Goal: Task Accomplishment & Management: Manage account settings

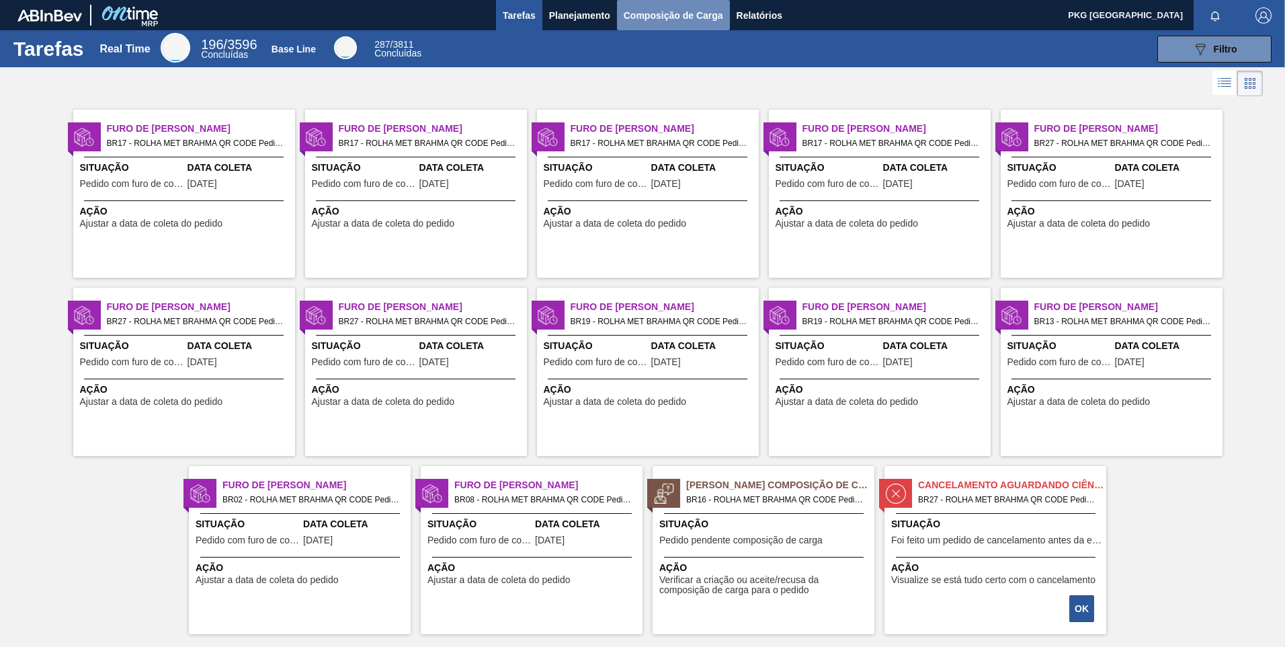
click at [682, 7] on span "Composição de Carga" at bounding box center [673, 15] width 99 height 16
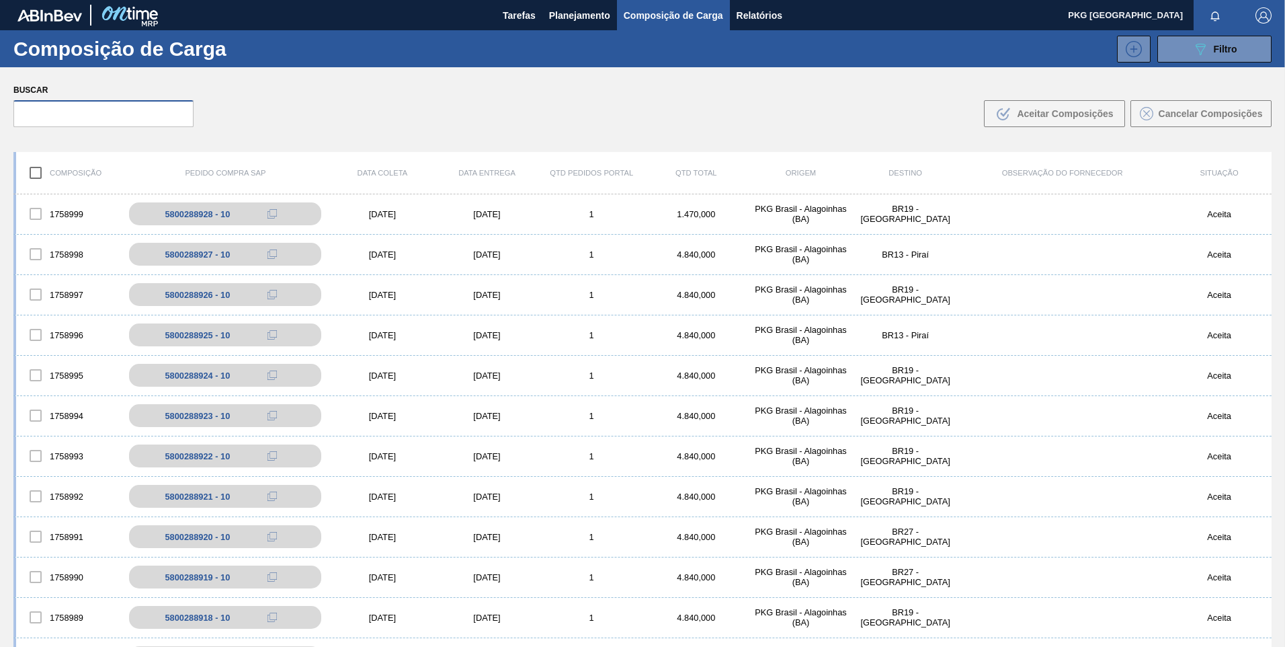
click at [123, 110] on input "text" at bounding box center [103, 113] width 180 height 27
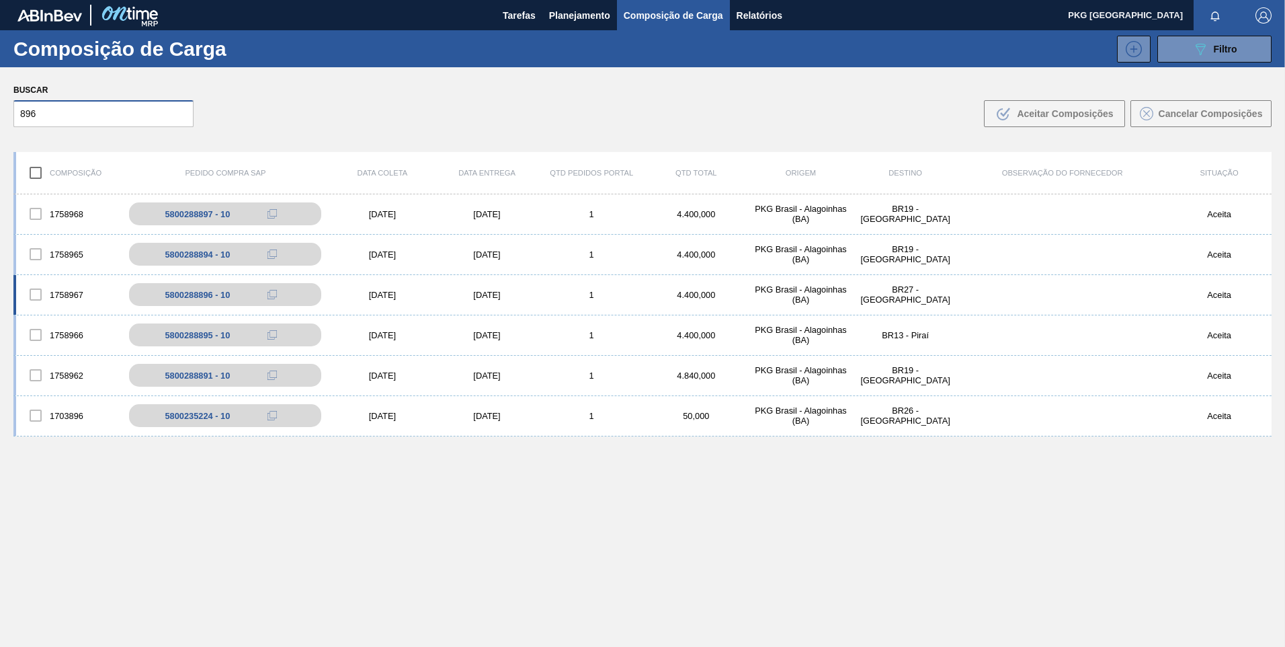
type input "896"
click at [32, 296] on div at bounding box center [36, 294] width 28 height 28
click at [181, 294] on div "5800288896 - 10" at bounding box center [204, 295] width 65 height 10
click at [192, 252] on div "5800288894 - 10" at bounding box center [204, 254] width 65 height 10
click at [32, 253] on div at bounding box center [36, 254] width 28 height 28
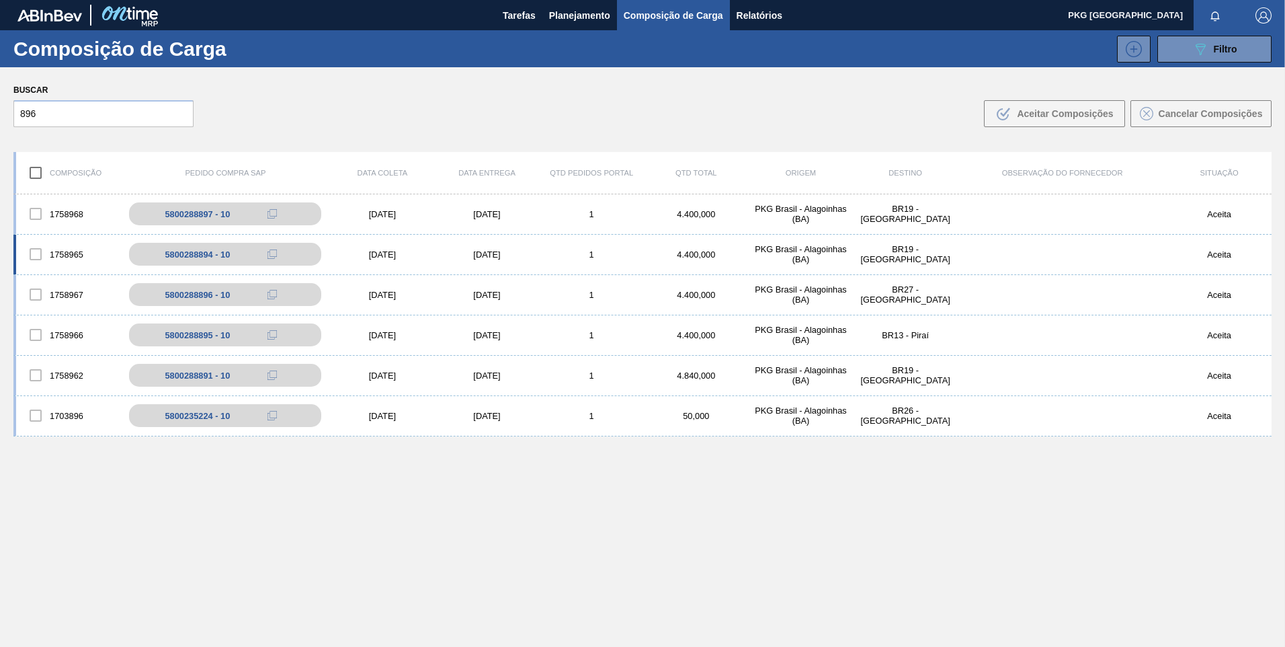
click at [41, 255] on div at bounding box center [36, 254] width 28 height 28
click at [294, 256] on button at bounding box center [285, 254] width 27 height 16
click at [189, 255] on div "5800288894 - 10" at bounding box center [204, 254] width 65 height 10
drag, startPoint x: 189, startPoint y: 255, endPoint x: 171, endPoint y: 259, distance: 17.8
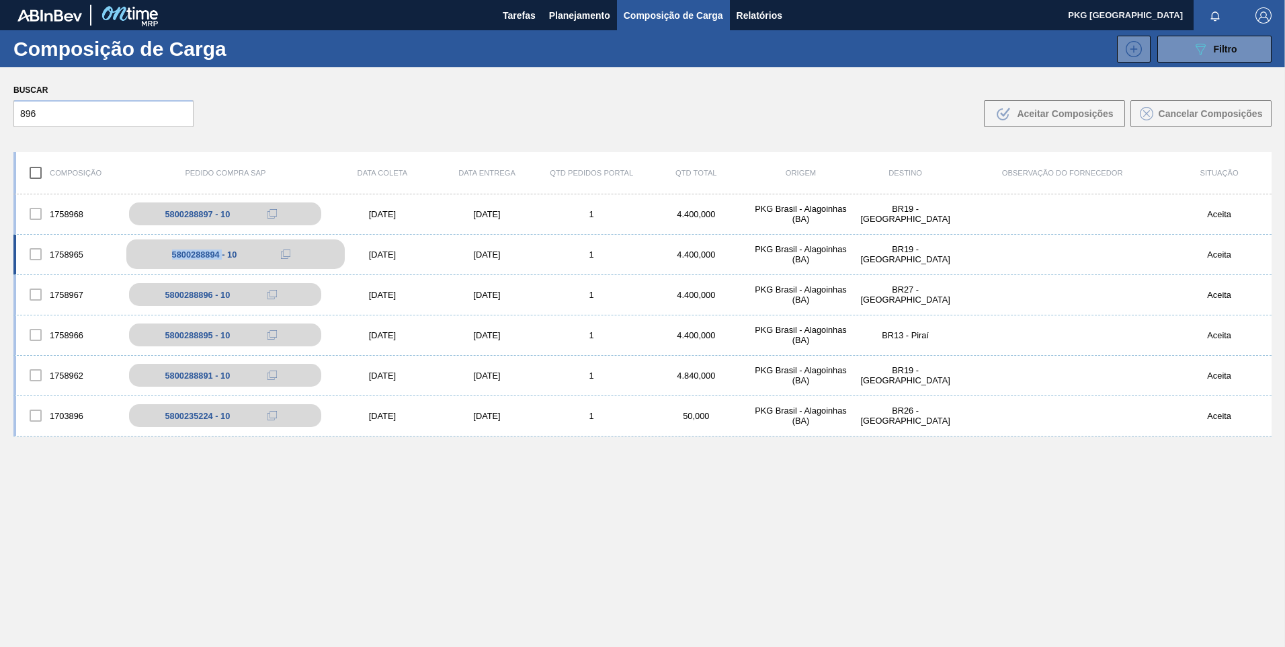
click at [172, 259] on div "5800288894 - 10" at bounding box center [204, 254] width 65 height 10
click at [214, 253] on div "5800288894 - 10" at bounding box center [204, 254] width 65 height 10
click at [121, 256] on div "5800288894 - 10" at bounding box center [225, 254] width 209 height 23
click at [159, 299] on div "5800288896 - 10" at bounding box center [235, 295] width 218 height 30
click at [34, 296] on div at bounding box center [36, 294] width 28 height 28
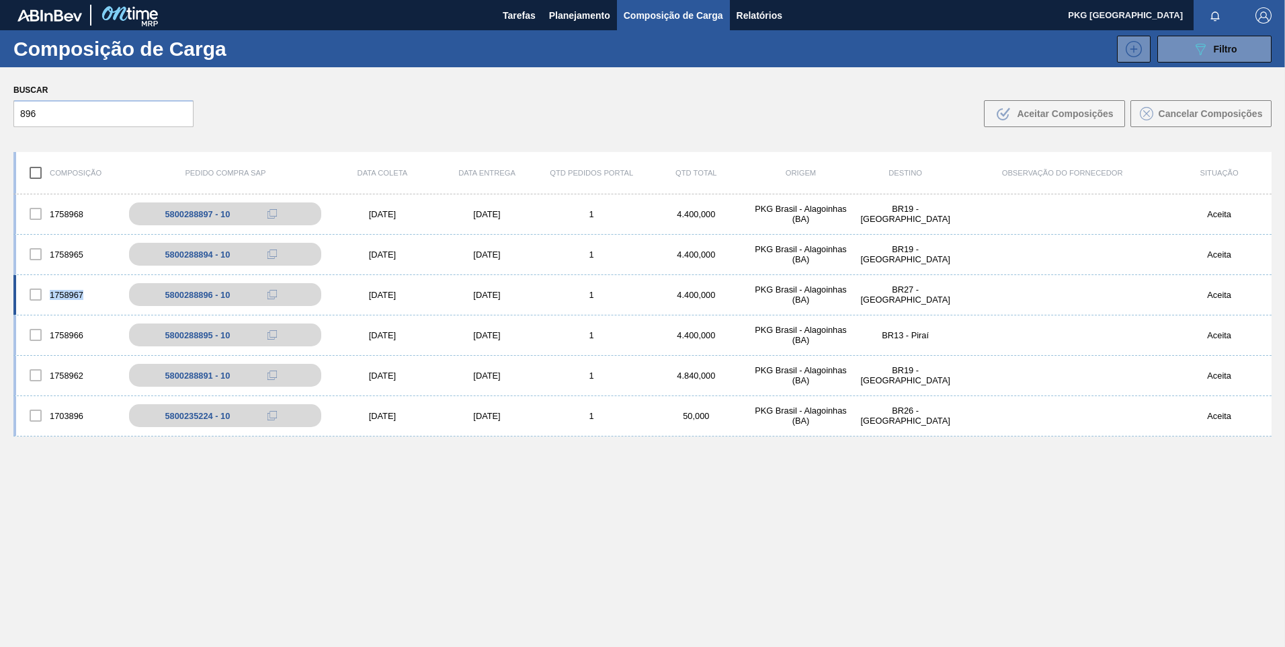
click at [34, 296] on div at bounding box center [36, 294] width 28 height 28
drag, startPoint x: 34, startPoint y: 296, endPoint x: 97, endPoint y: 122, distance: 184.8
click at [97, 122] on input "896" at bounding box center [103, 113] width 180 height 27
click at [1219, 292] on div "Aceita" at bounding box center [1219, 295] width 105 height 10
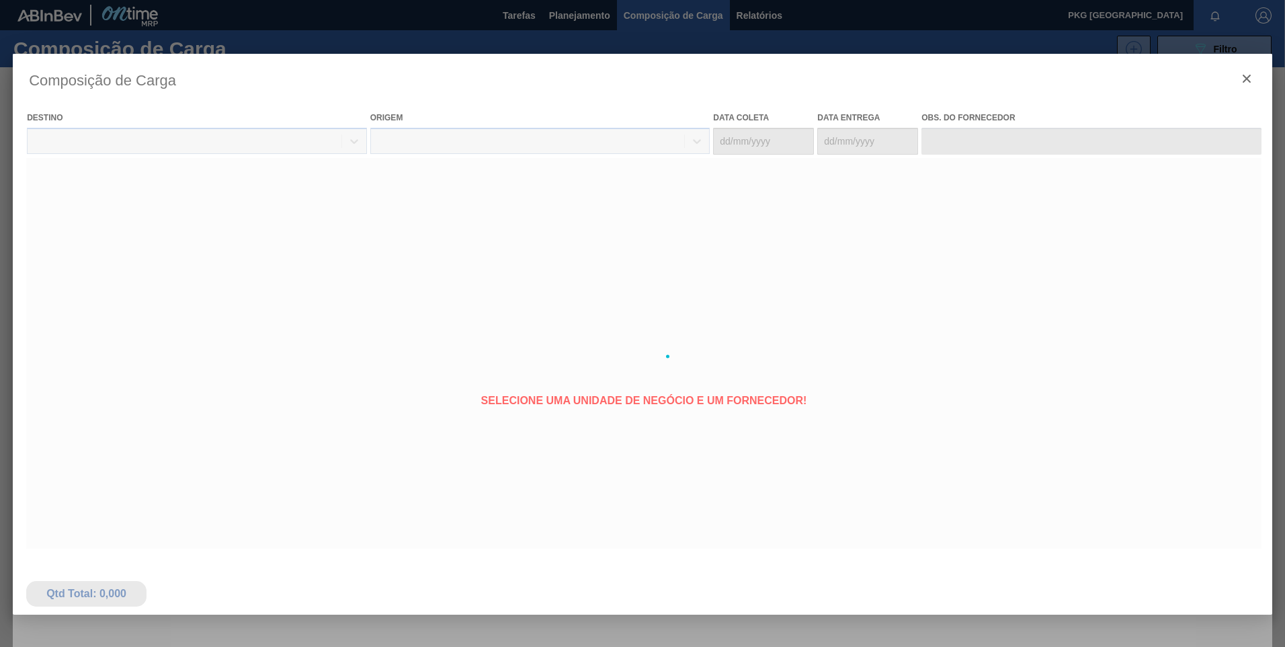
type coleta "08/09/2025"
type entrega "08/09/2025"
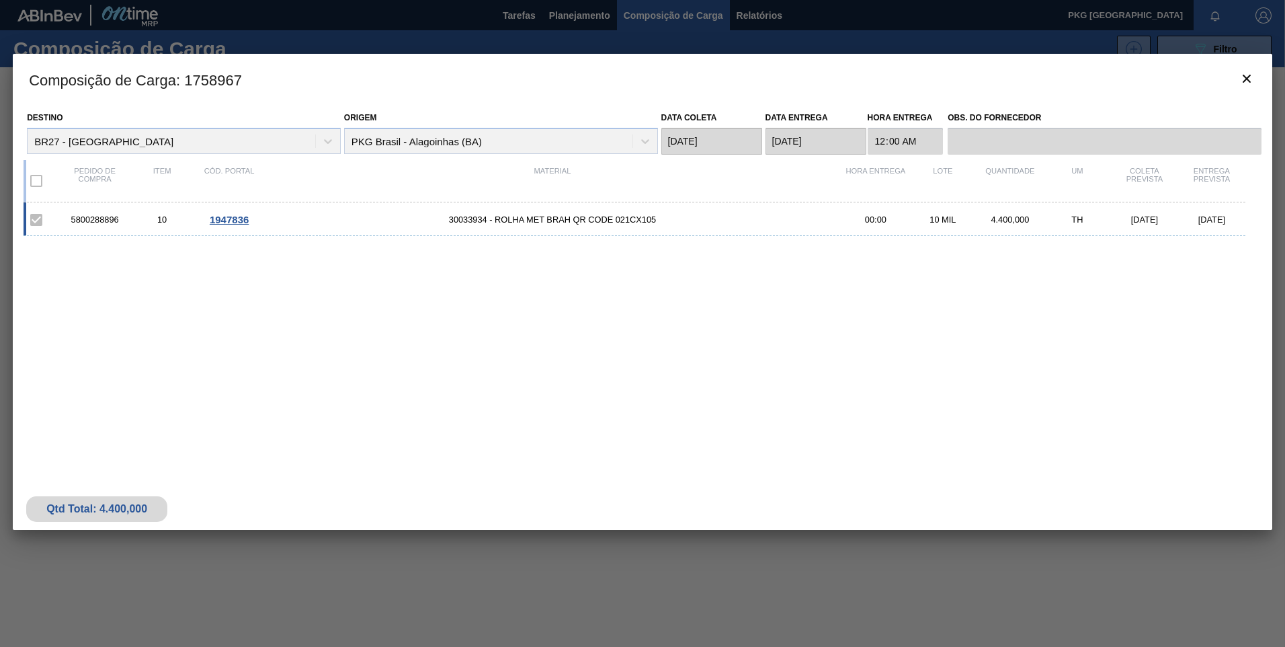
click at [589, 224] on span "30033934 - ROLHA MET BRAH QR CODE 021CX105" at bounding box center [552, 219] width 579 height 10
click at [230, 225] on span "1947836" at bounding box center [229, 219] width 39 height 11
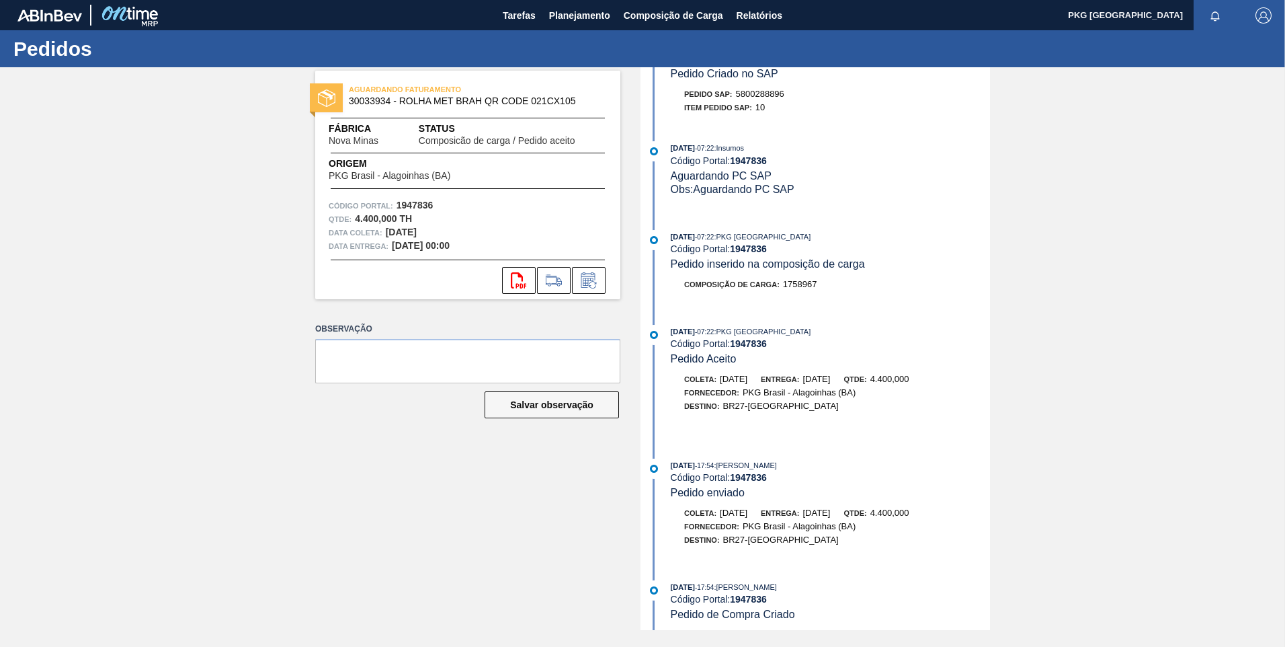
scroll to position [161, 0]
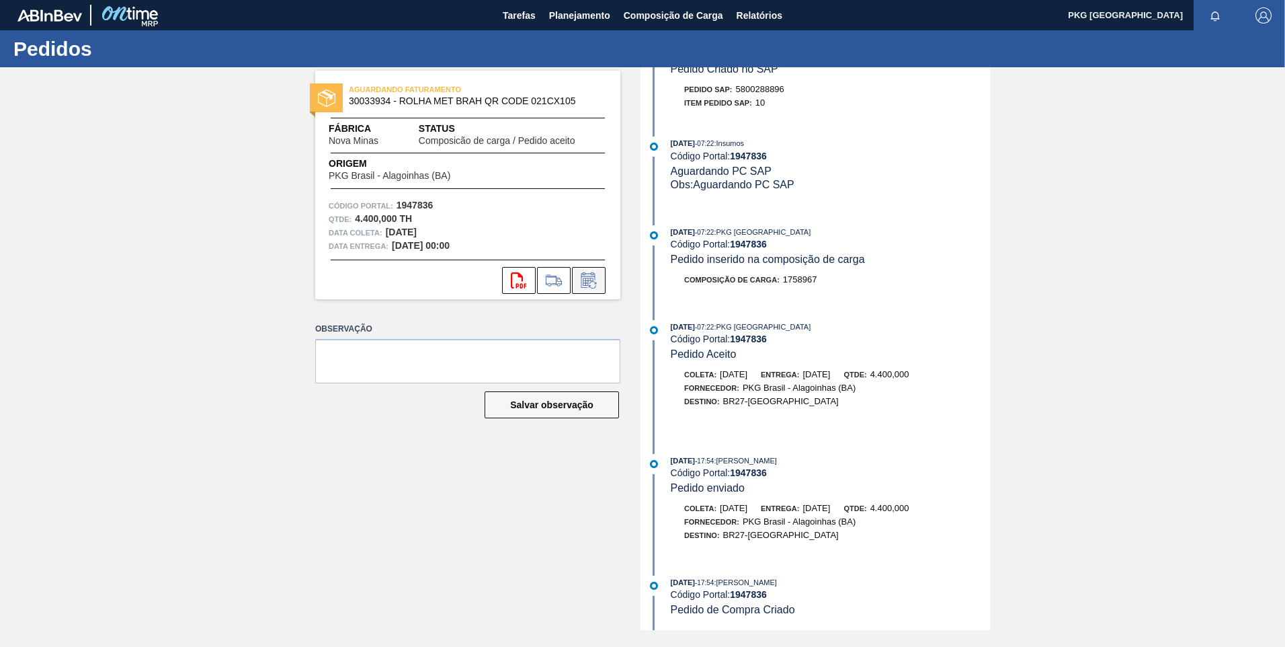
click at [595, 281] on icon at bounding box center [589, 280] width 22 height 16
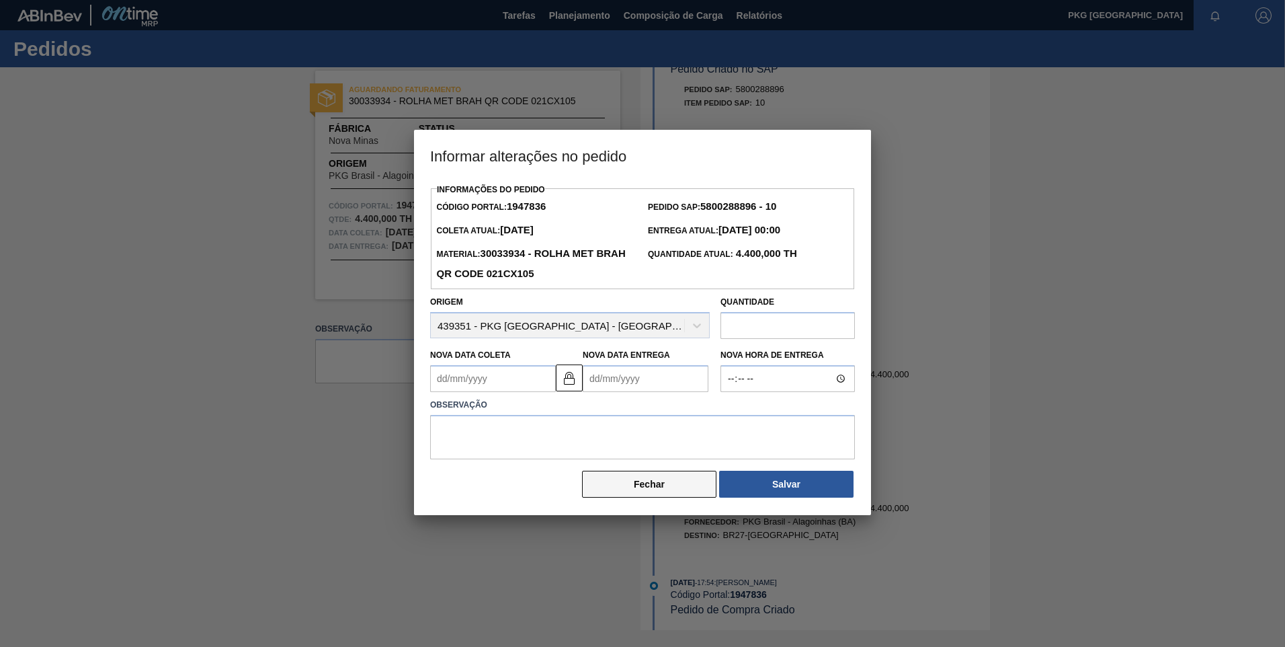
click at [667, 487] on button "Fechar" at bounding box center [649, 483] width 134 height 27
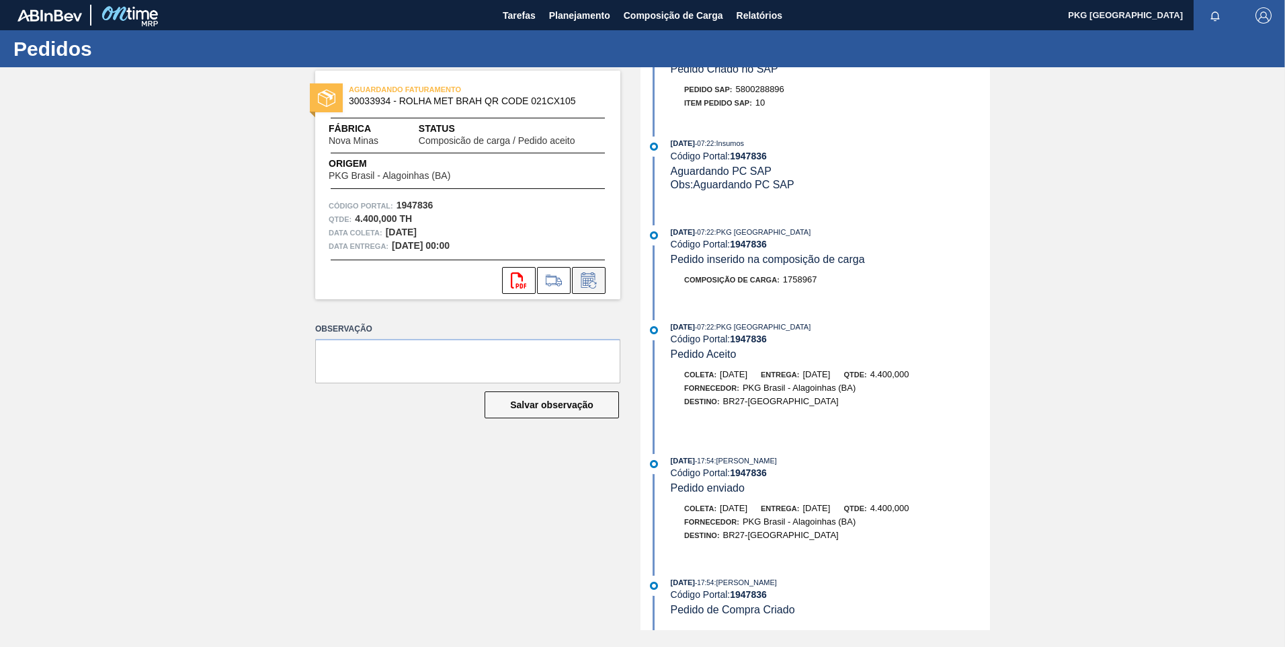
click at [591, 287] on icon at bounding box center [592, 284] width 7 height 7
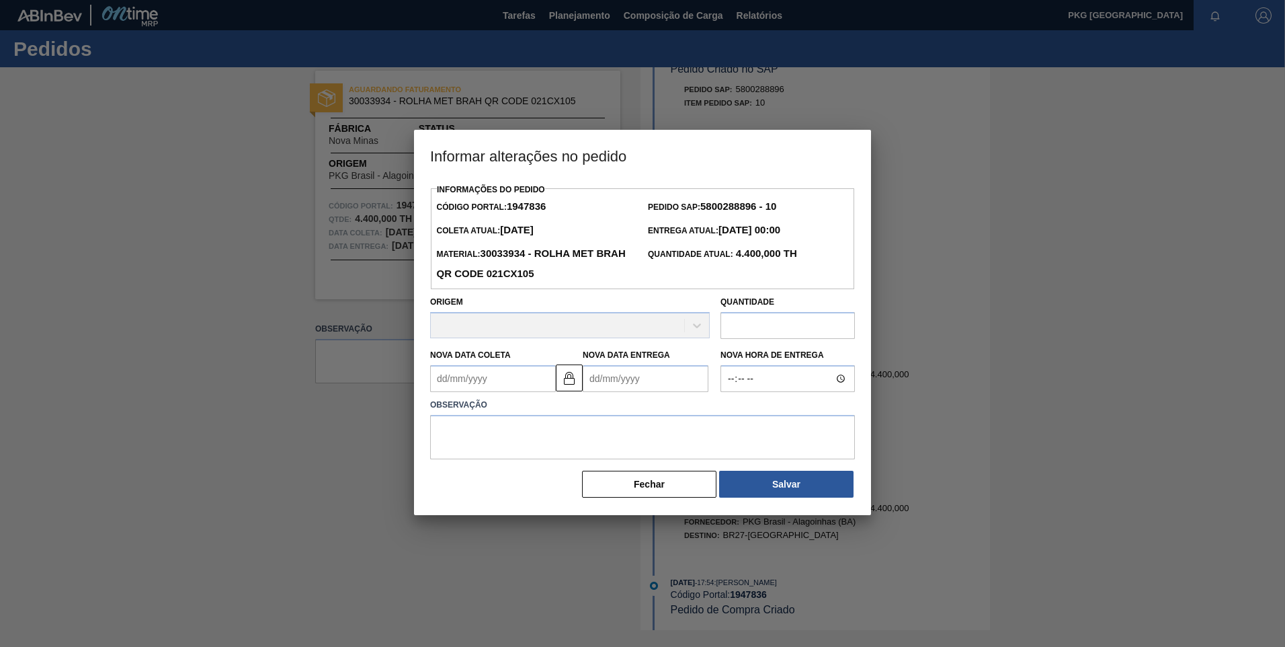
click at [502, 314] on div "Origem" at bounding box center [570, 315] width 280 height 46
click at [510, 329] on div "Origem 439351 - PKG Brasil - Alagoinhas (BA)" at bounding box center [570, 315] width 280 height 46
click at [735, 330] on input "text" at bounding box center [788, 325] width 134 height 27
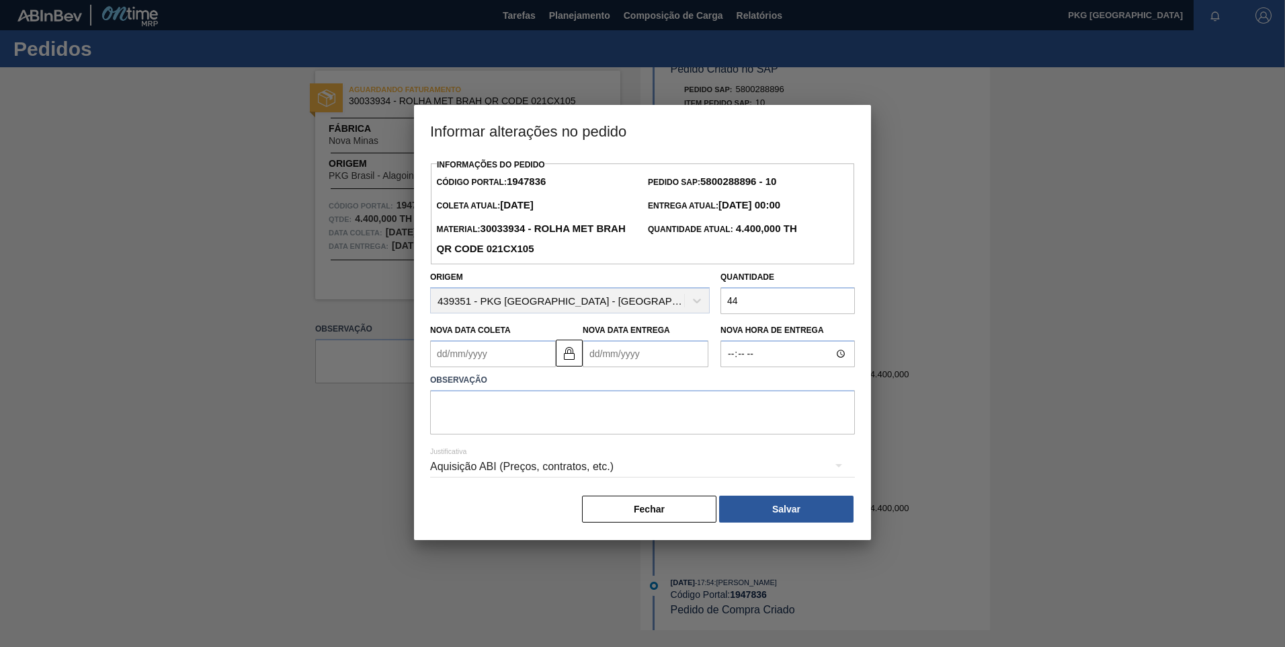
type input "4"
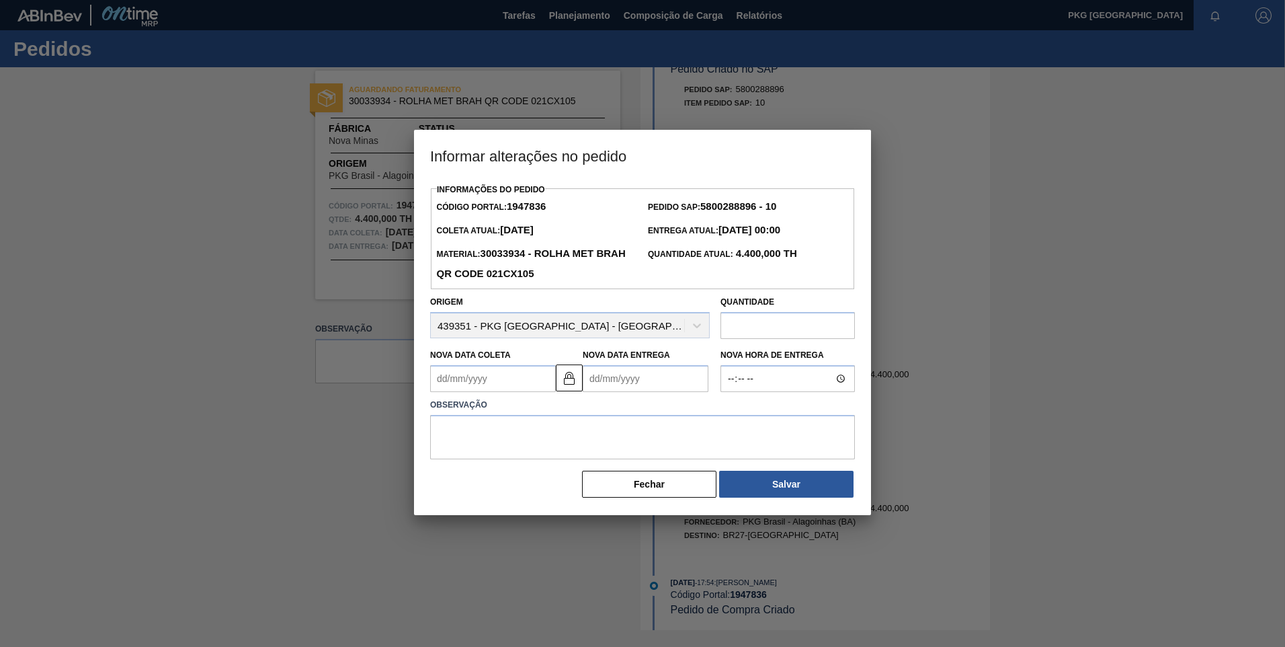
click at [482, 382] on Coleta1947836 "Nova Data Coleta" at bounding box center [493, 378] width 126 height 27
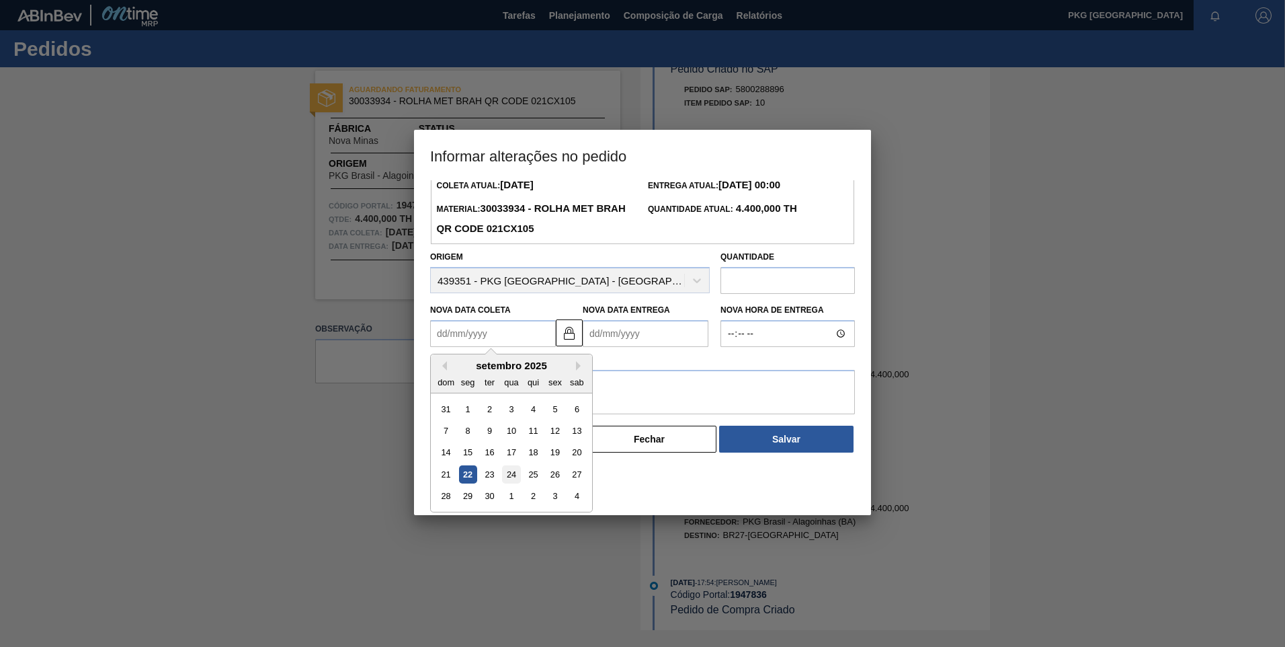
click at [514, 478] on div "24" at bounding box center [511, 474] width 18 height 18
type Coleta1947836 "24/09/2025"
type Entrega1947836 "26/09/2025"
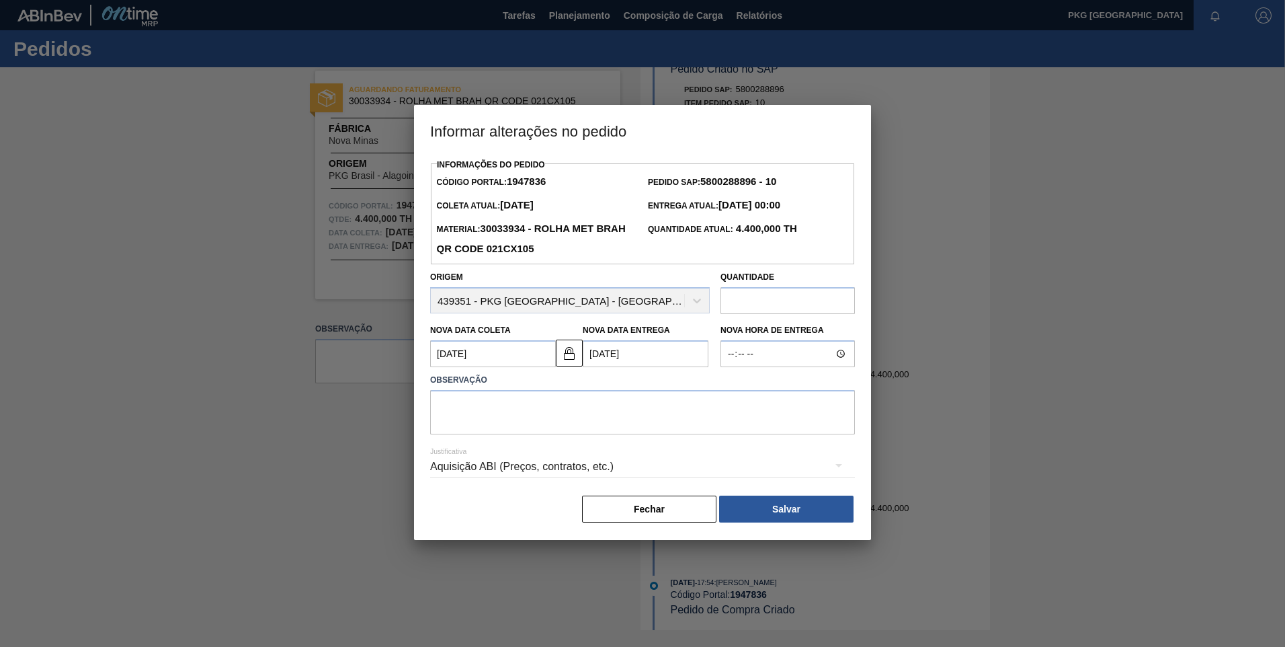
click at [655, 356] on Entrega1947836 "26/09/2025" at bounding box center [646, 353] width 126 height 27
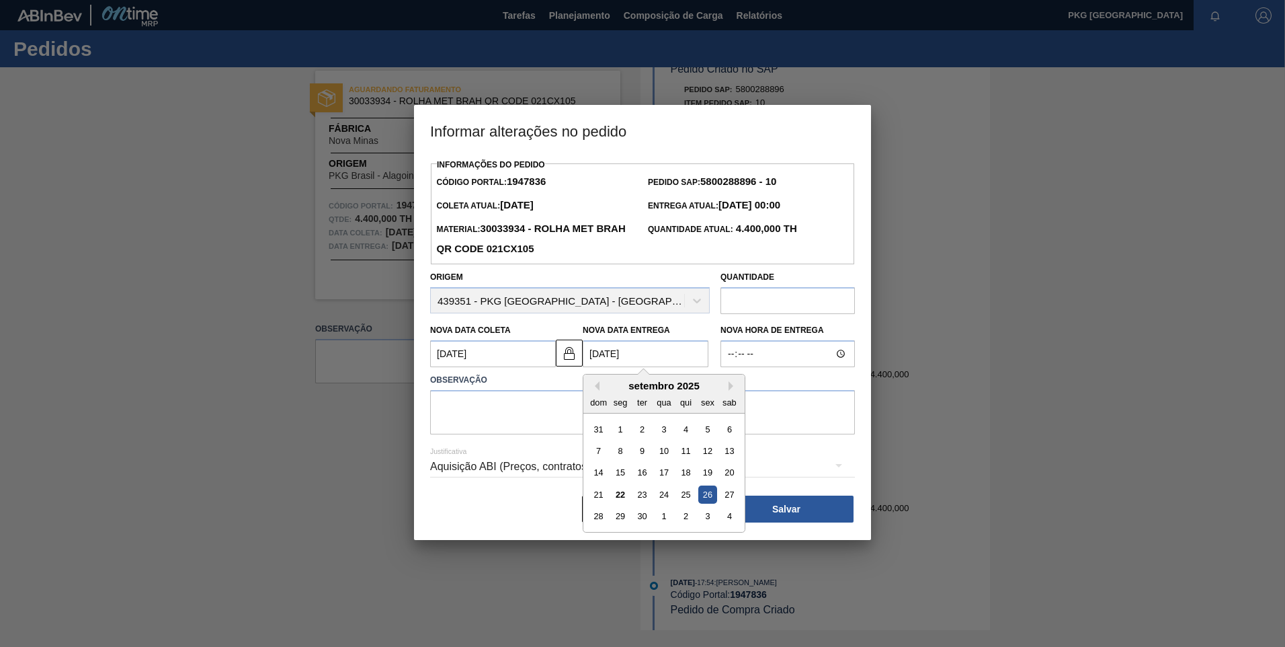
click at [1114, 235] on div at bounding box center [642, 323] width 1285 height 647
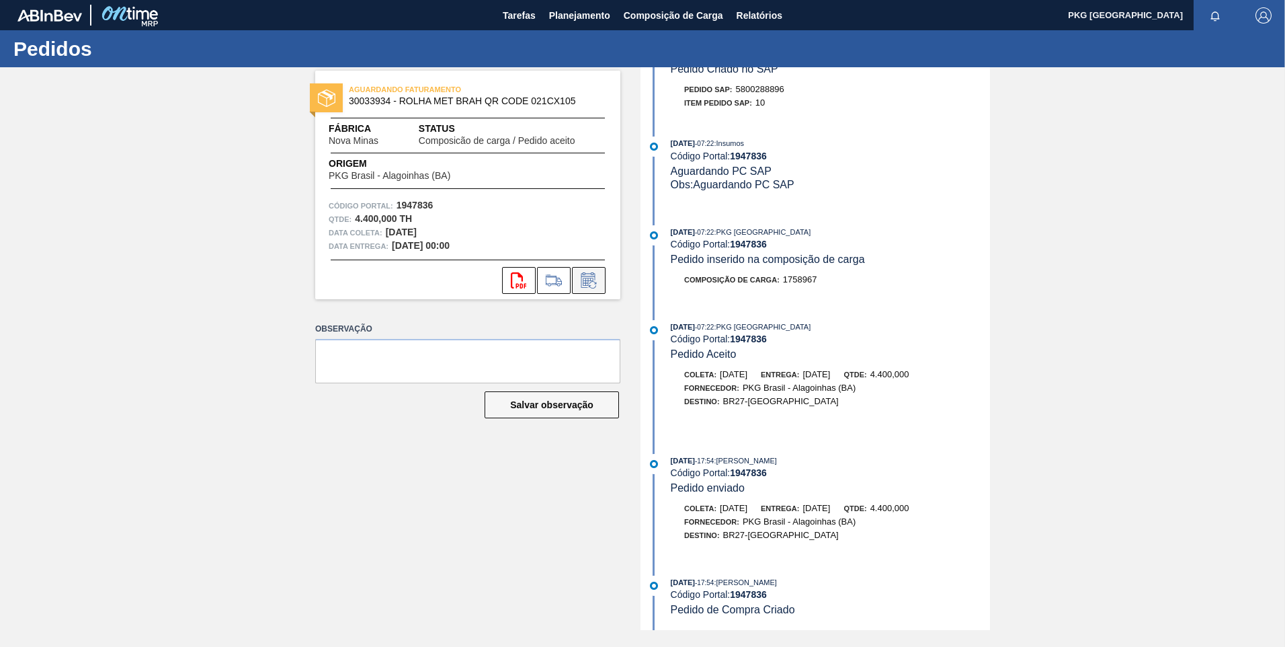
click at [588, 290] on button at bounding box center [589, 280] width 34 height 27
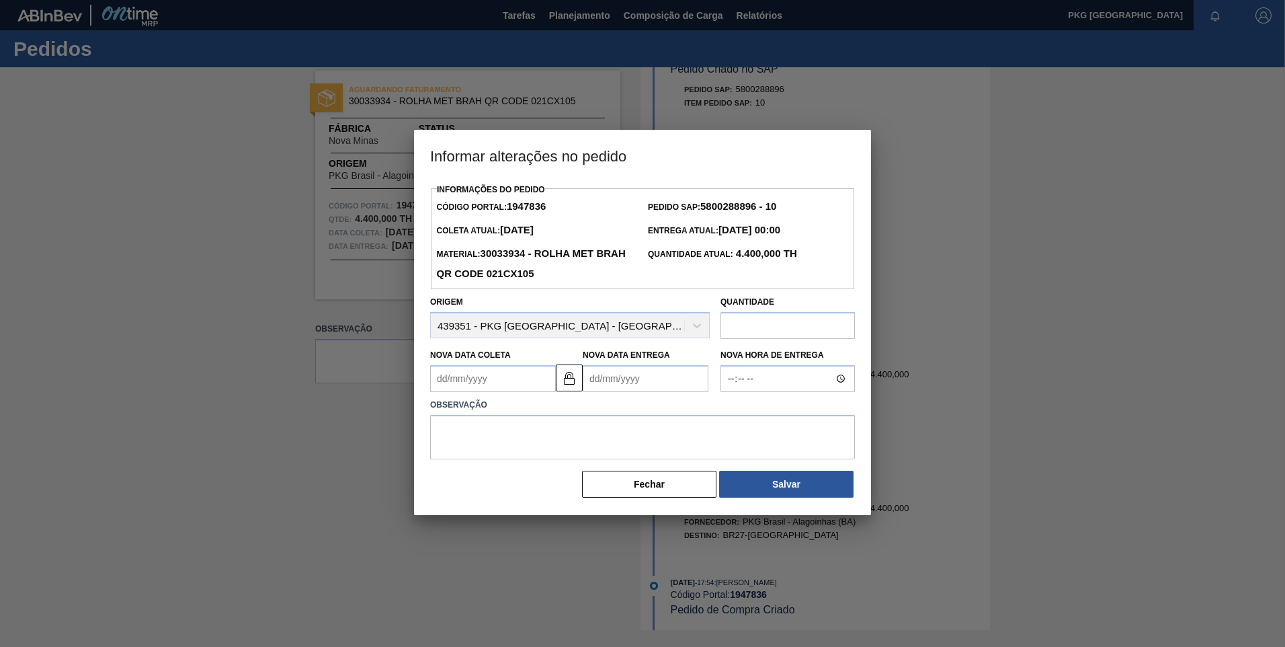
click at [518, 369] on Coleta1947836 "Nova Data Coleta" at bounding box center [493, 378] width 126 height 27
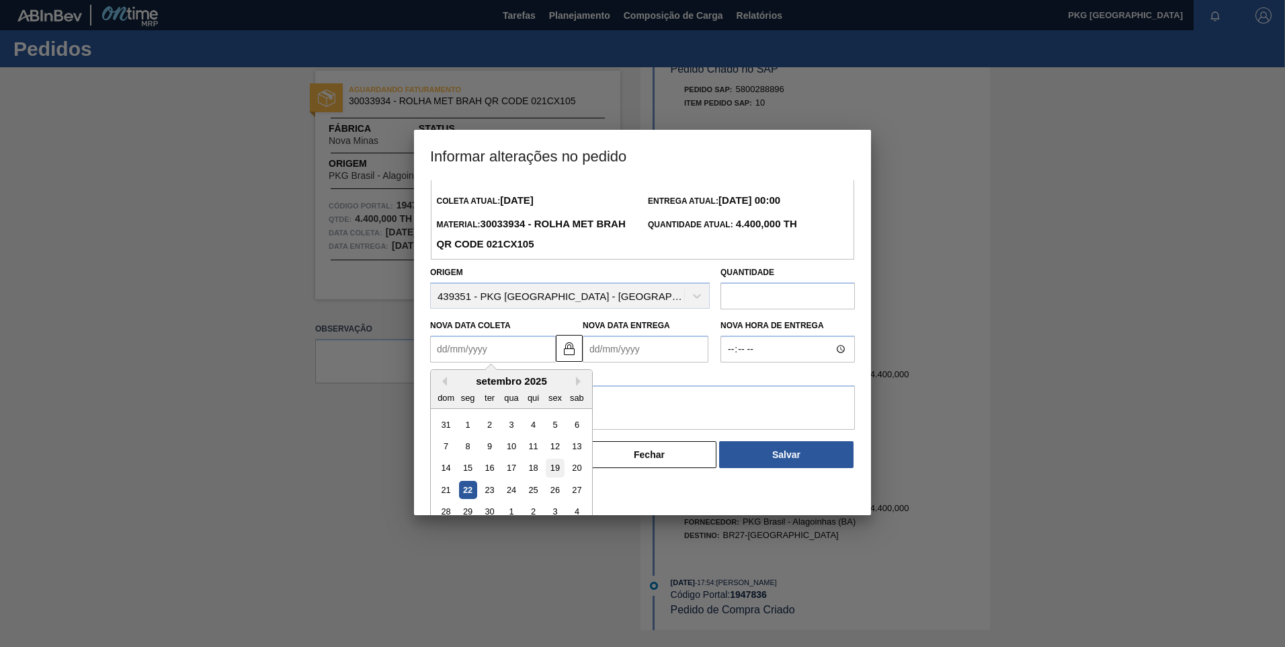
scroll to position [45, 0]
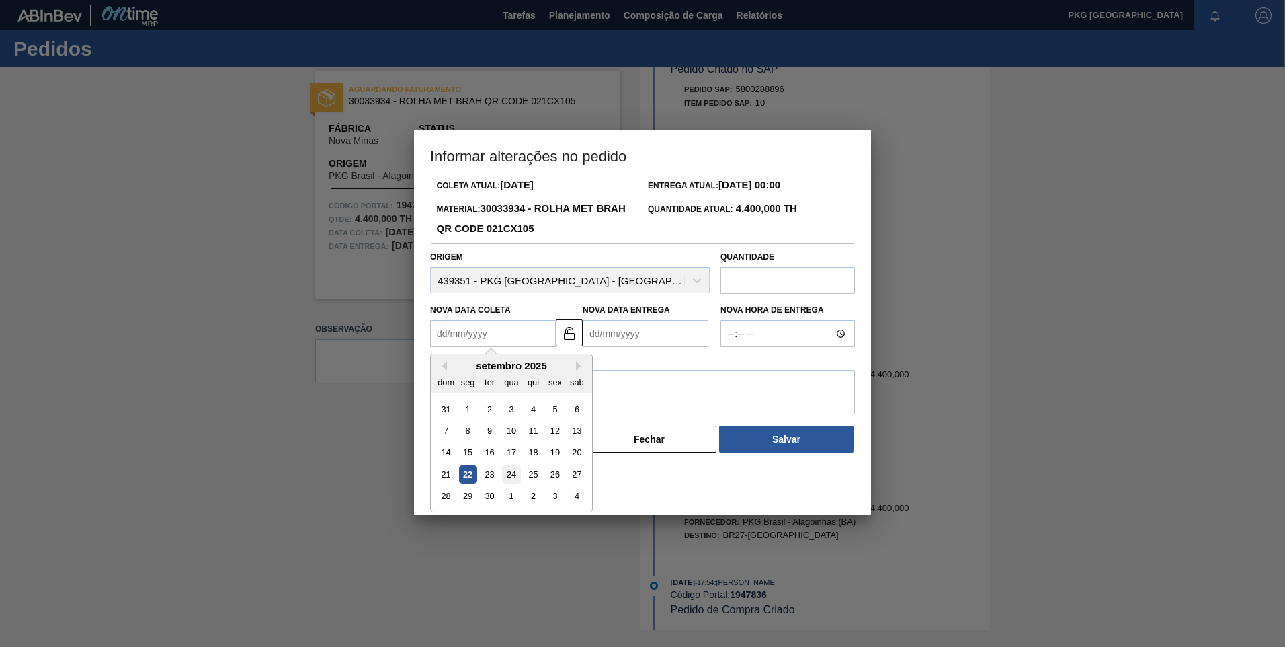
click at [513, 475] on div "24" at bounding box center [511, 474] width 18 height 18
type Coleta1947836 "24/09/2025"
type Entrega1947836 "26/09/2025"
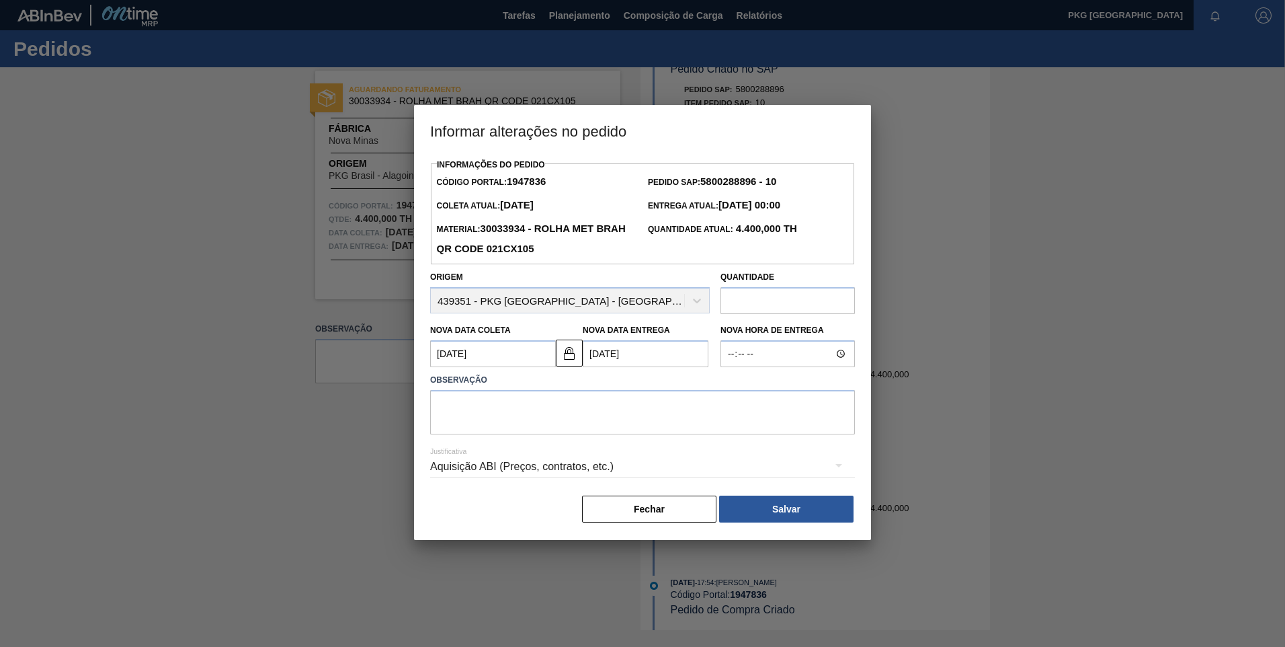
scroll to position [0, 0]
click at [773, 508] on button "Salvar" at bounding box center [786, 508] width 134 height 27
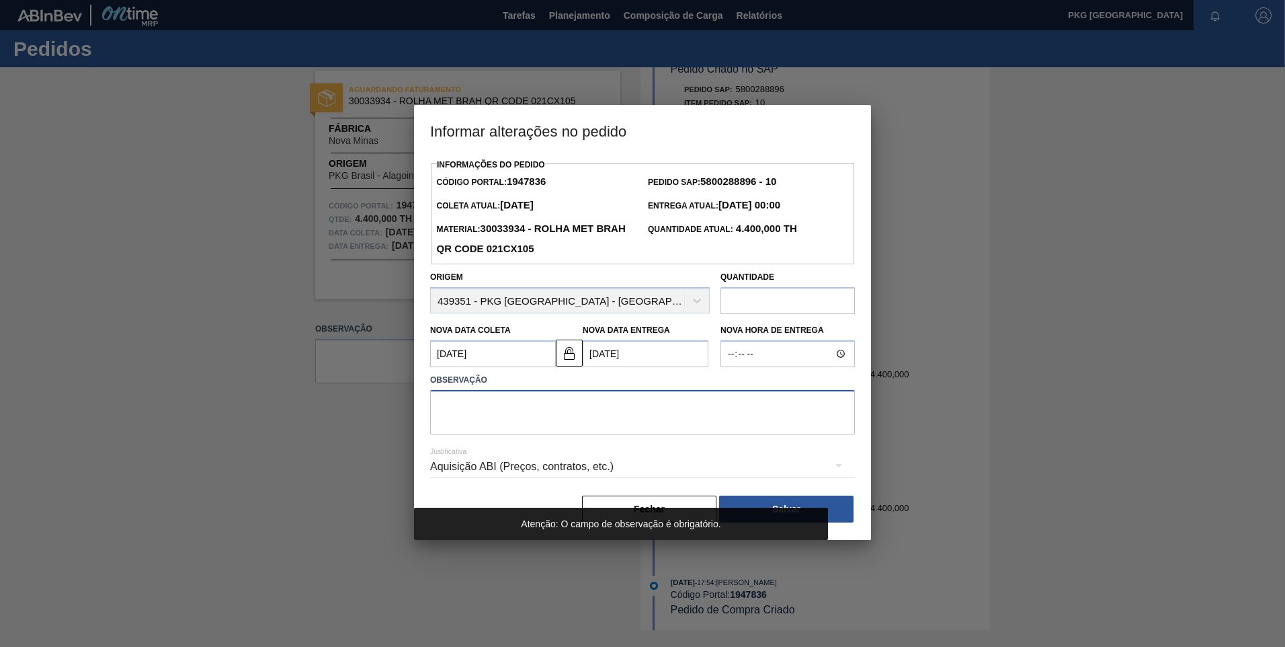
click at [524, 403] on textarea at bounding box center [642, 412] width 425 height 44
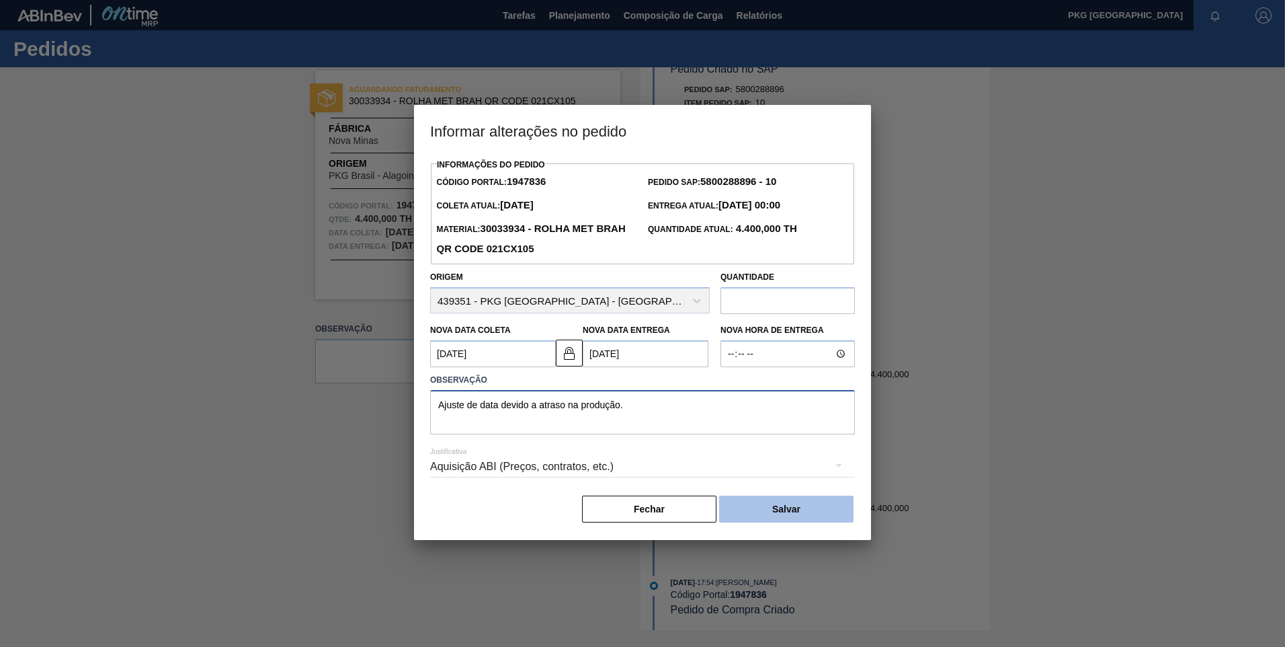
type textarea "Ajuste de data devido a atraso na produção."
click at [799, 521] on button "Salvar" at bounding box center [786, 508] width 134 height 27
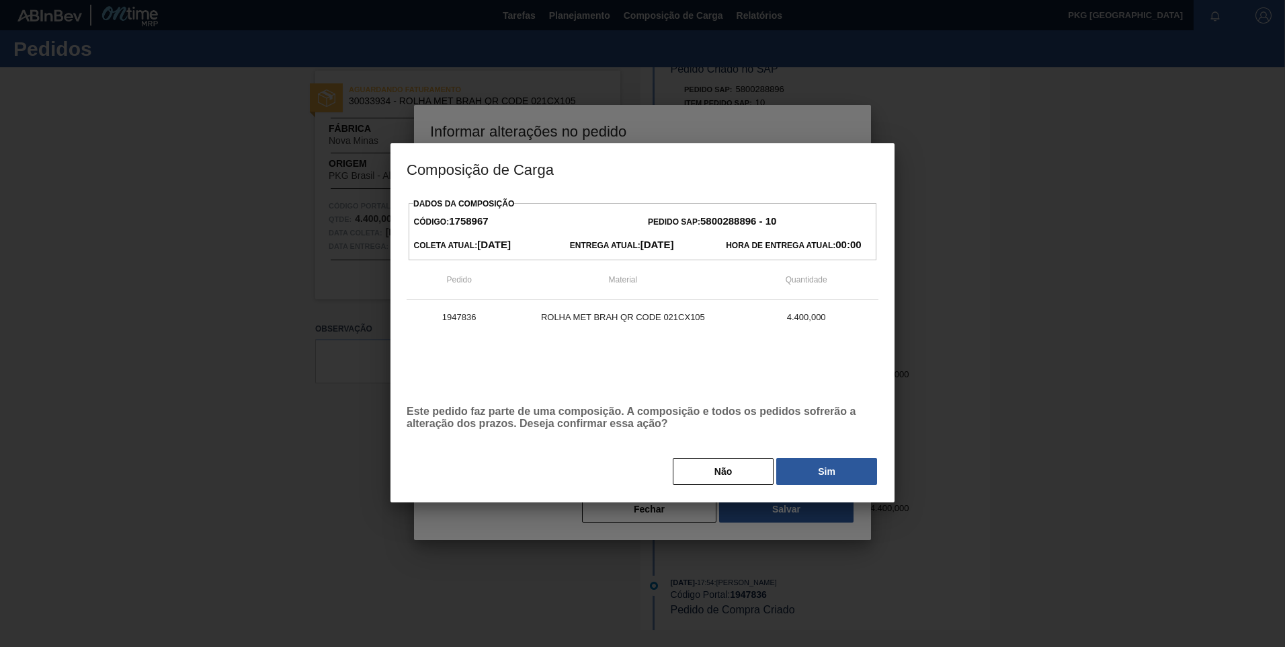
click at [1004, 330] on div at bounding box center [642, 323] width 1285 height 647
click at [715, 479] on button "Não" at bounding box center [723, 471] width 101 height 27
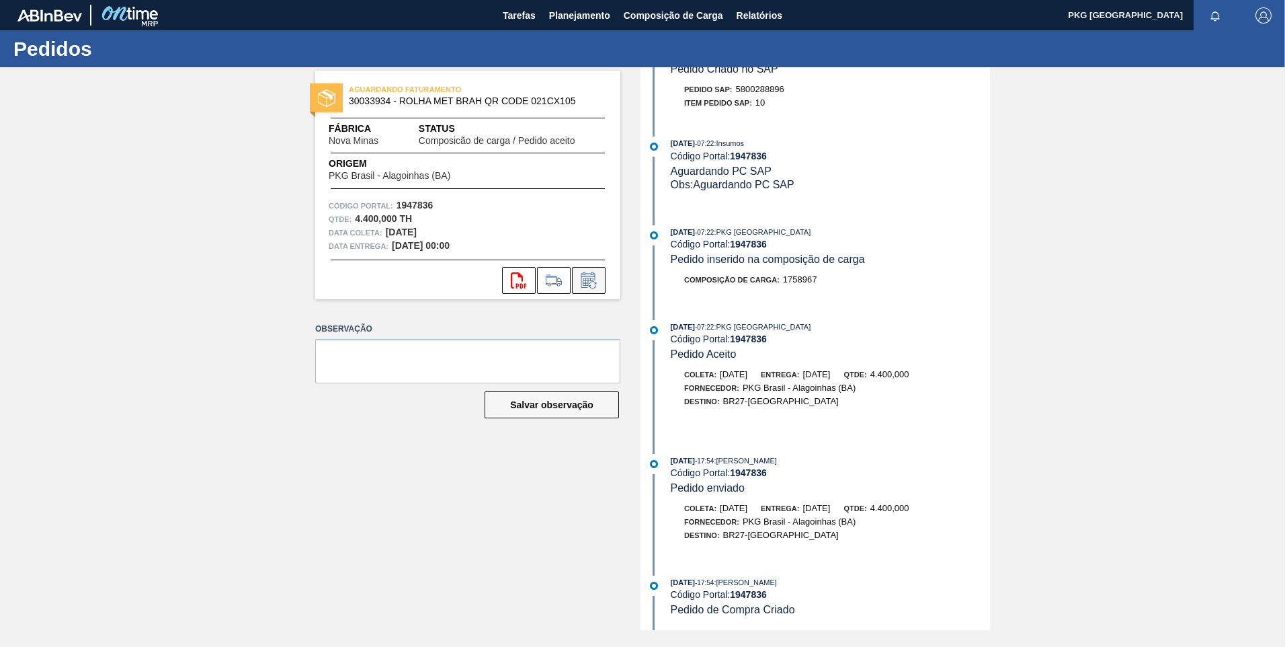
click at [588, 284] on icon at bounding box center [589, 280] width 22 height 16
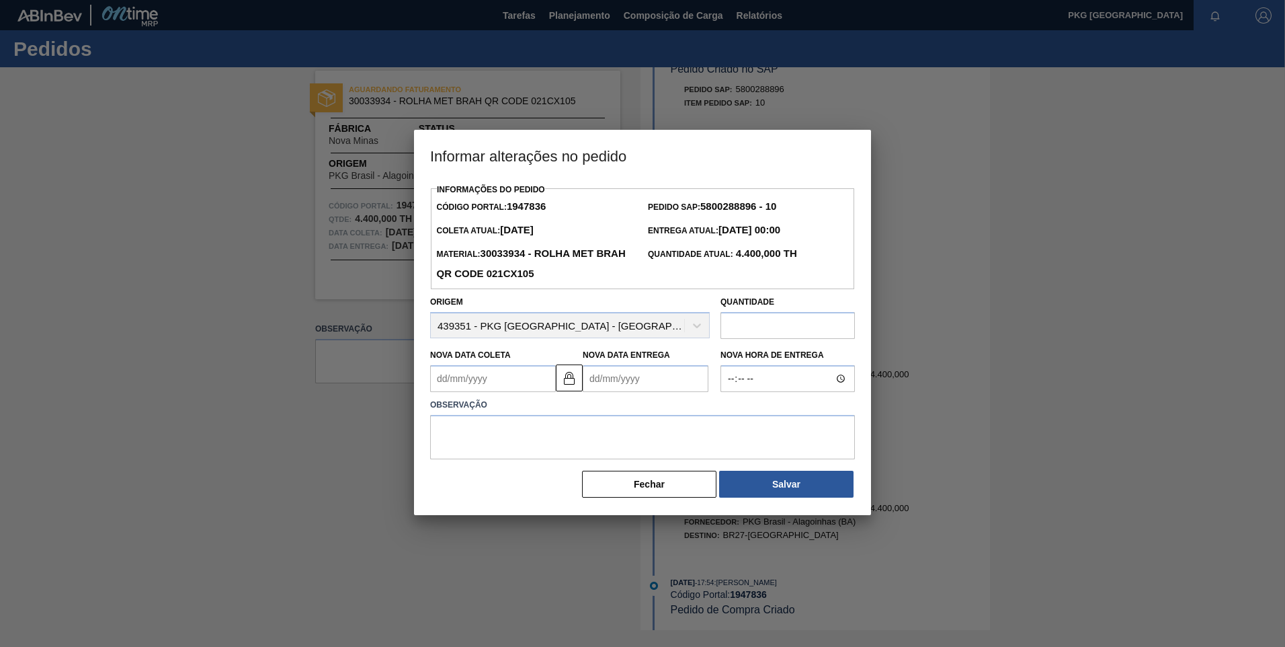
drag, startPoint x: 507, startPoint y: 378, endPoint x: 514, endPoint y: 381, distance: 6.9
click at [507, 378] on Coleta1947836 "Nova Data Coleta" at bounding box center [493, 378] width 126 height 27
type Coleta1947836 "24/09/2025"
type Entrega1947836 "26/09/2025"
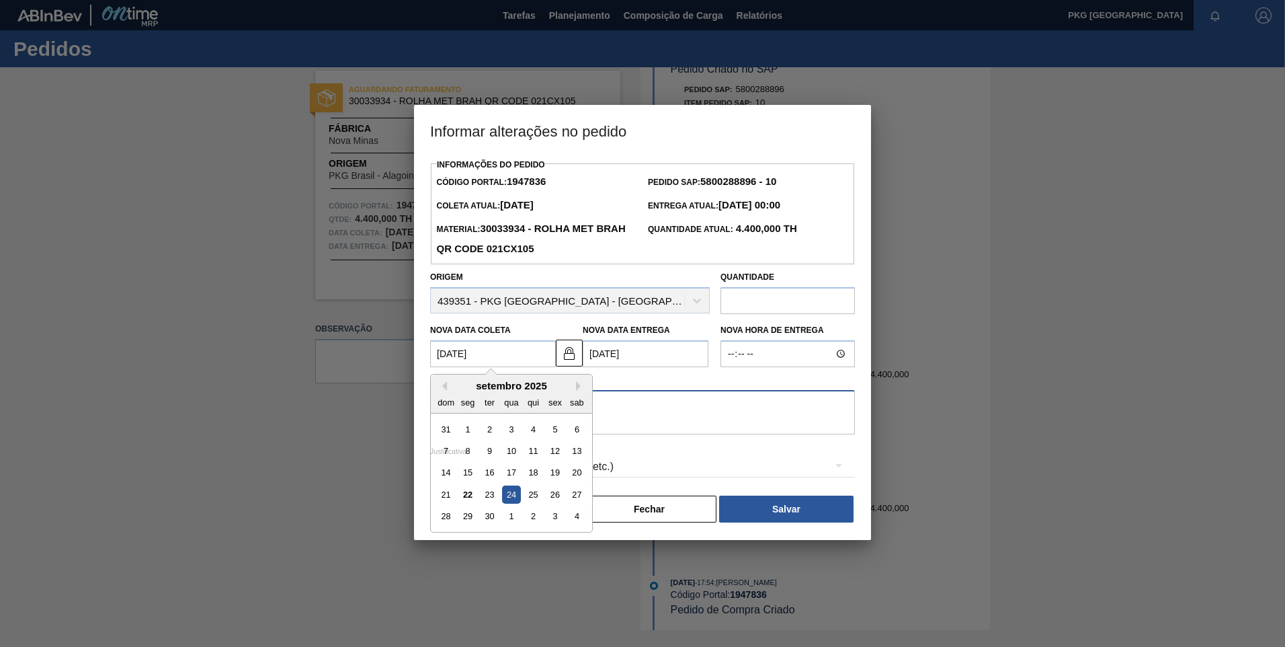
click at [696, 401] on textarea at bounding box center [642, 412] width 425 height 44
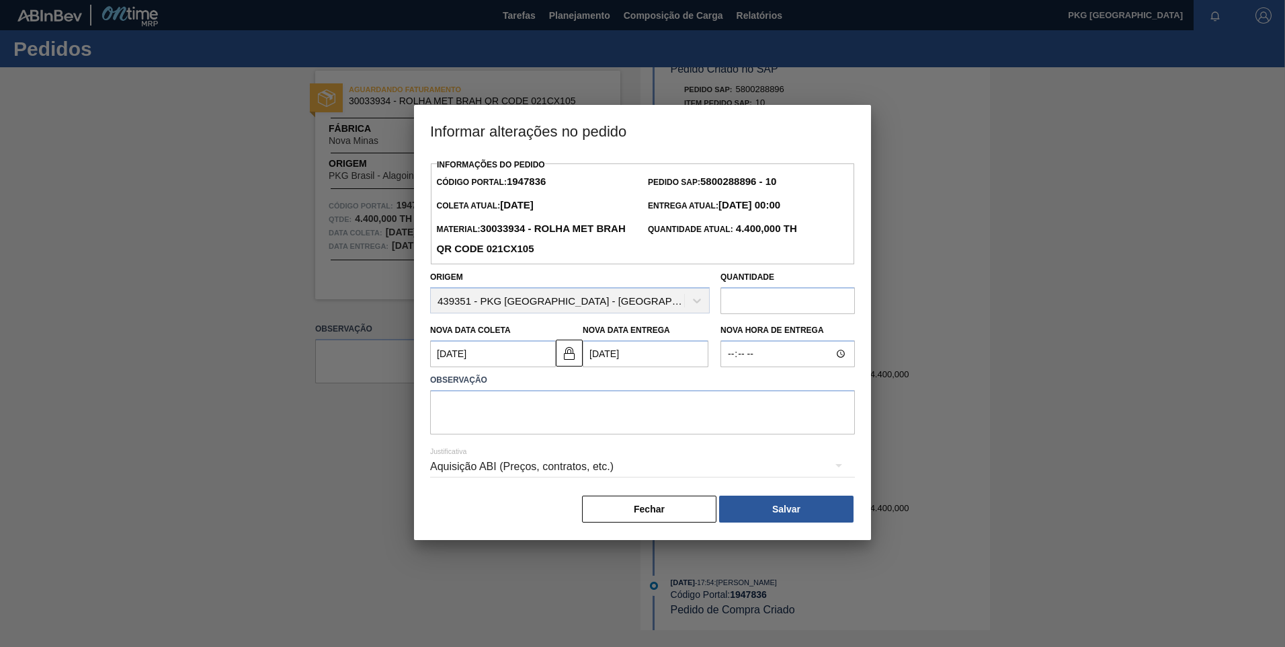
click at [492, 466] on div "Aquisição ABI (Preços, contratos, etc.)" at bounding box center [642, 467] width 425 height 38
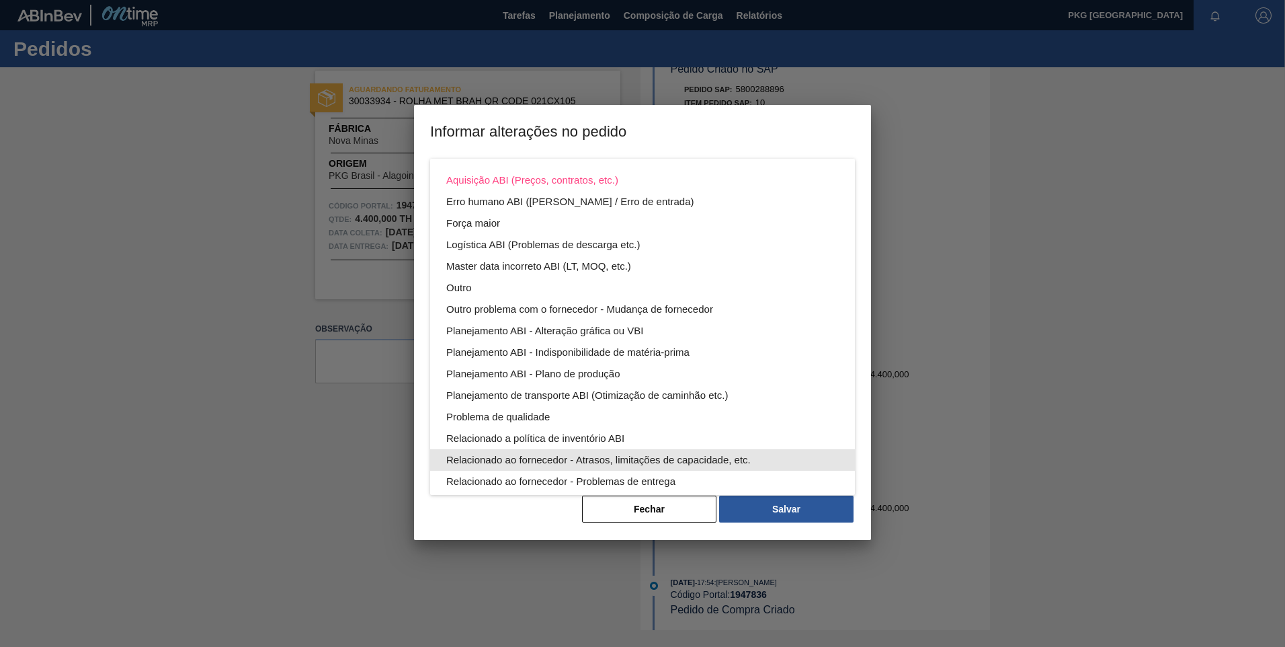
click at [686, 459] on div "Relacionado ao fornecedor - Atrasos, limitações de capacidade, etc." at bounding box center [642, 460] width 393 height 22
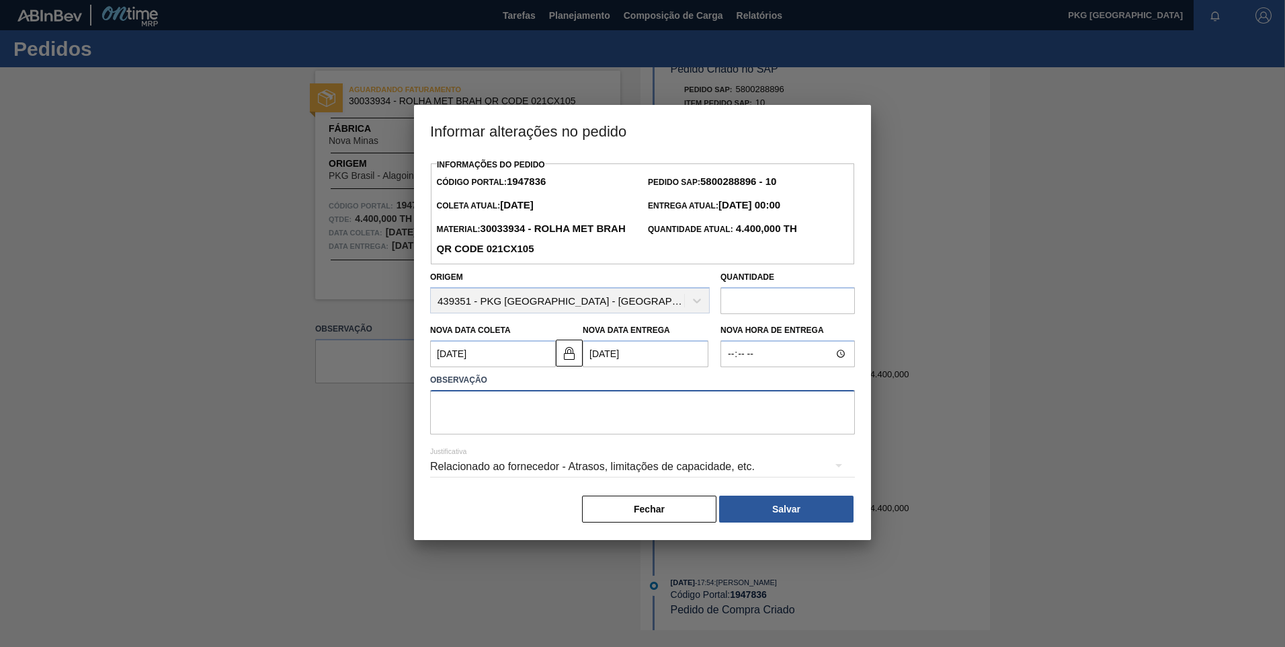
click at [526, 417] on textarea at bounding box center [642, 412] width 425 height 44
type textarea "Ajuste de data devido a atraso na produção."
click at [790, 515] on button "Salvar" at bounding box center [786, 508] width 134 height 27
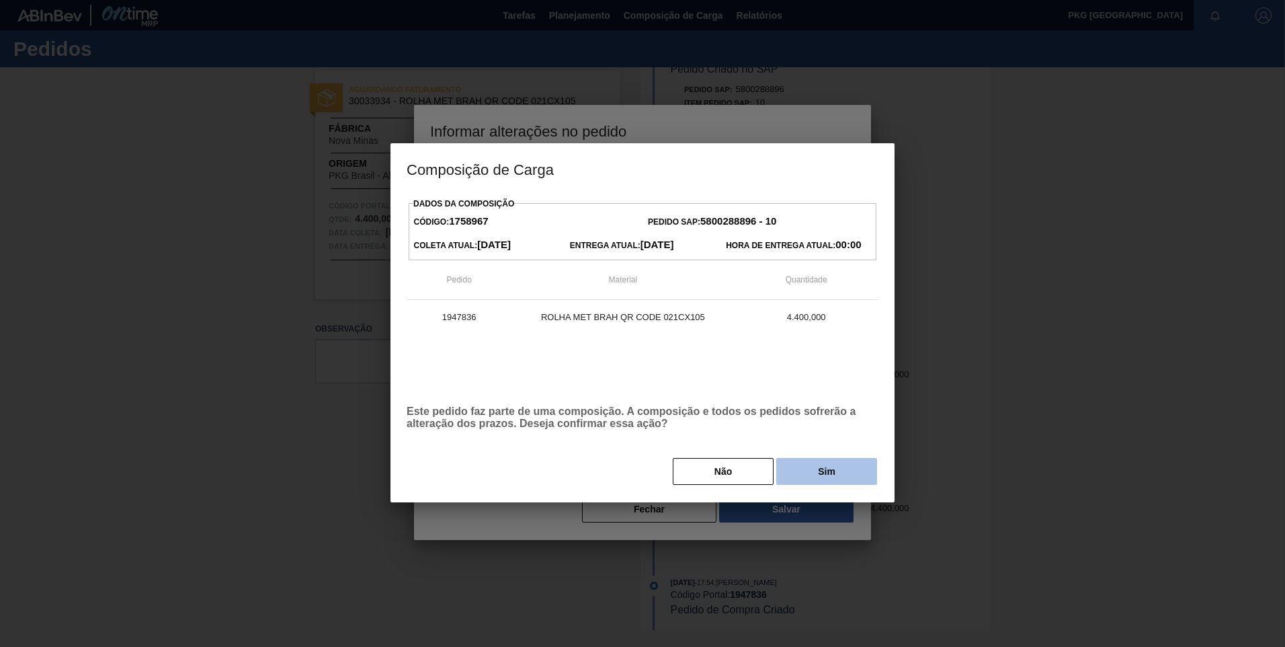
click at [808, 466] on button "Sim" at bounding box center [826, 471] width 101 height 27
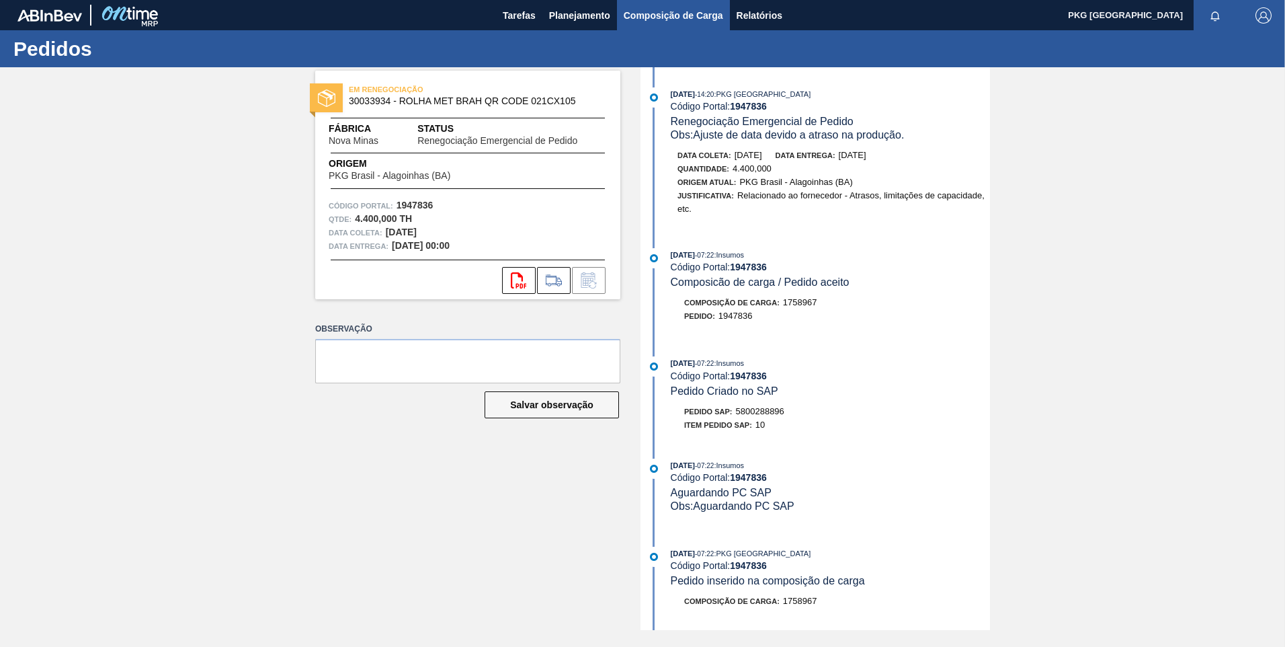
click at [664, 16] on span "Composição de Carga" at bounding box center [673, 15] width 99 height 16
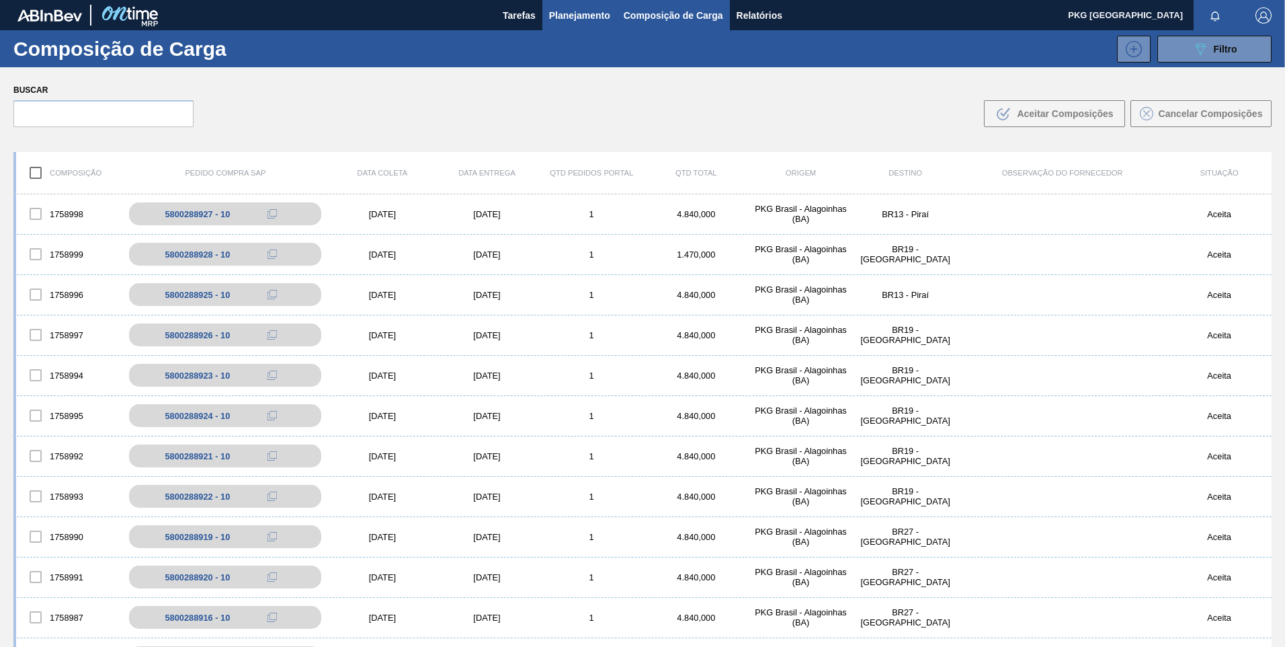
click at [579, 16] on span "Planejamento" at bounding box center [579, 15] width 61 height 16
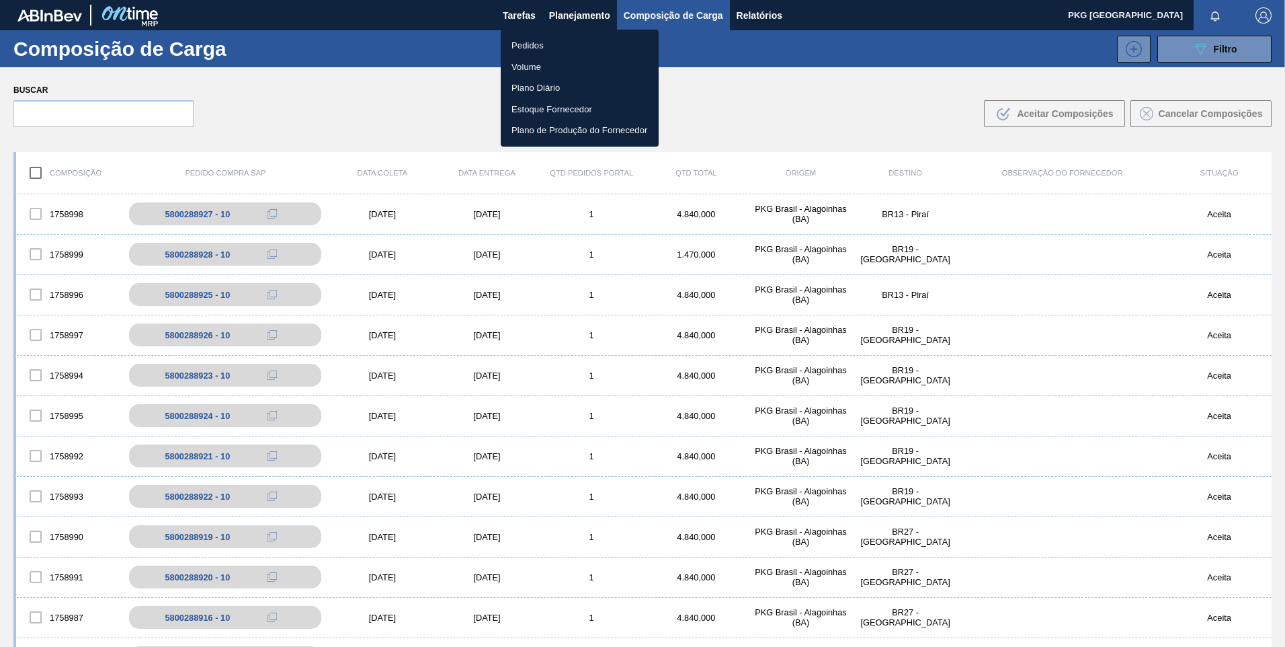
click at [525, 46] on li "Pedidos" at bounding box center [580, 46] width 158 height 22
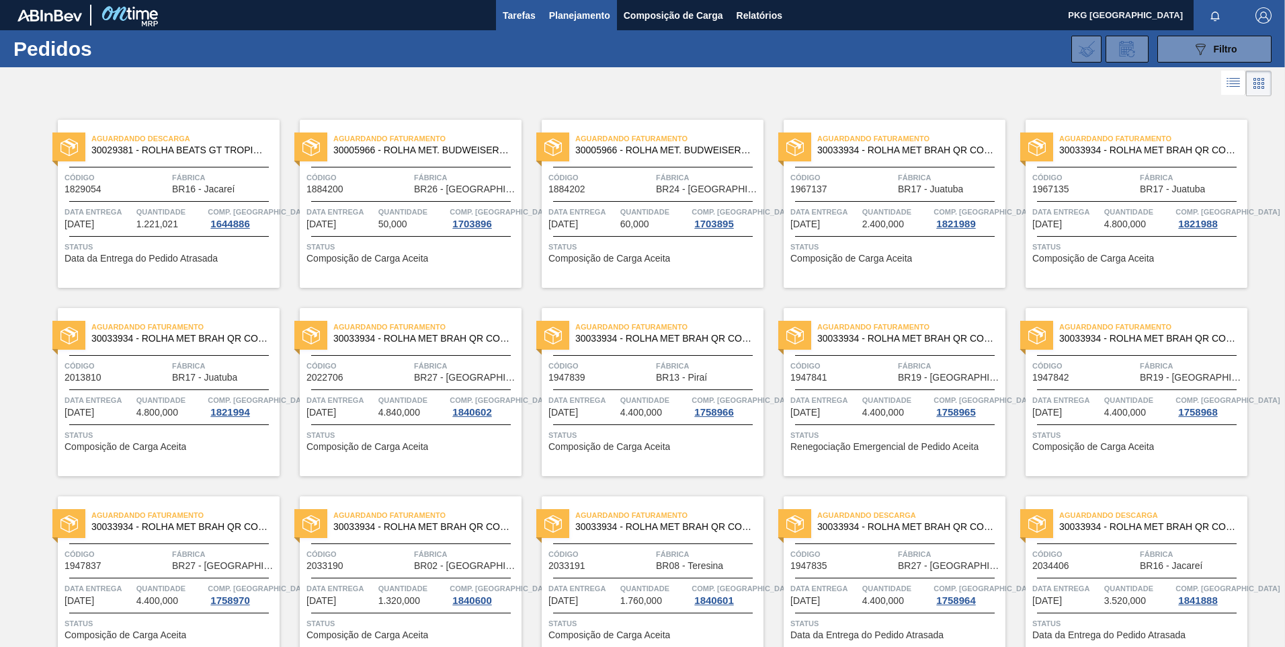
click at [522, 16] on span "Tarefas" at bounding box center [519, 15] width 33 height 16
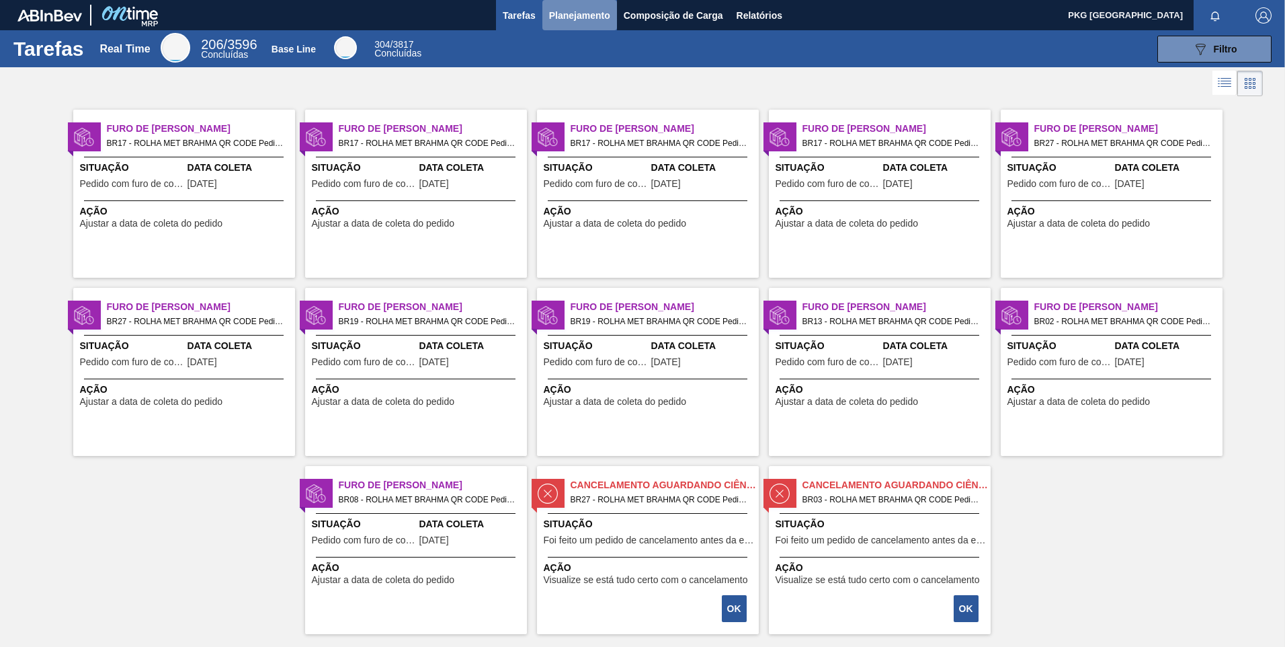
click at [566, 17] on span "Planejamento" at bounding box center [579, 15] width 61 height 16
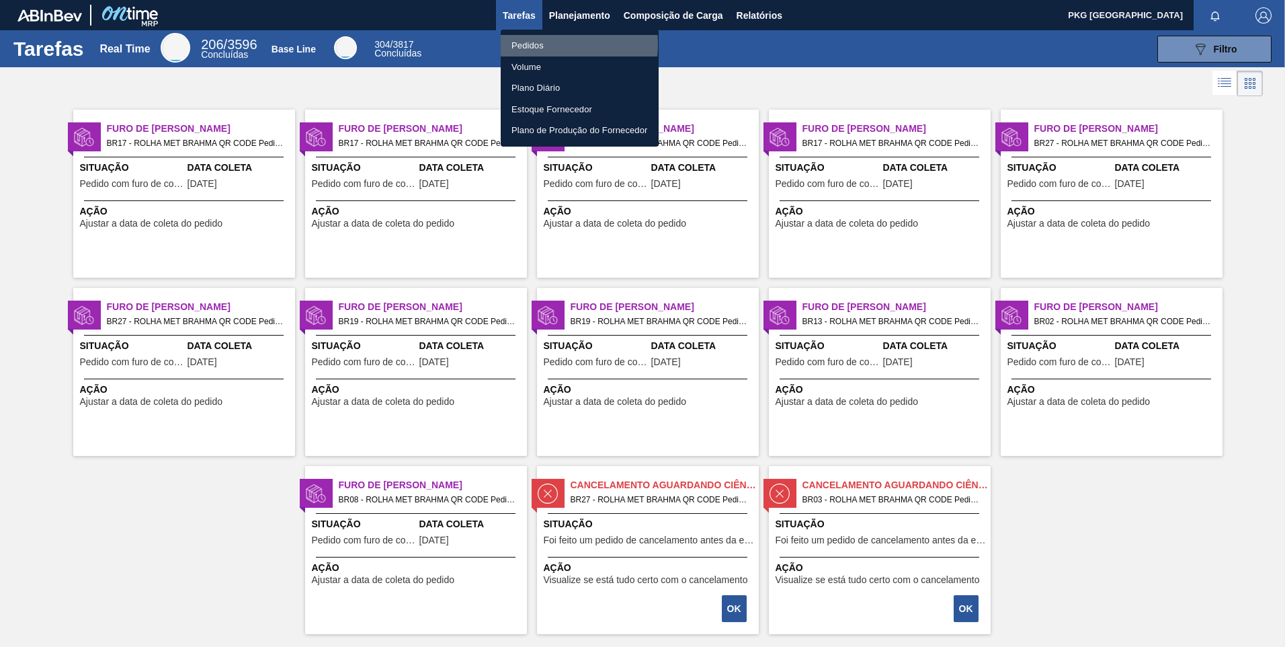
click at [530, 44] on li "Pedidos" at bounding box center [580, 46] width 158 height 22
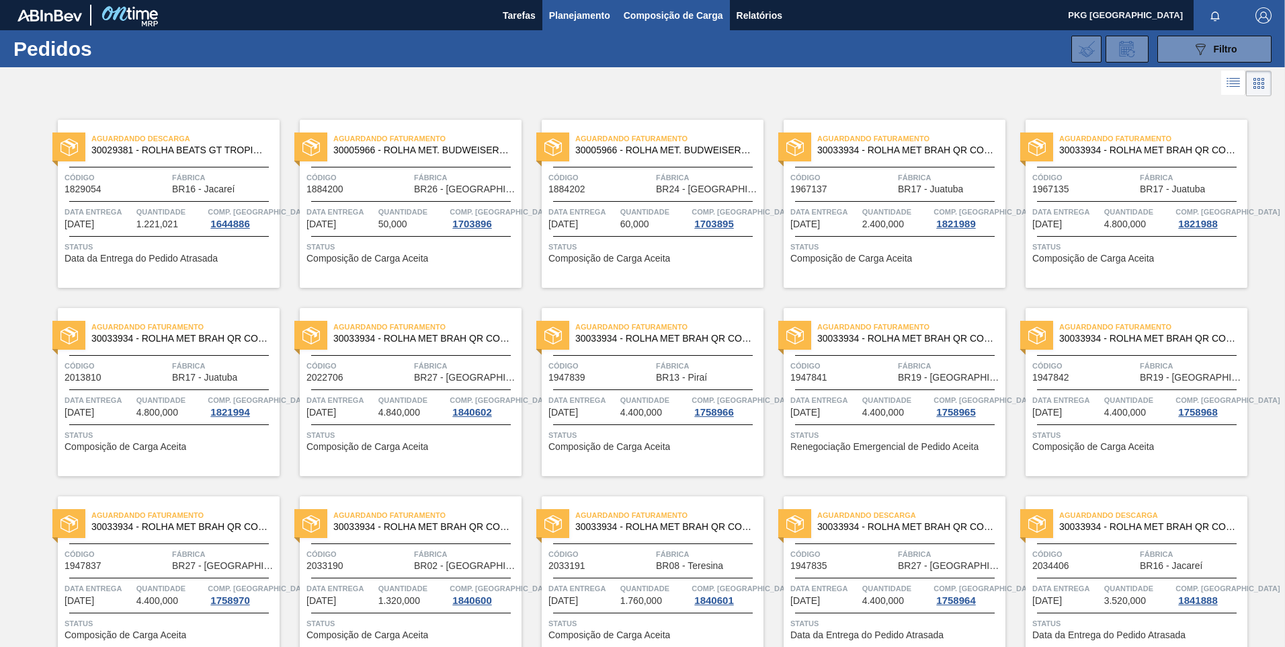
click at [661, 9] on span "Composição de Carga" at bounding box center [673, 15] width 99 height 16
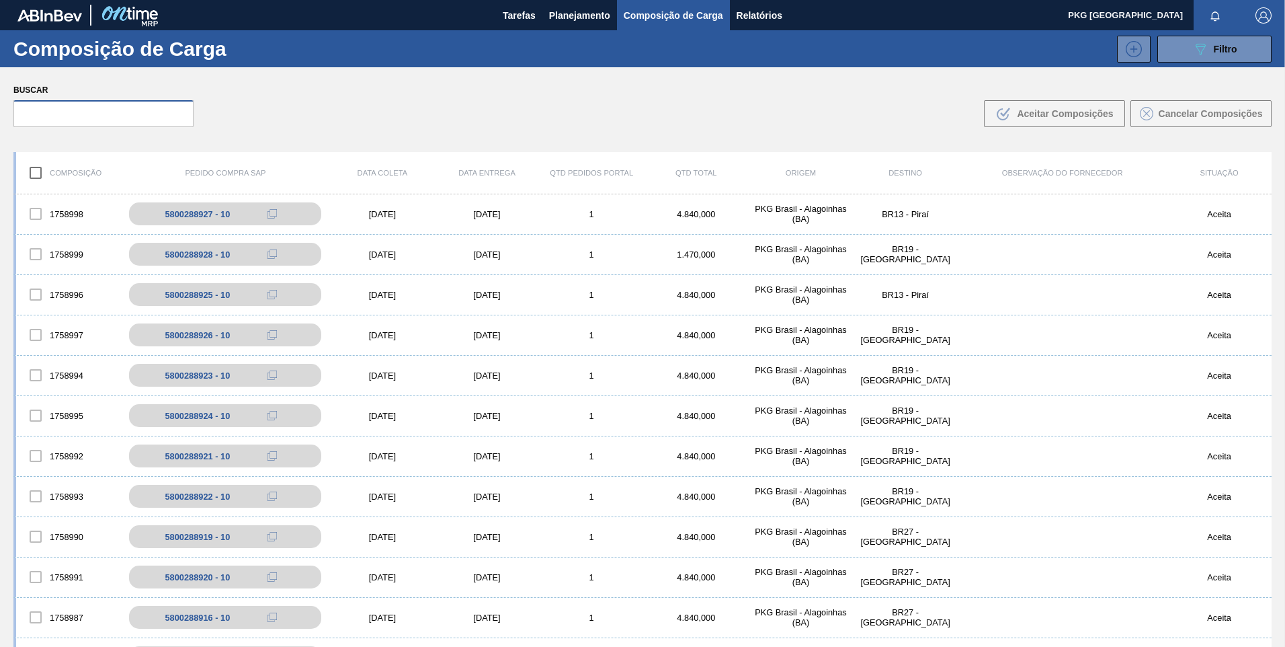
click at [122, 103] on input "text" at bounding box center [103, 113] width 180 height 27
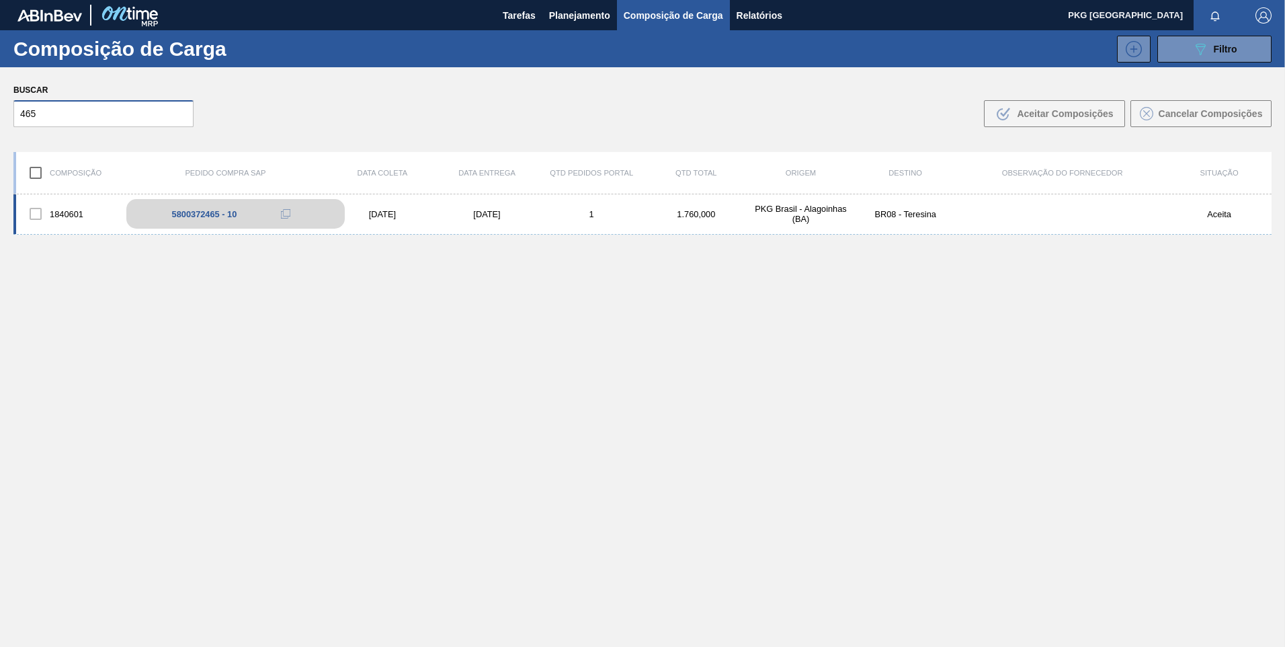
type input "465"
click at [158, 211] on div "5800372465 - 10" at bounding box center [235, 214] width 218 height 30
click at [65, 218] on div "1840601" at bounding box center [68, 214] width 105 height 28
click at [30, 210] on div at bounding box center [36, 214] width 28 height 28
click at [36, 213] on div at bounding box center [36, 214] width 28 height 28
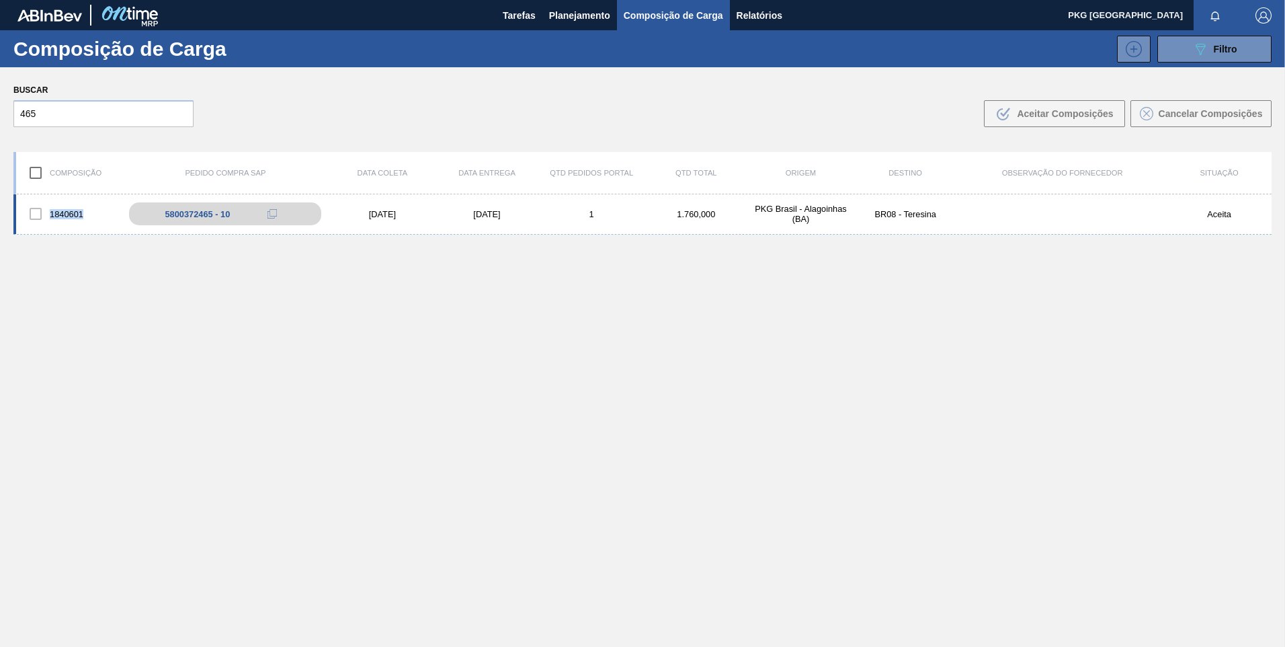
click at [36, 213] on div at bounding box center [36, 214] width 28 height 28
drag, startPoint x: 36, startPoint y: 213, endPoint x: 206, endPoint y: 214, distance: 169.4
click at [206, 214] on div "5800372465 - 10" at bounding box center [204, 214] width 65 height 10
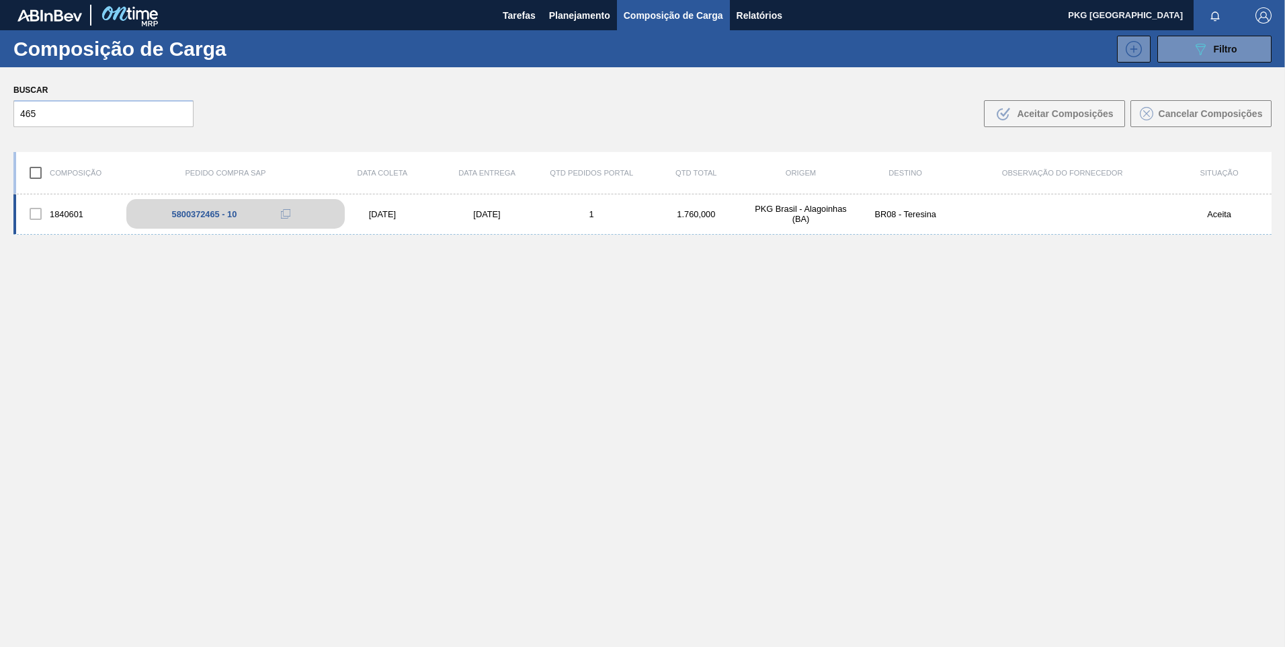
click at [200, 212] on div "5800372465 - 10" at bounding box center [204, 214] width 65 height 10
click at [429, 203] on div "1840601 5800372465 - 10 19/09/2025 21/09/2025 1 1.760,000 PKG Brasil - Alagoinh…" at bounding box center [642, 214] width 1258 height 40
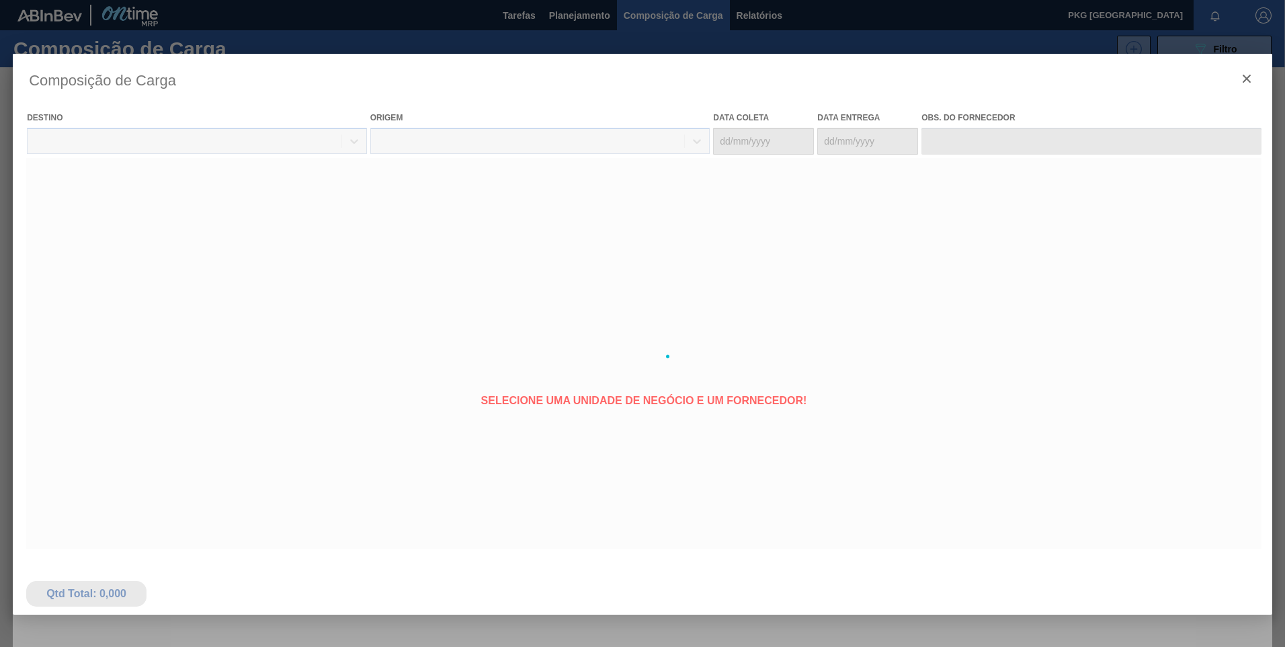
type coleta "19/09/2025"
type entrega "21/09/2025"
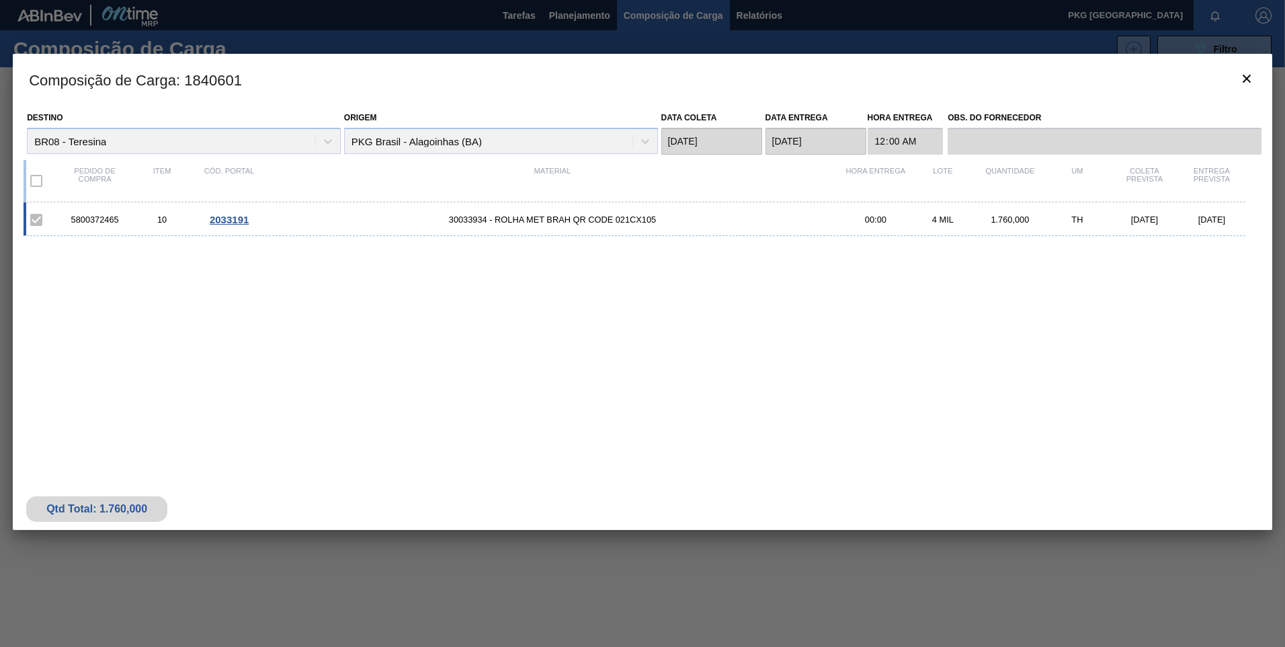
click at [536, 224] on span "30033934 - ROLHA MET BRAH QR CODE 021CX105" at bounding box center [552, 219] width 579 height 10
click at [630, 218] on span "30033934 - ROLHA MET BRAH QR CODE 021CX105" at bounding box center [552, 219] width 579 height 10
click at [227, 218] on span "2033191" at bounding box center [229, 219] width 39 height 11
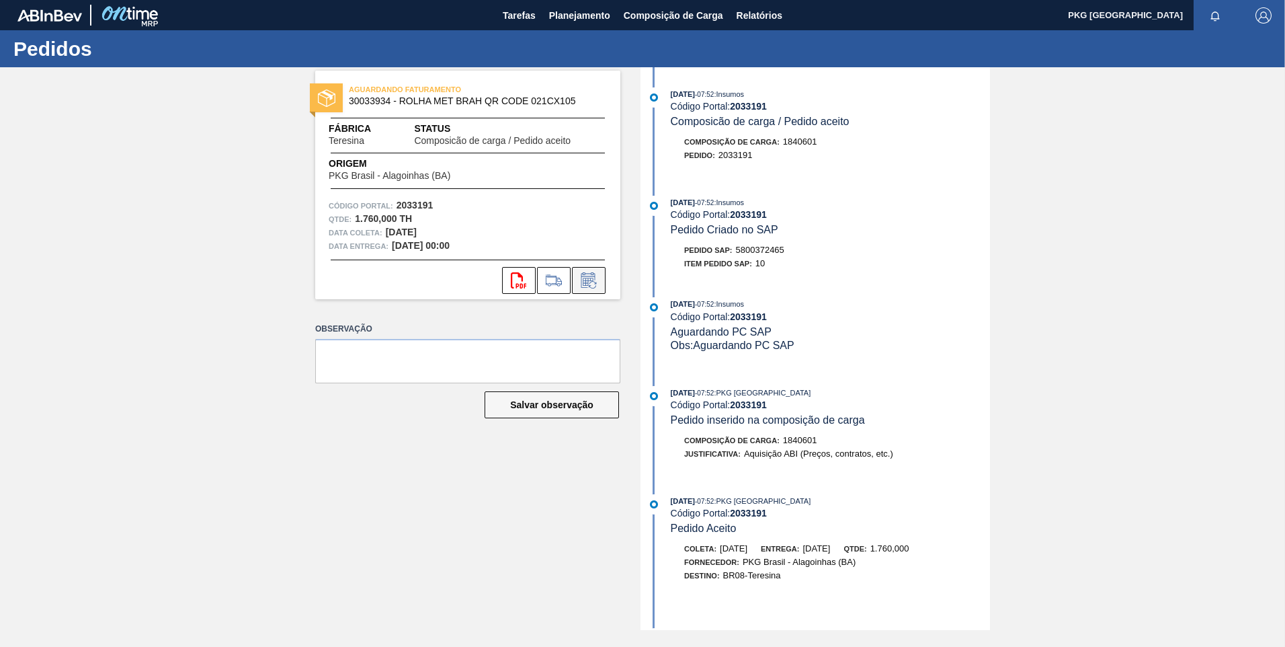
click at [588, 280] on icon at bounding box center [588, 282] width 10 height 8
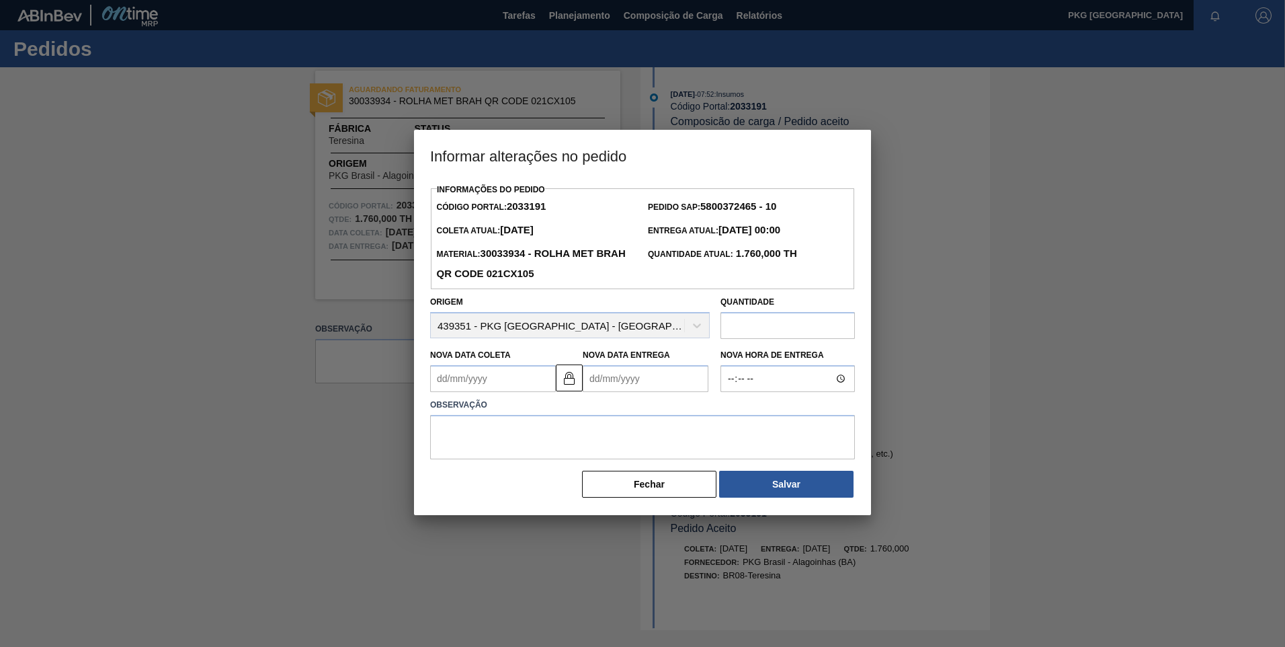
click at [489, 382] on Coleta2033191 "Nova Data Coleta" at bounding box center [493, 378] width 126 height 27
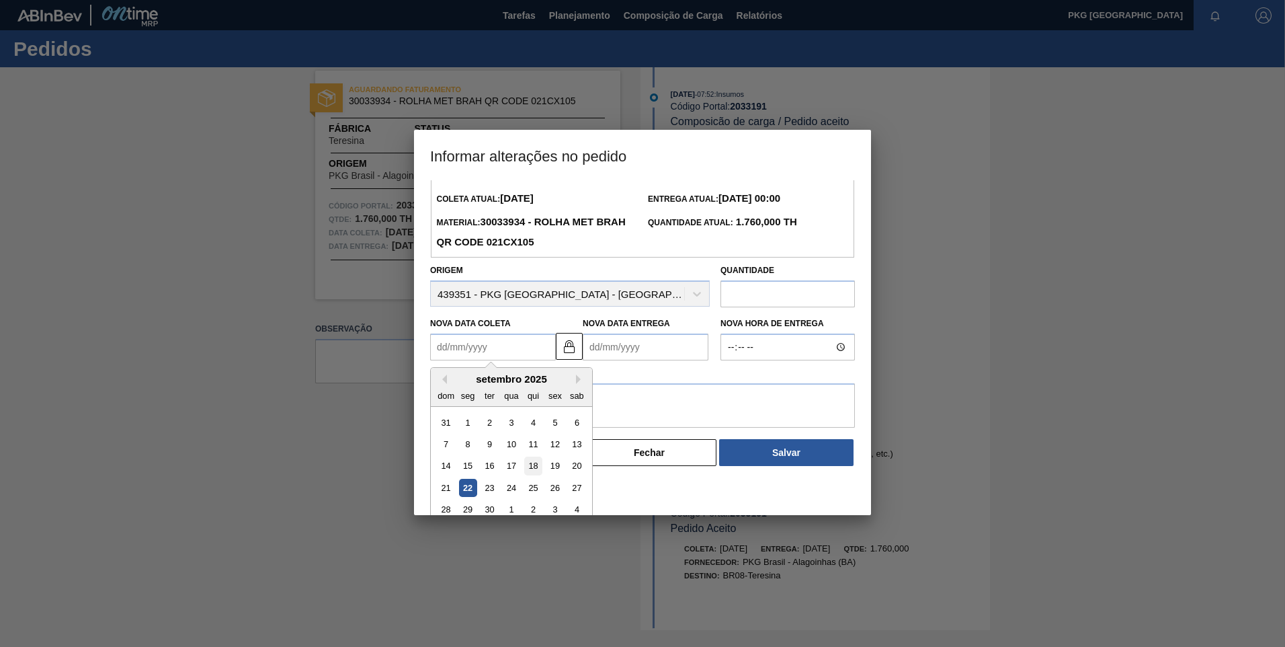
scroll to position [45, 0]
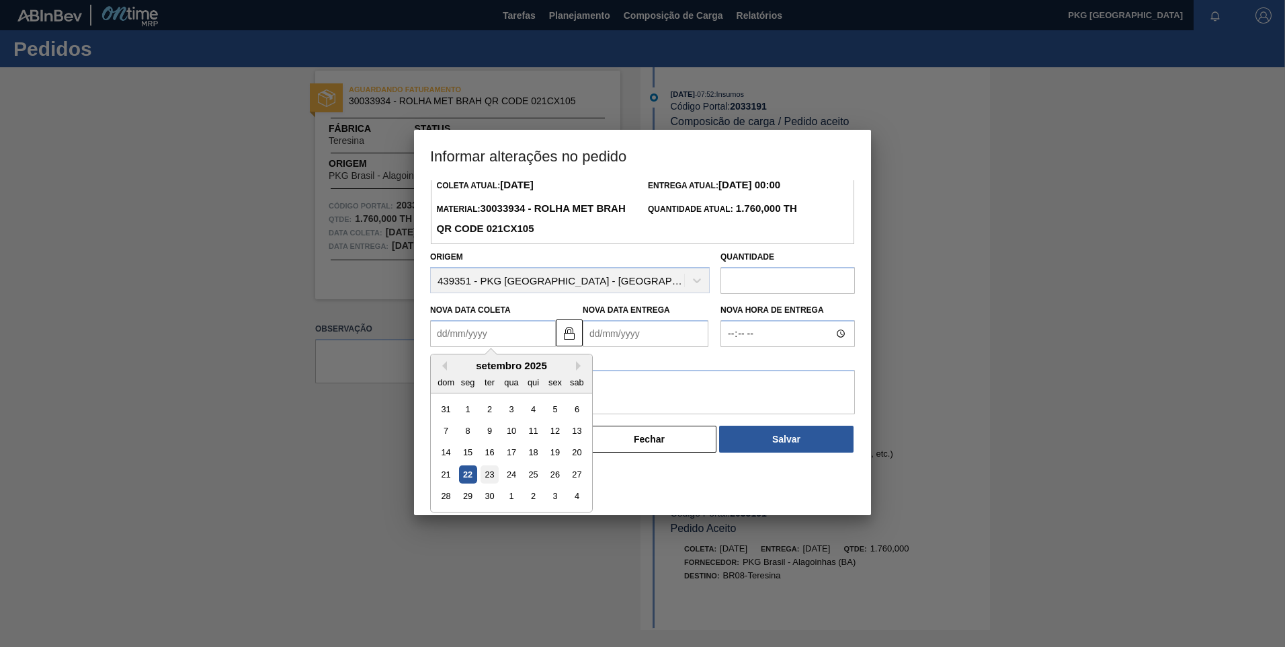
click at [490, 477] on div "23" at bounding box center [490, 474] width 18 height 18
type Coleta2033191 "23/09/2025"
type Entrega2033191 "25/09/2025"
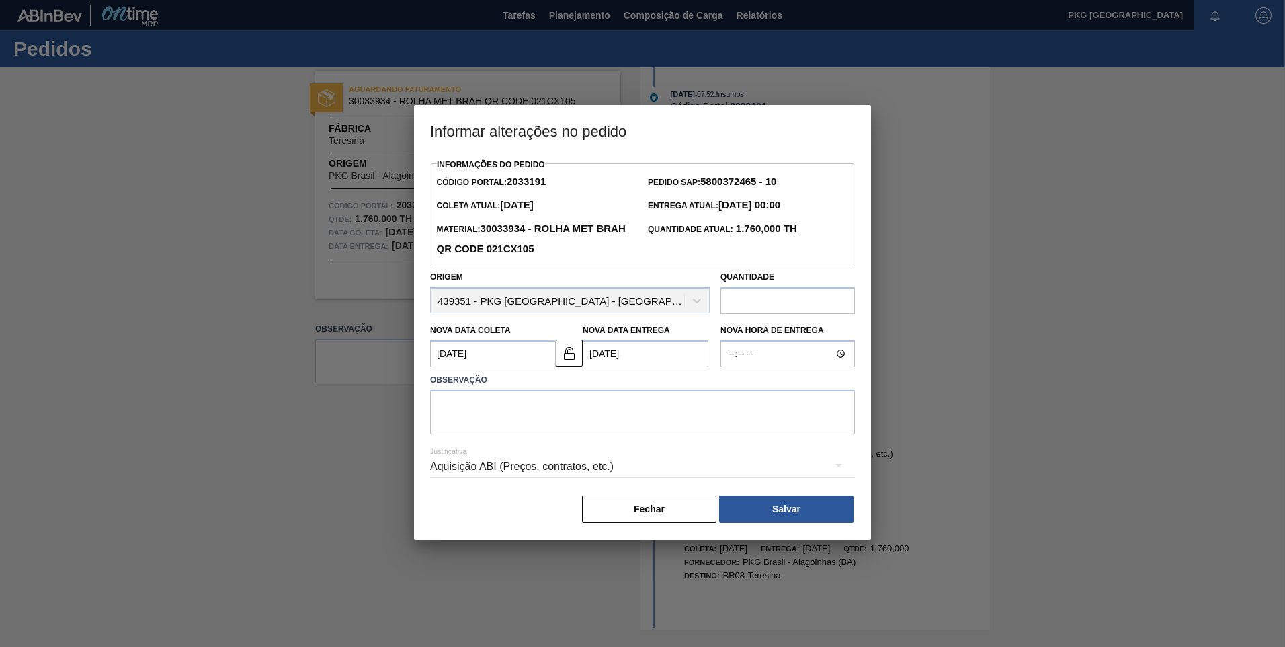
scroll to position [0, 0]
click at [540, 422] on textarea at bounding box center [642, 412] width 425 height 44
type textarea "Ajuste de data."
click at [500, 470] on div "Aquisição ABI (Preços, contratos, etc.)" at bounding box center [642, 467] width 425 height 38
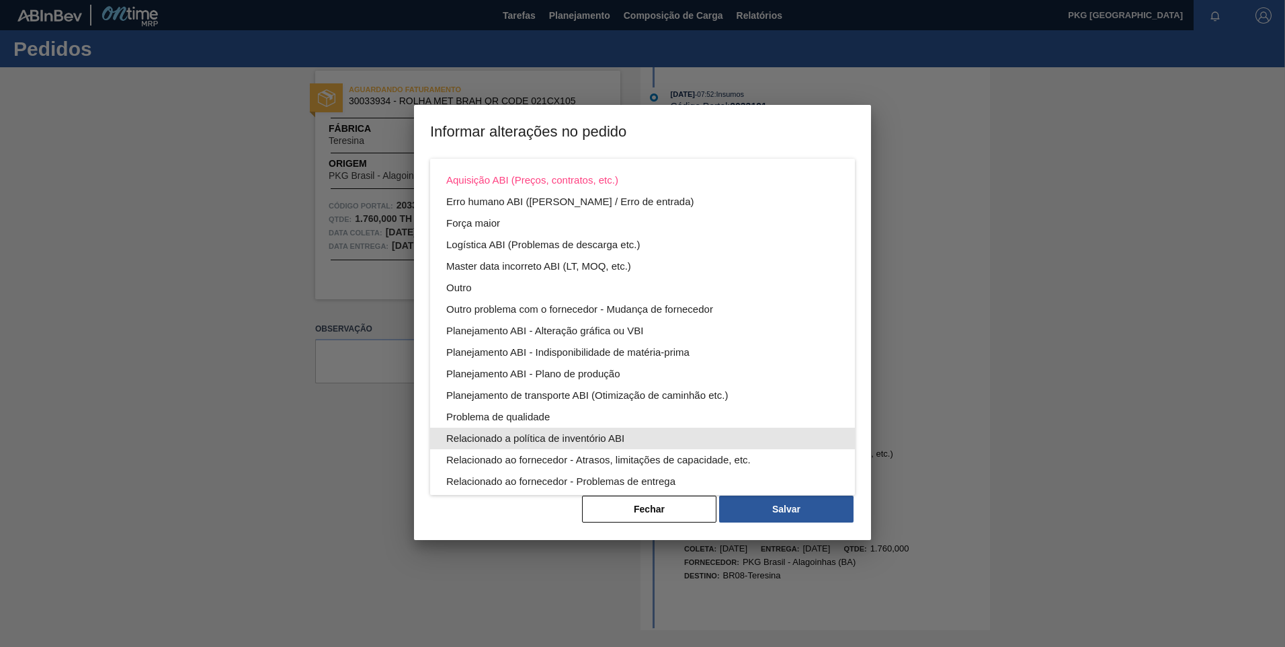
scroll to position [67, 0]
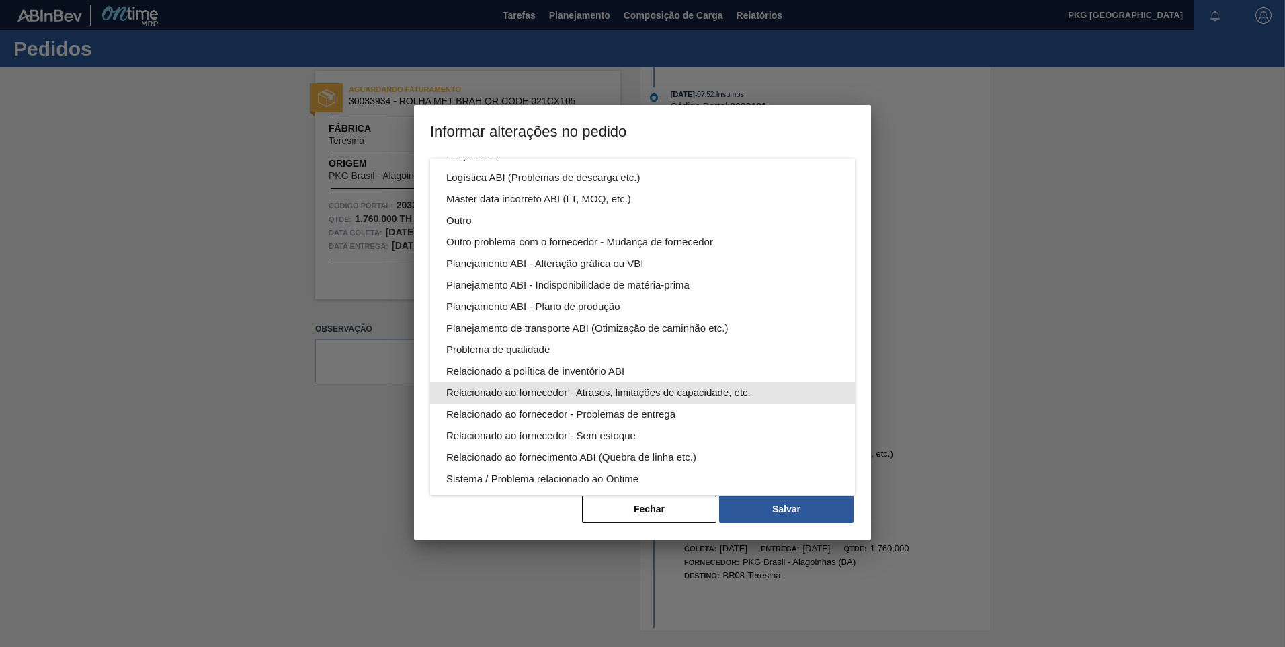
click at [524, 393] on div "Relacionado ao fornecedor - Atrasos, limitações de capacidade, etc." at bounding box center [642, 393] width 393 height 22
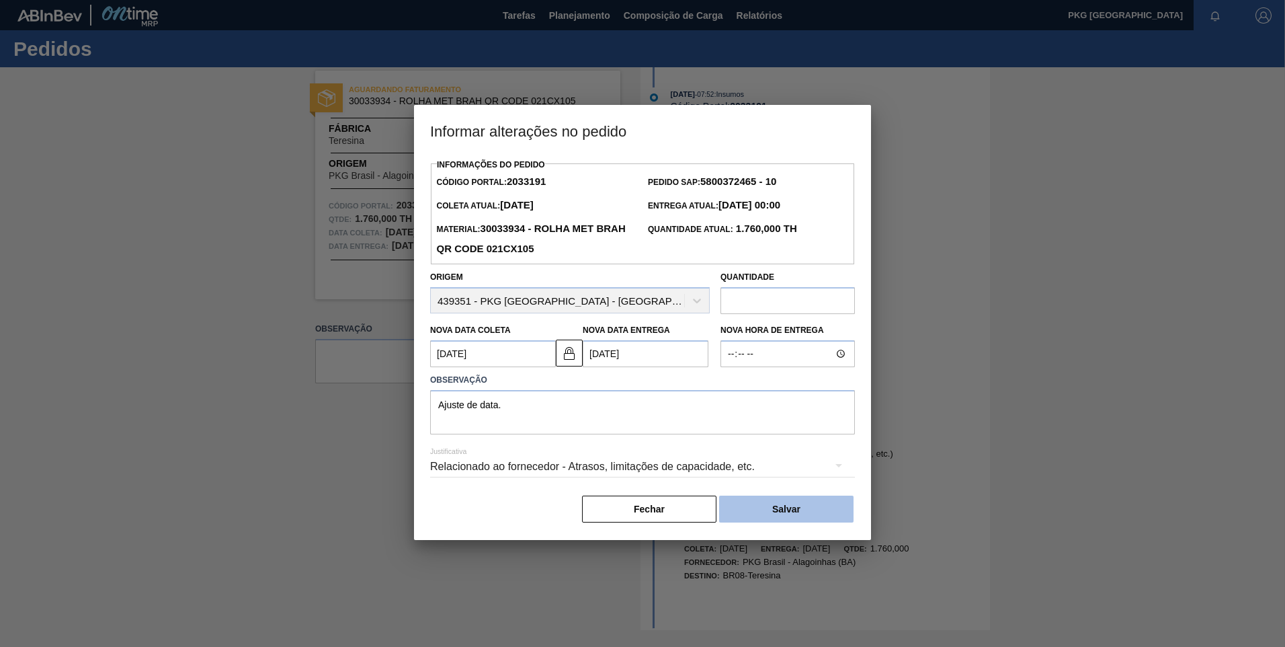
click at [788, 514] on button "Salvar" at bounding box center [786, 508] width 134 height 27
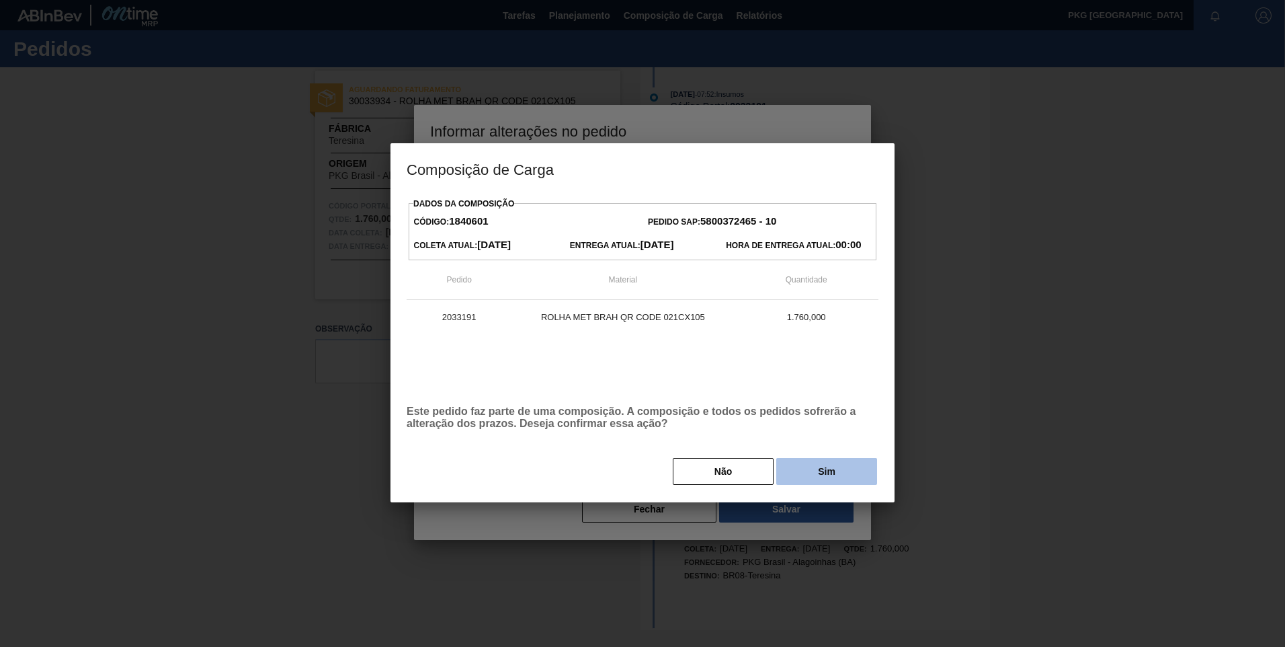
click at [836, 477] on button "Sim" at bounding box center [826, 471] width 101 height 27
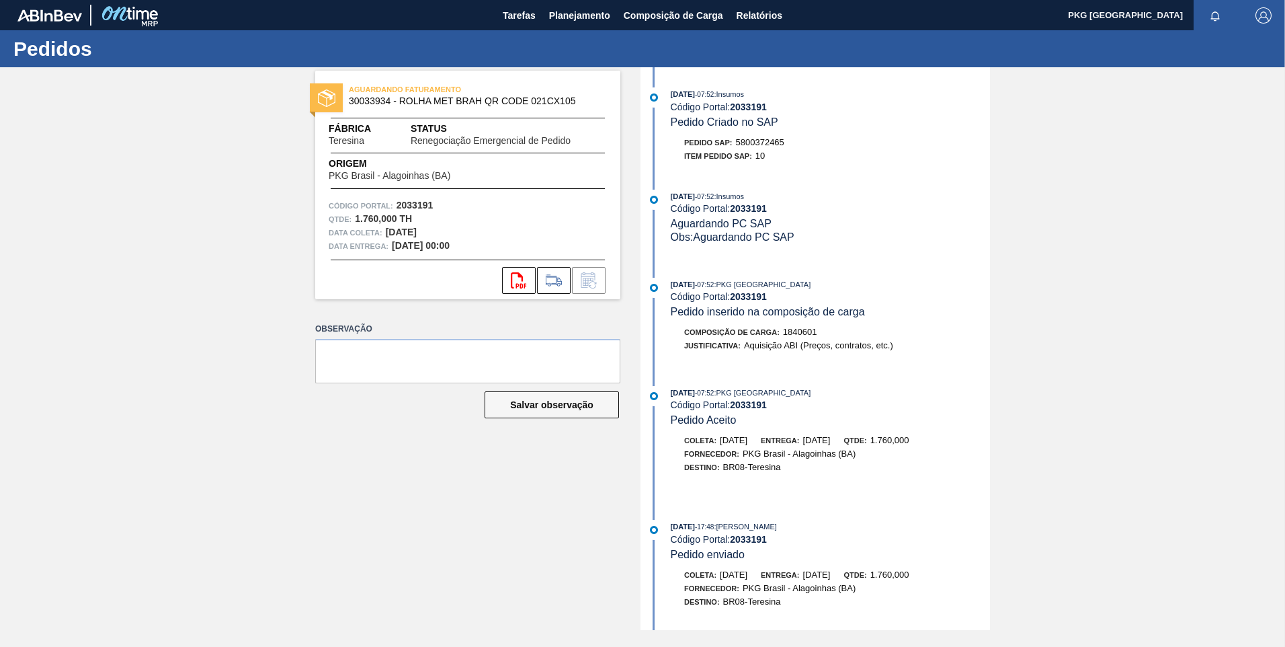
scroll to position [335, 0]
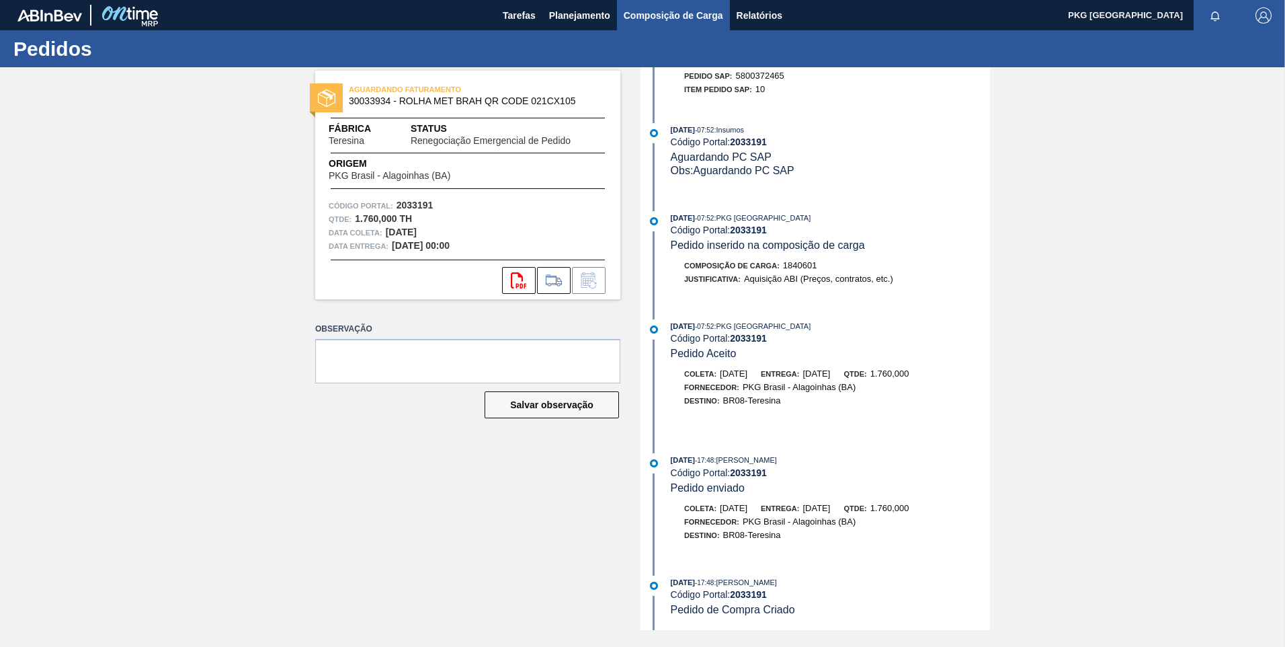
click at [645, 17] on span "Composição de Carga" at bounding box center [673, 15] width 99 height 16
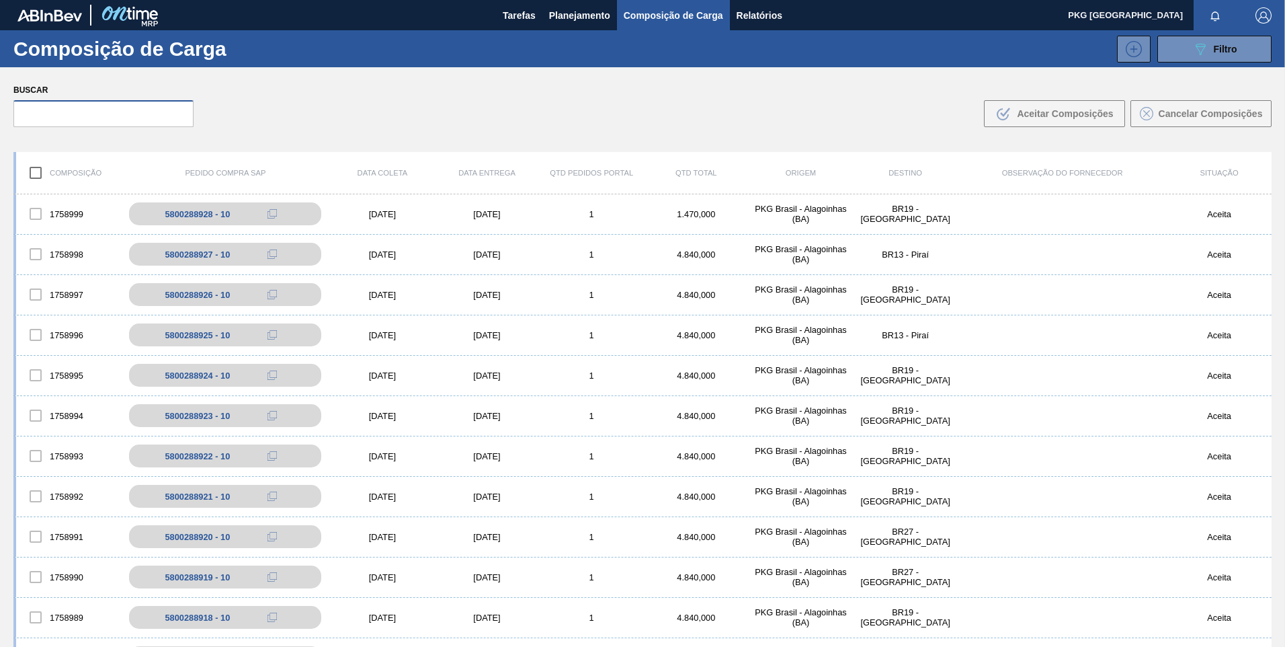
click at [136, 110] on input "text" at bounding box center [103, 113] width 180 height 27
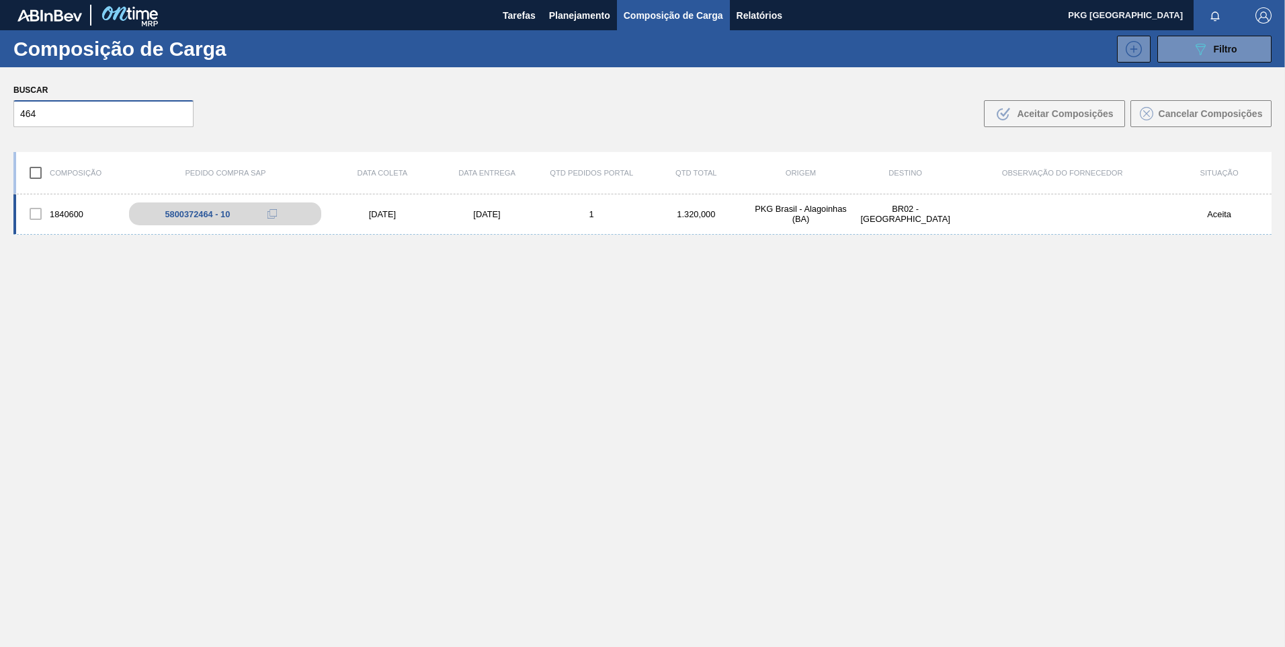
type input "464"
click at [474, 210] on div "20/09/2025" at bounding box center [487, 214] width 105 height 10
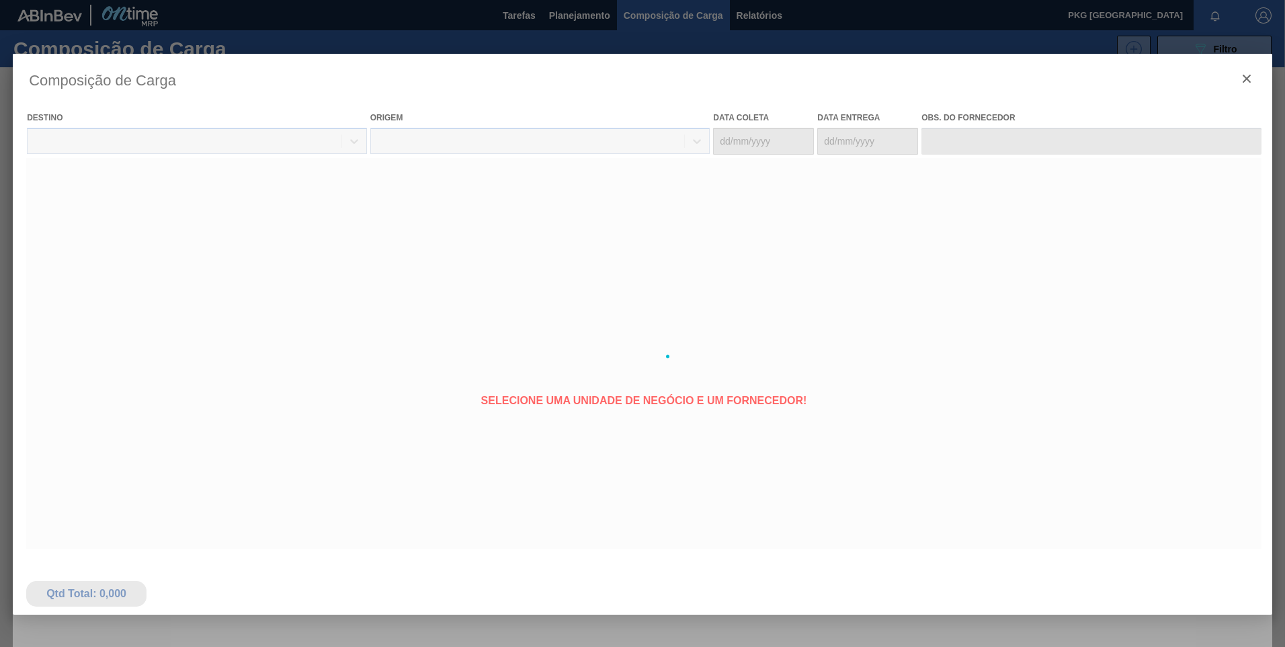
type coleta "19/09/2025"
type entrega "20/09/2025"
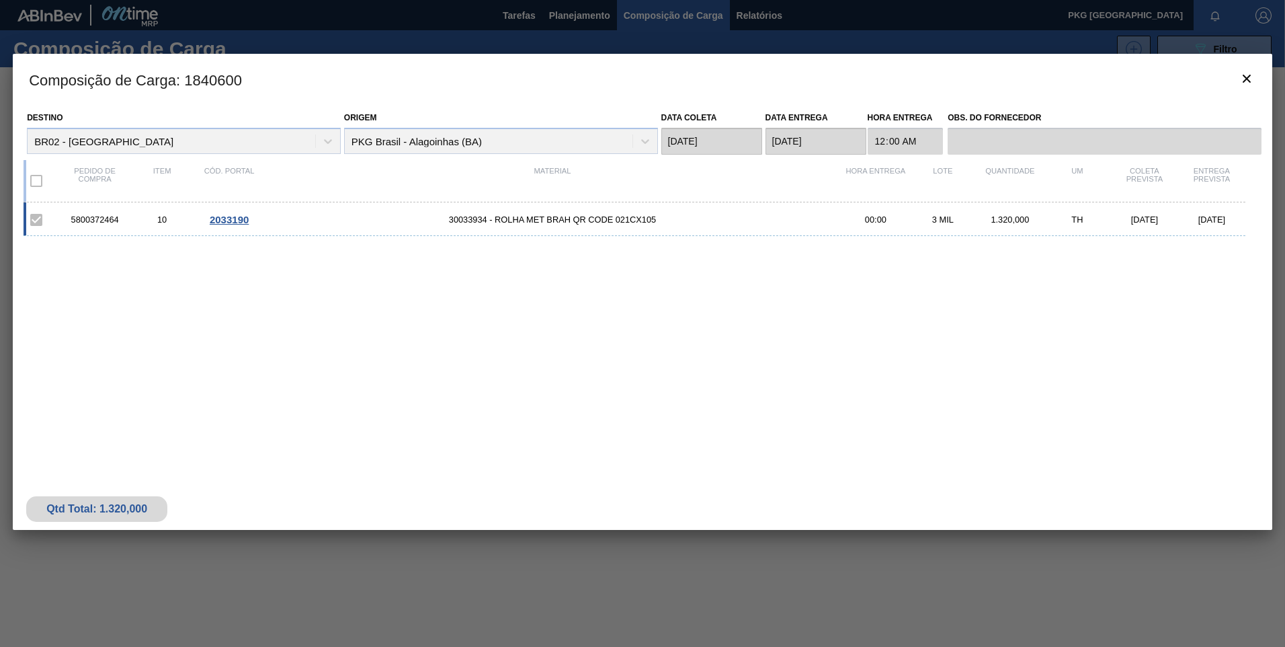
click at [338, 220] on span "30033934 - ROLHA MET BRAH QR CODE 021CX105" at bounding box center [552, 219] width 579 height 10
click at [247, 221] on span "2033190" at bounding box center [229, 219] width 39 height 11
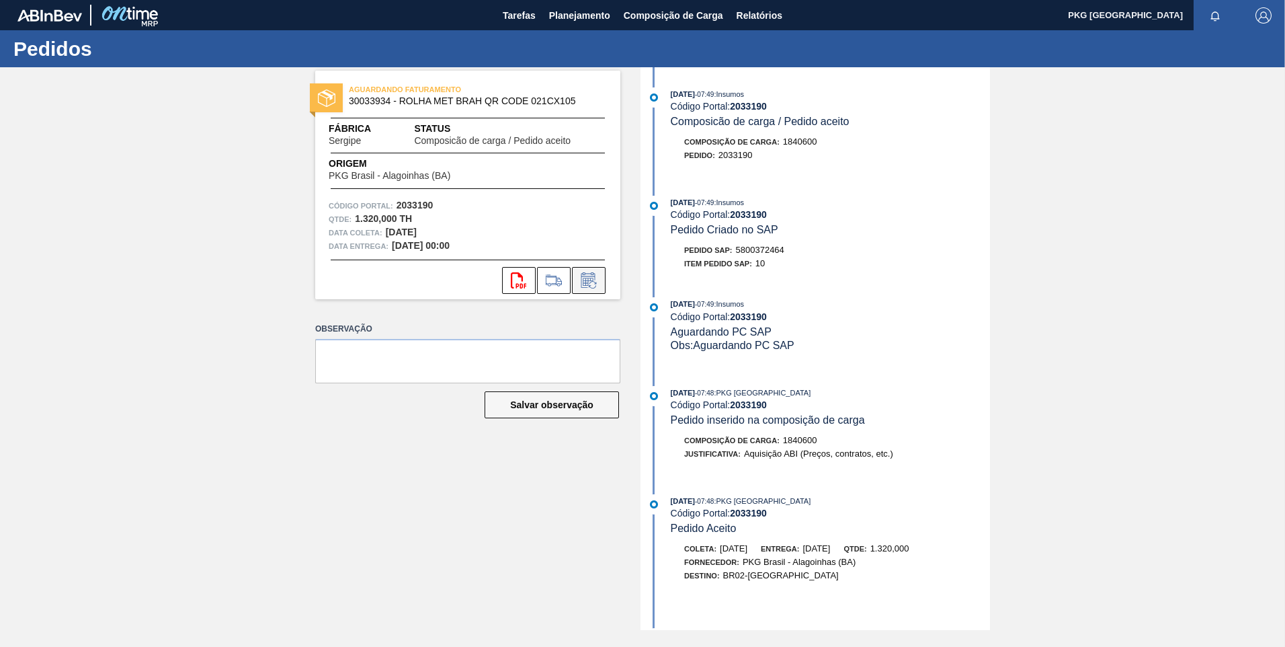
click at [593, 285] on icon at bounding box center [589, 280] width 22 height 16
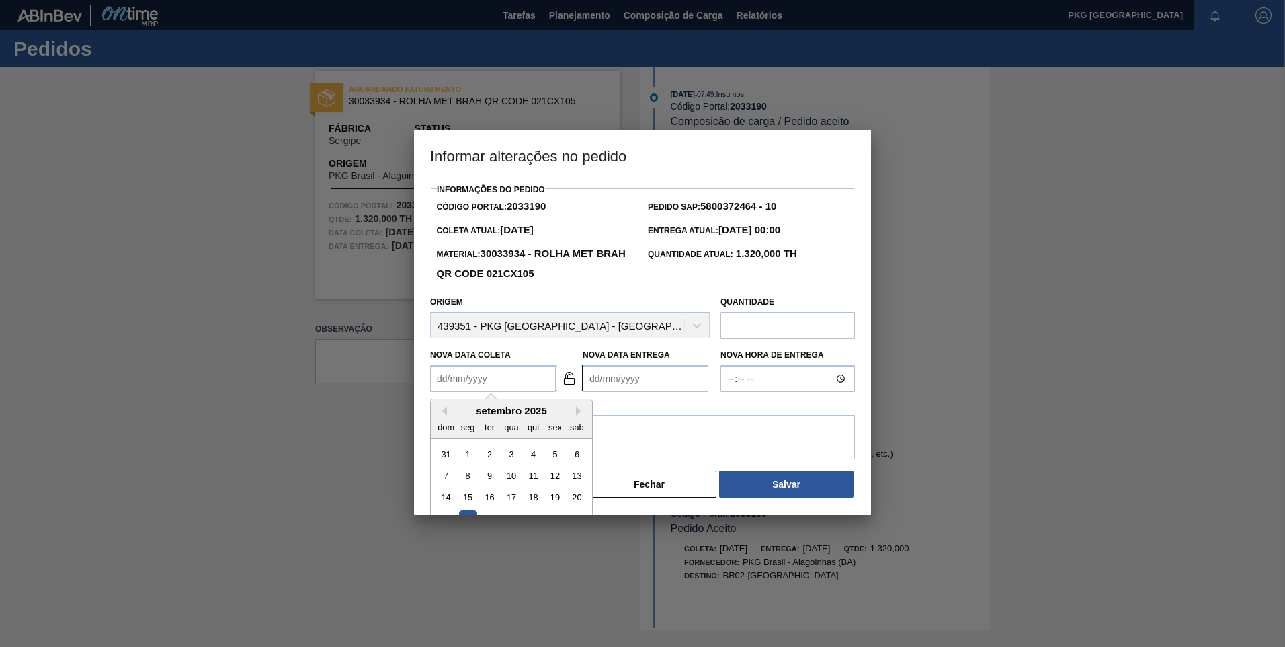
click at [468, 382] on Coleta2033190 "Nova Data Coleta" at bounding box center [493, 378] width 126 height 27
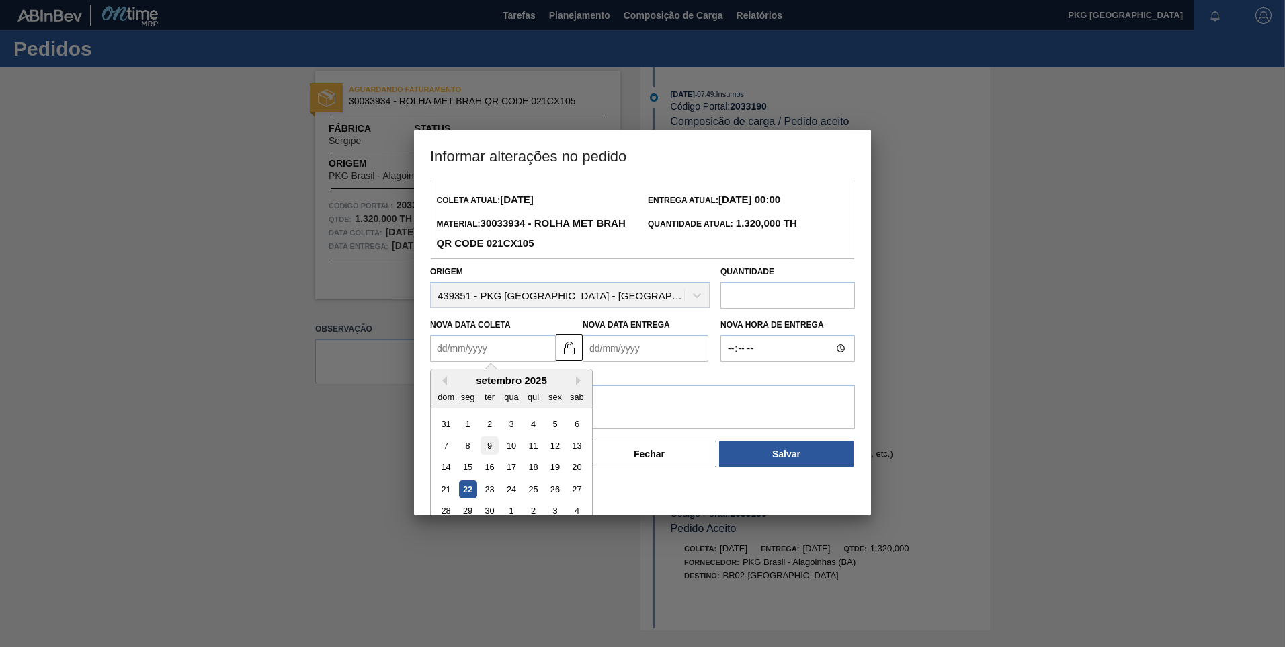
scroll to position [45, 0]
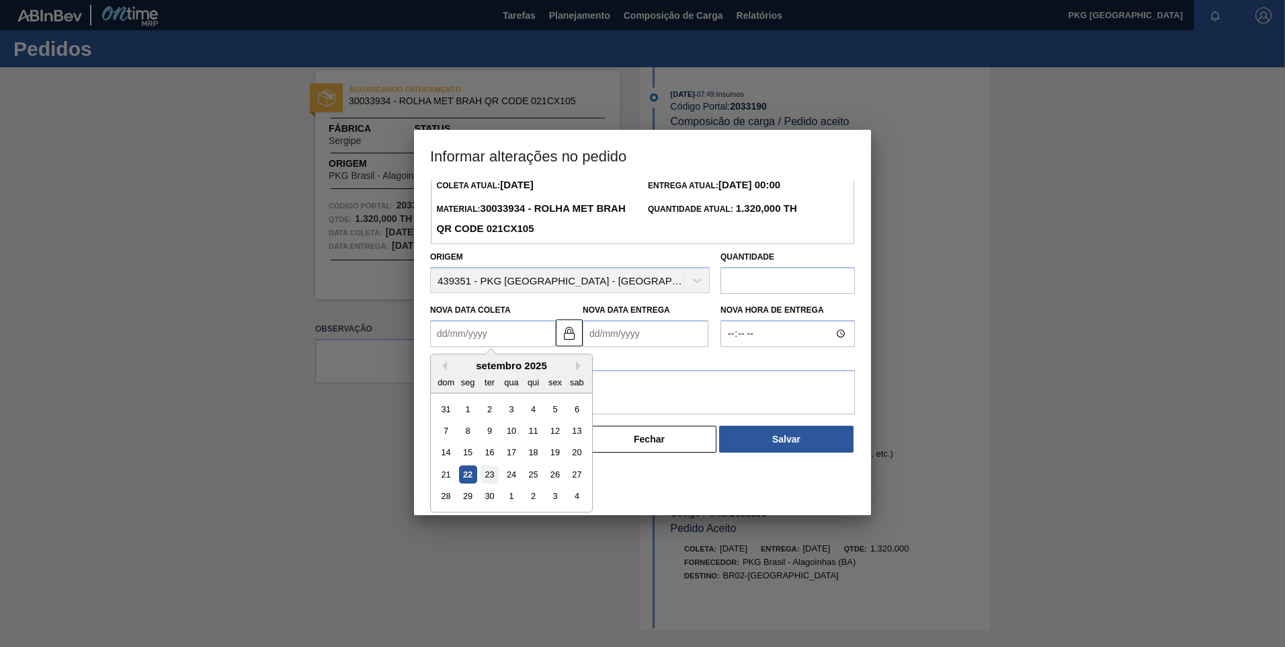
click at [491, 474] on div "23" at bounding box center [490, 474] width 18 height 18
type Coleta2033190 "23/09/2025"
type Entrega2033190 "24/09/2025"
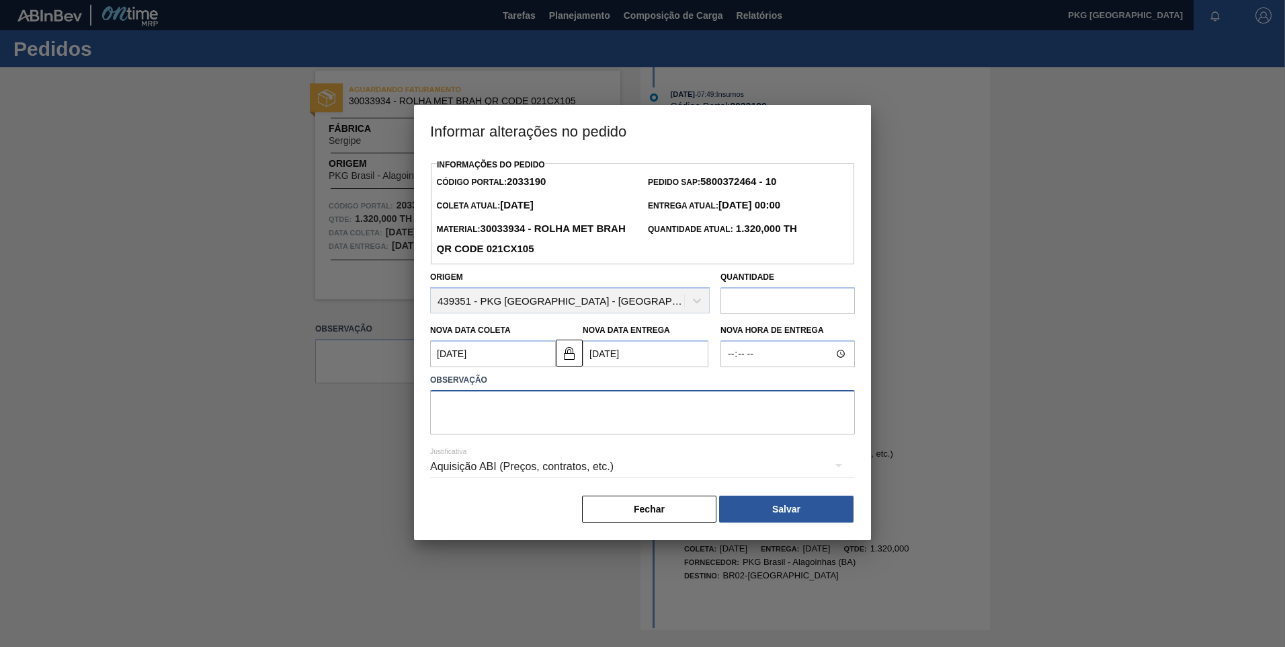
click at [564, 406] on textarea at bounding box center [642, 412] width 425 height 44
type textarea "Ajuste de data"
click at [573, 463] on div "Aquisição ABI (Preços, contratos, etc.)" at bounding box center [642, 467] width 425 height 38
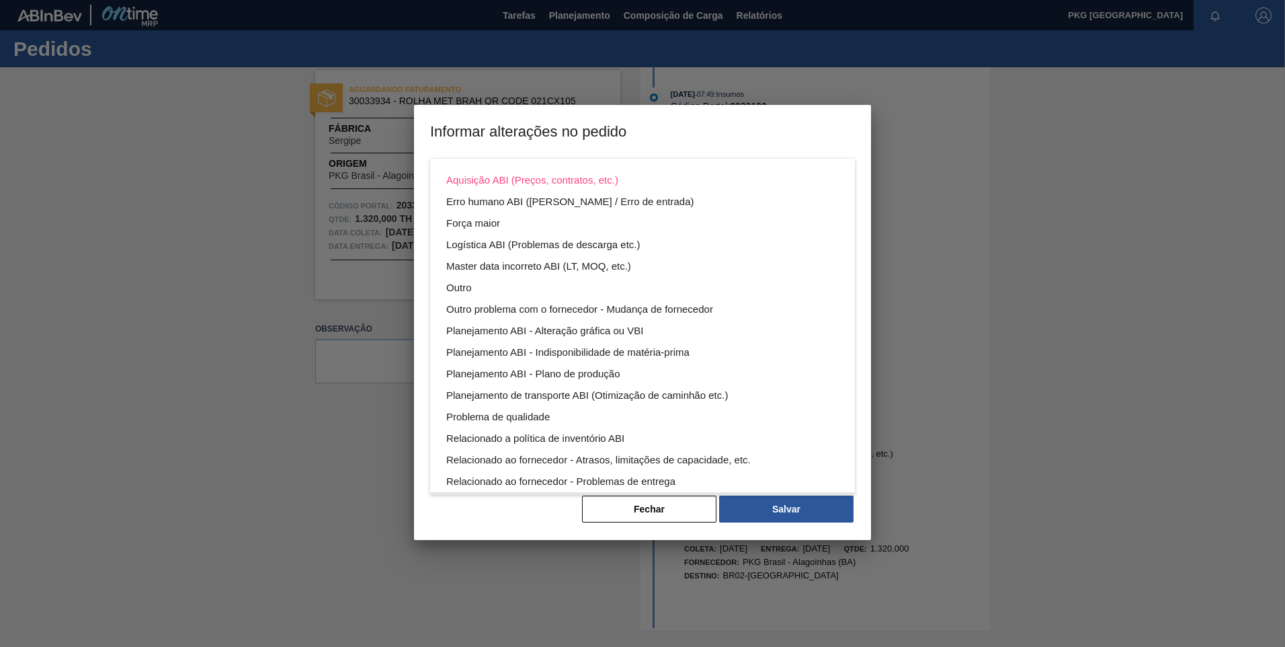
scroll to position [73, 0]
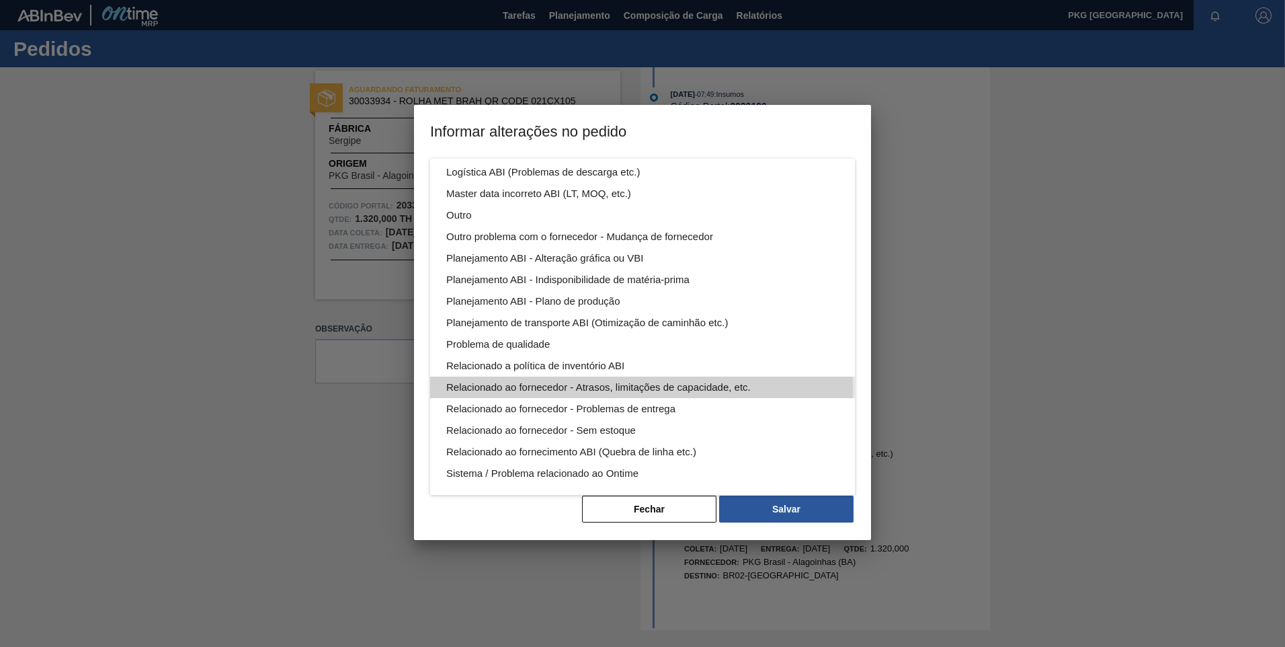
click at [538, 389] on div "Relacionado ao fornecedor - Atrasos, limitações de capacidade, etc." at bounding box center [642, 387] width 393 height 22
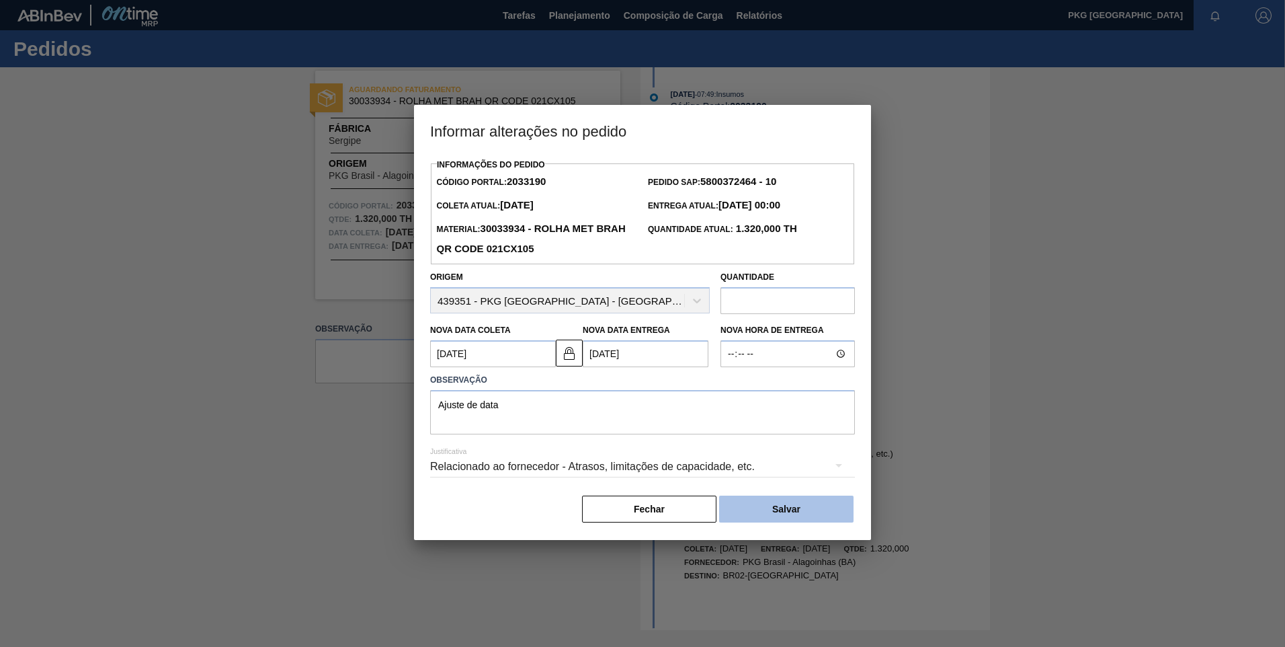
click at [797, 505] on button "Salvar" at bounding box center [786, 508] width 134 height 27
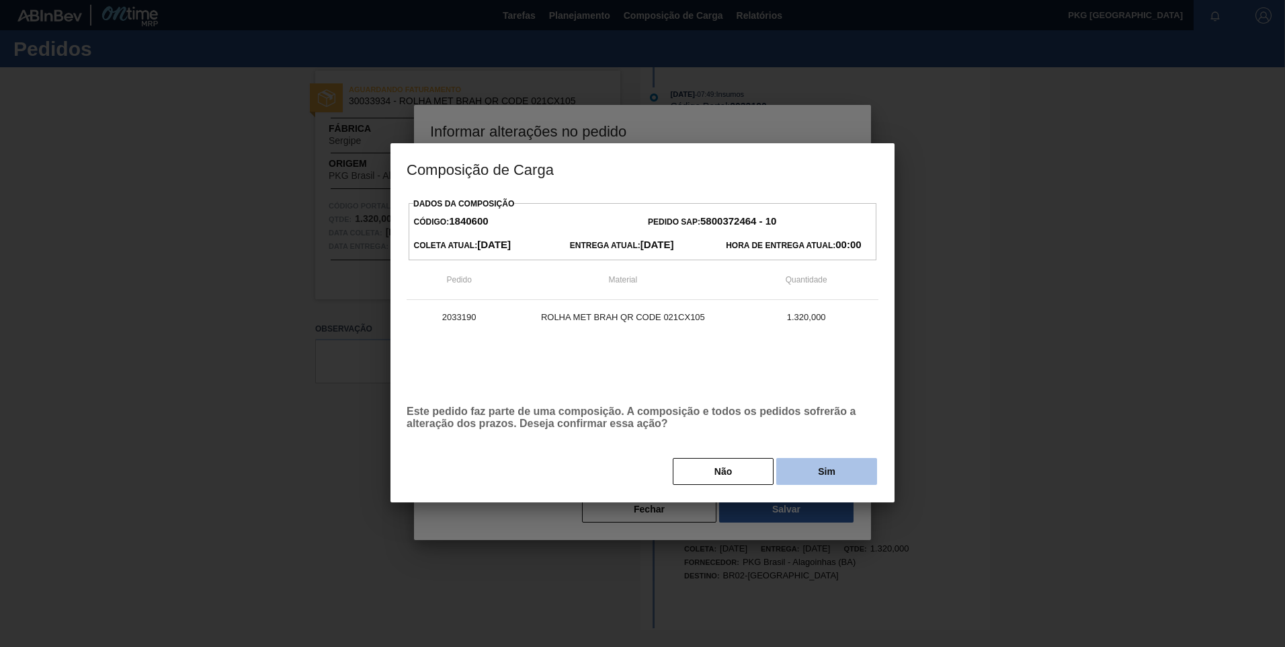
click at [806, 473] on button "Sim" at bounding box center [826, 471] width 101 height 27
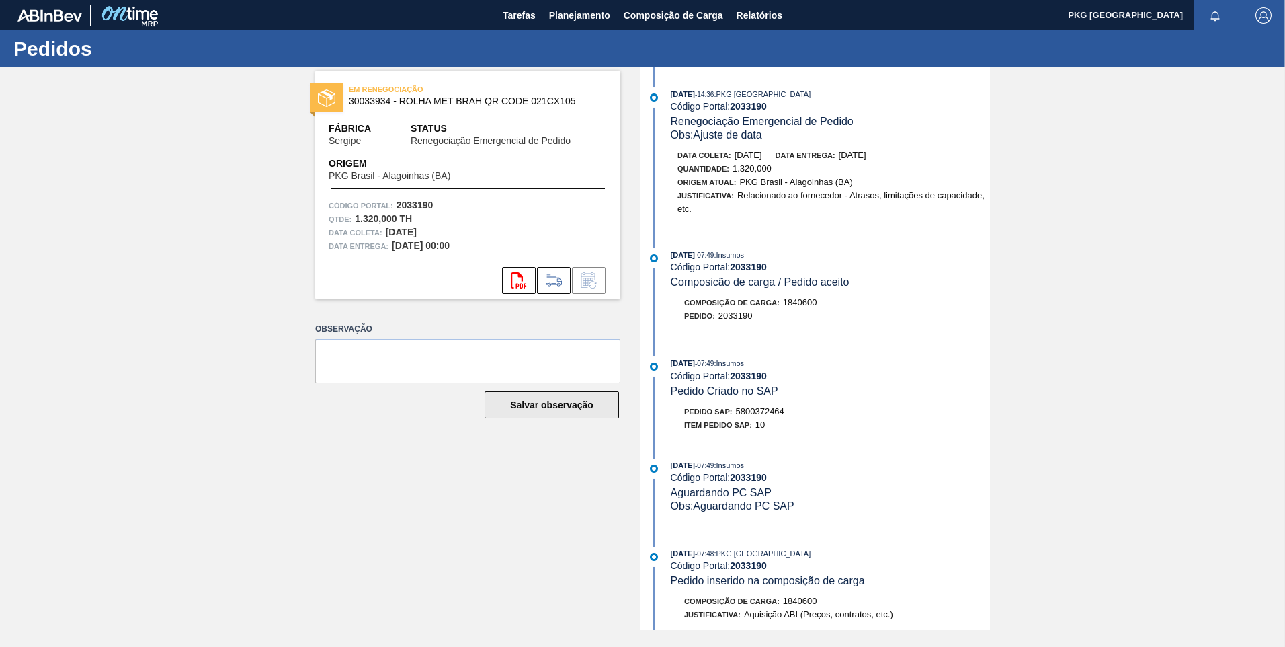
click at [559, 409] on button "Salvar observação" at bounding box center [552, 404] width 134 height 27
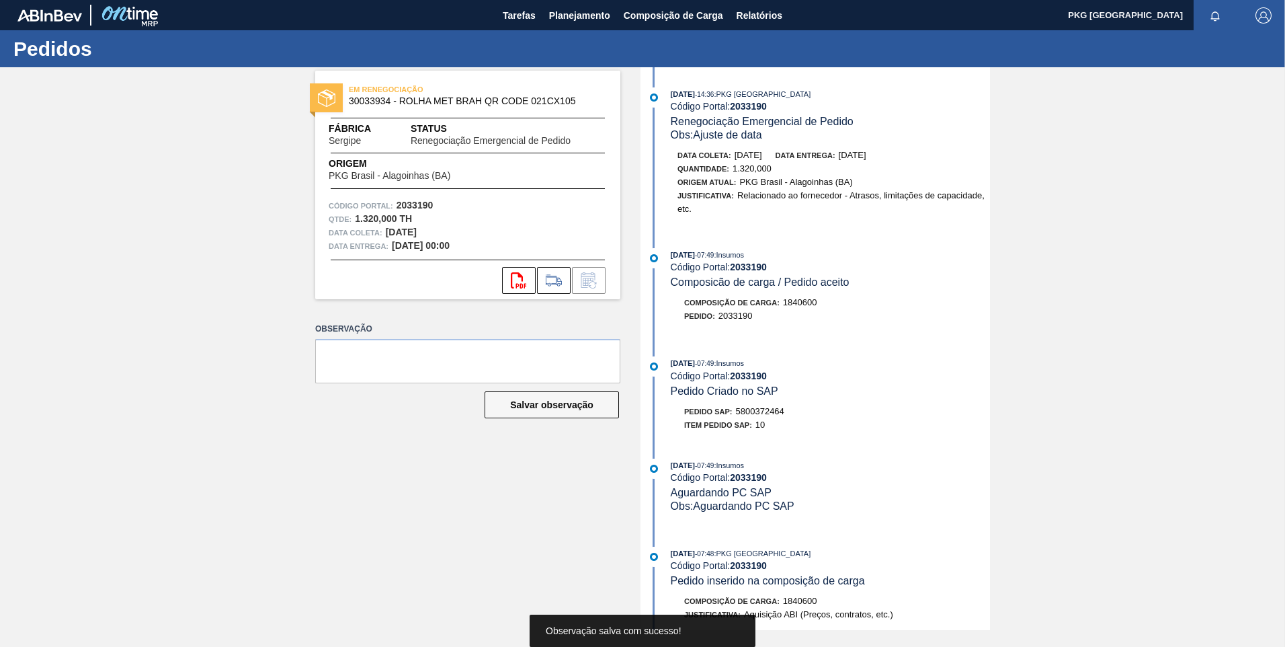
click at [250, 445] on div "EM RENEGOCIAÇÃO 30033934 - ROLHA MET BRAH QR CODE 021CX105 Fábrica Sergipe Stat…" at bounding box center [642, 348] width 1285 height 563
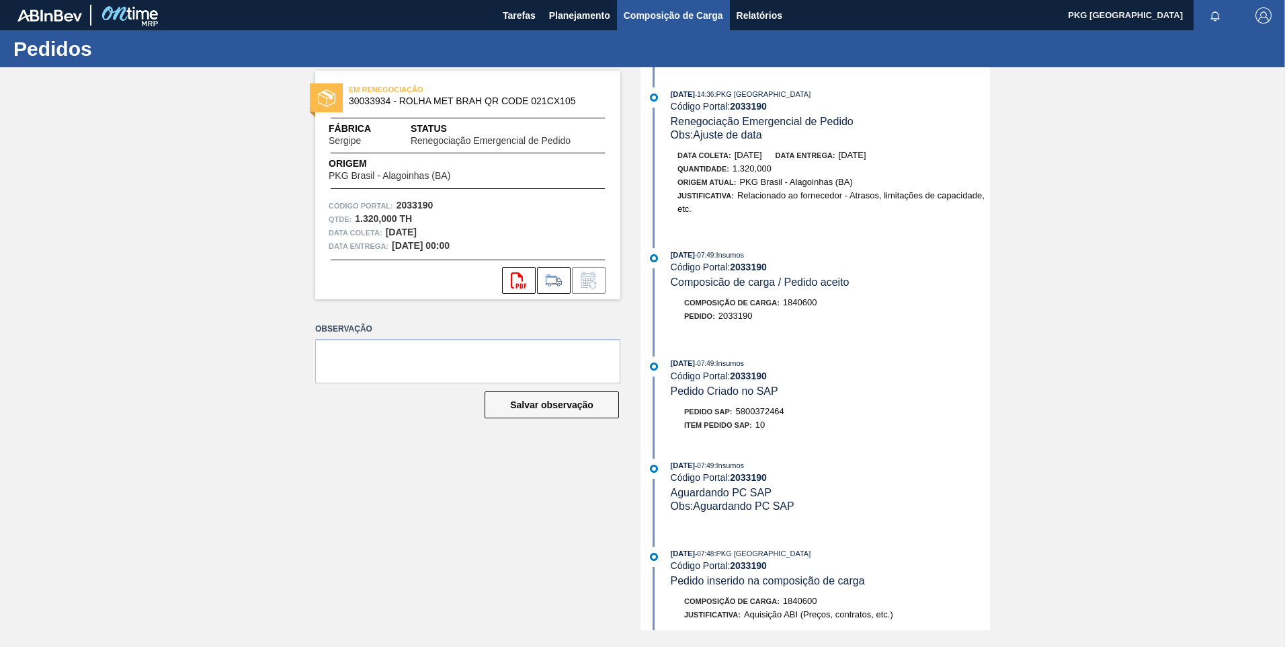
click at [643, 13] on span "Composição de Carga" at bounding box center [673, 15] width 99 height 16
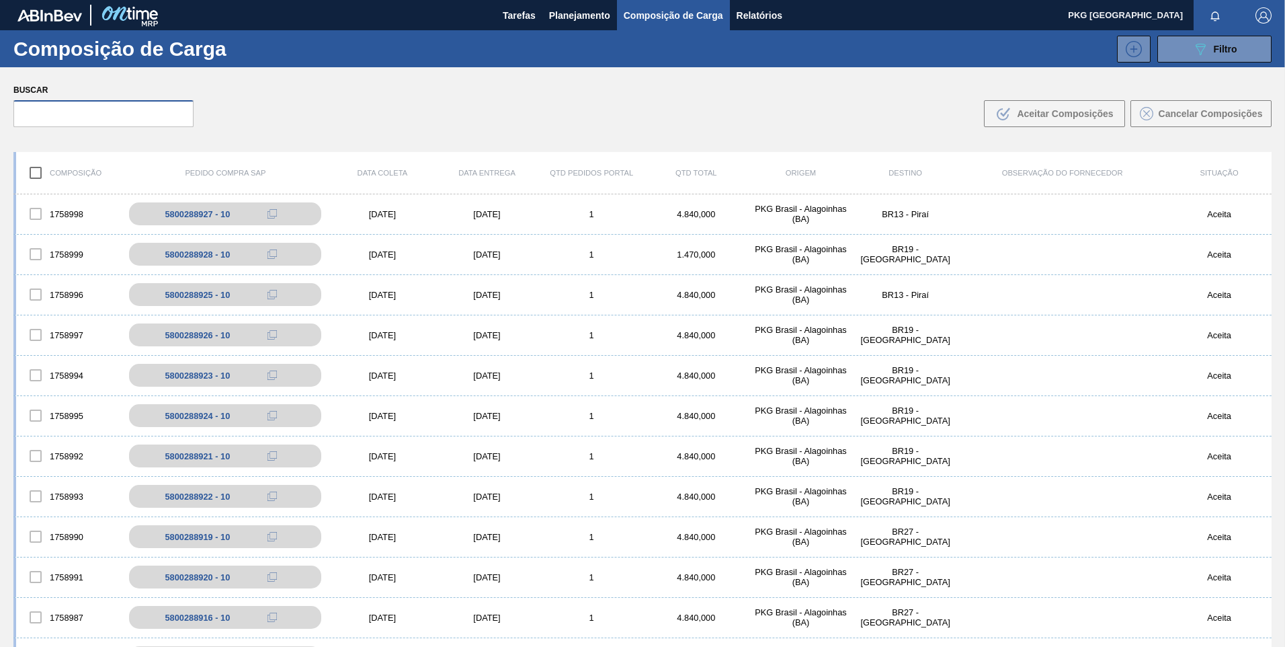
click at [124, 115] on input "text" at bounding box center [103, 113] width 180 height 27
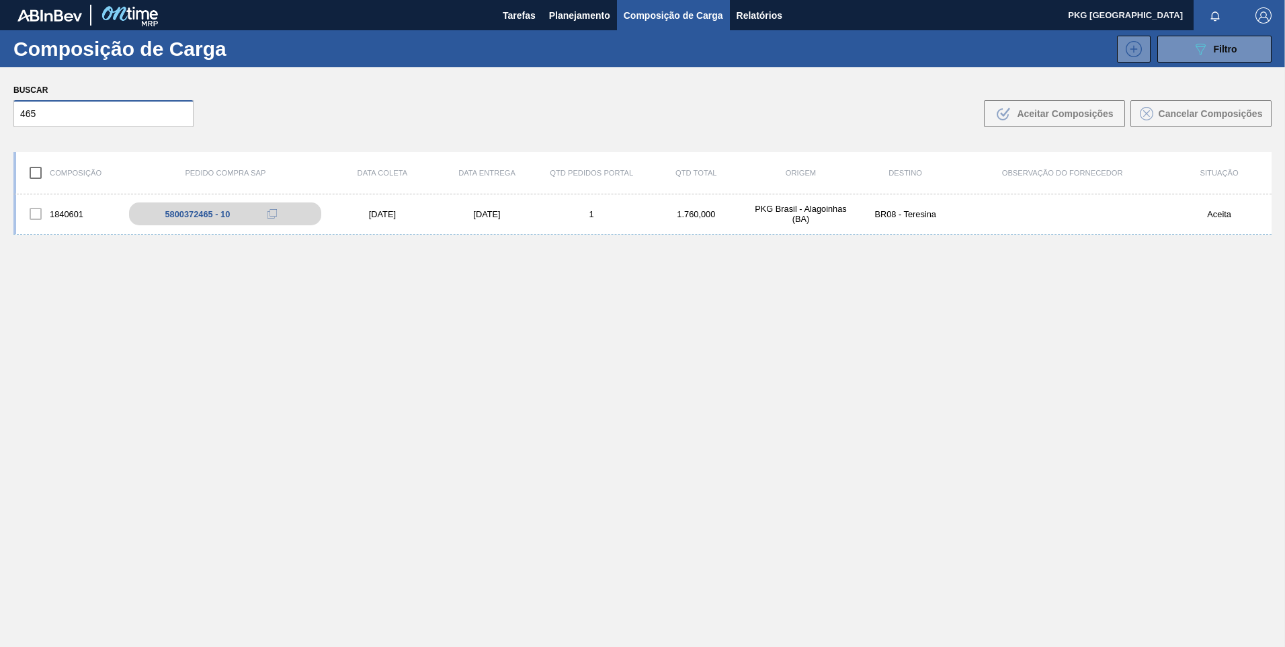
type input "465"
click at [493, 211] on div "21/09/2025" at bounding box center [487, 214] width 105 height 10
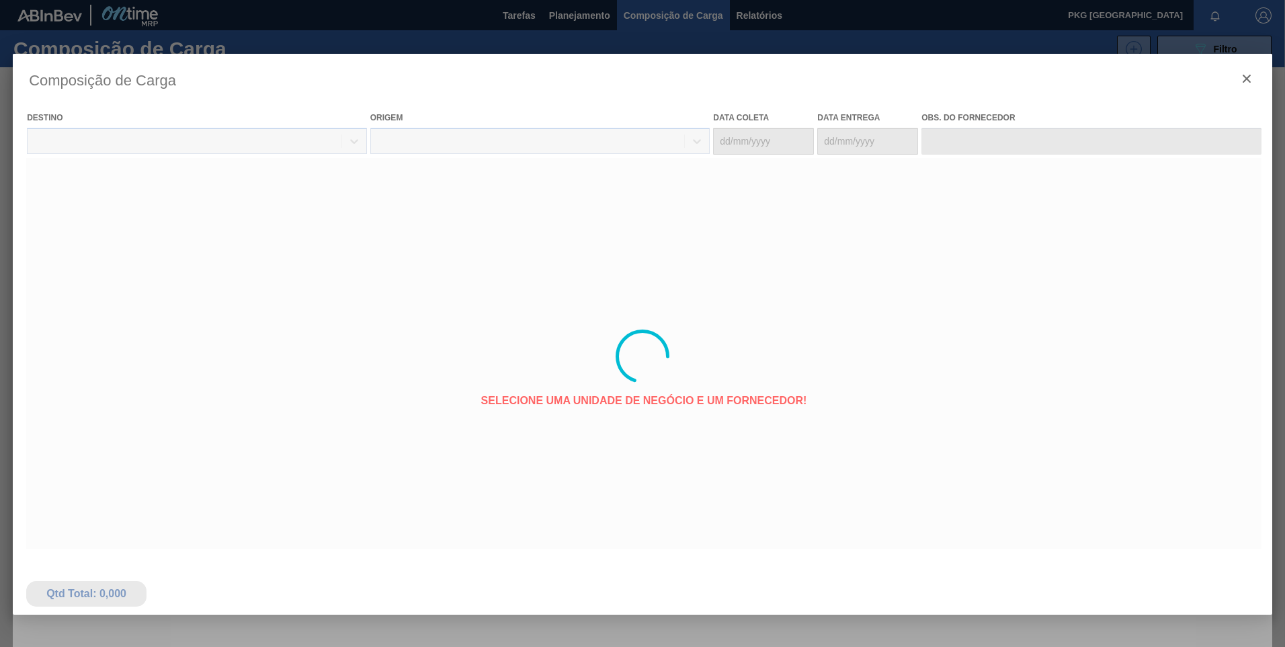
type coleta "19/09/2025"
type entrega "21/09/2025"
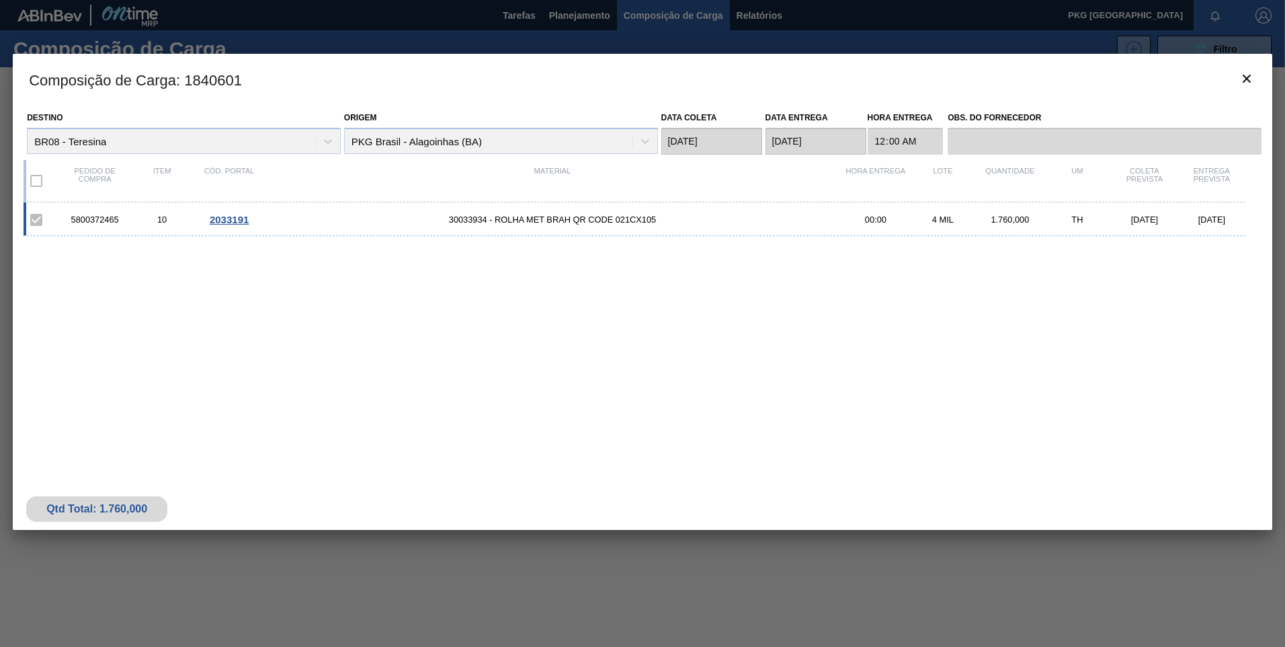
click at [527, 213] on div "5800372465 10 2033191 30033934 - ROLHA MET BRAH QR CODE 021CX105 00:00 4 MIL 1.…" at bounding box center [635, 219] width 1222 height 34
click at [591, 214] on span "30033934 - ROLHA MET BRAH QR CODE 021CX105" at bounding box center [552, 219] width 579 height 10
click at [452, 218] on span "30033934 - ROLHA MET BRAH QR CODE 021CX105" at bounding box center [552, 219] width 579 height 10
click at [230, 224] on span "2033191" at bounding box center [229, 219] width 39 height 11
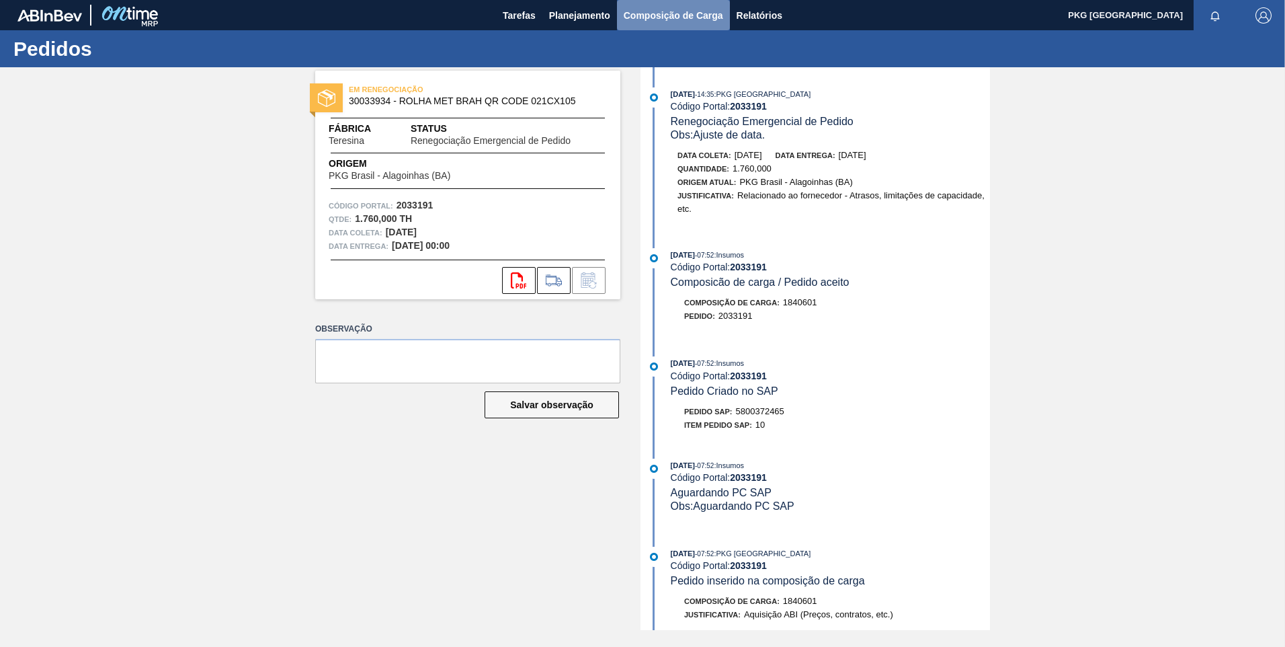
click at [651, 9] on span "Composição de Carga" at bounding box center [673, 15] width 99 height 16
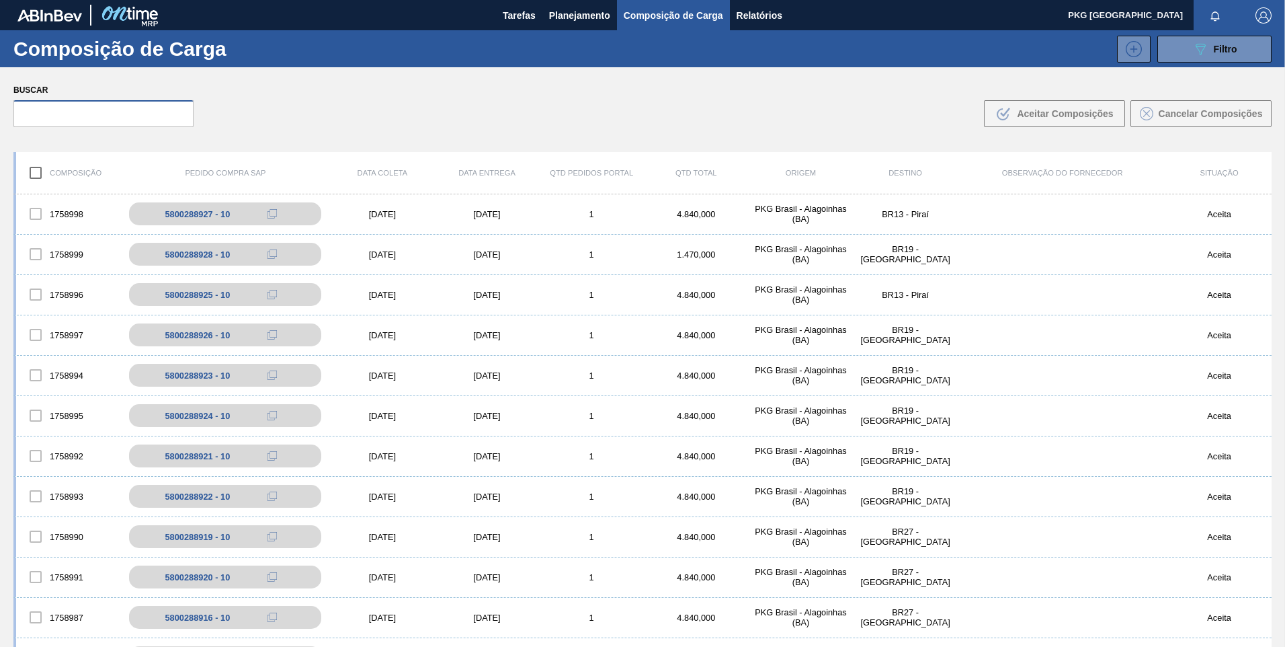
click at [147, 110] on input "text" at bounding box center [103, 113] width 180 height 27
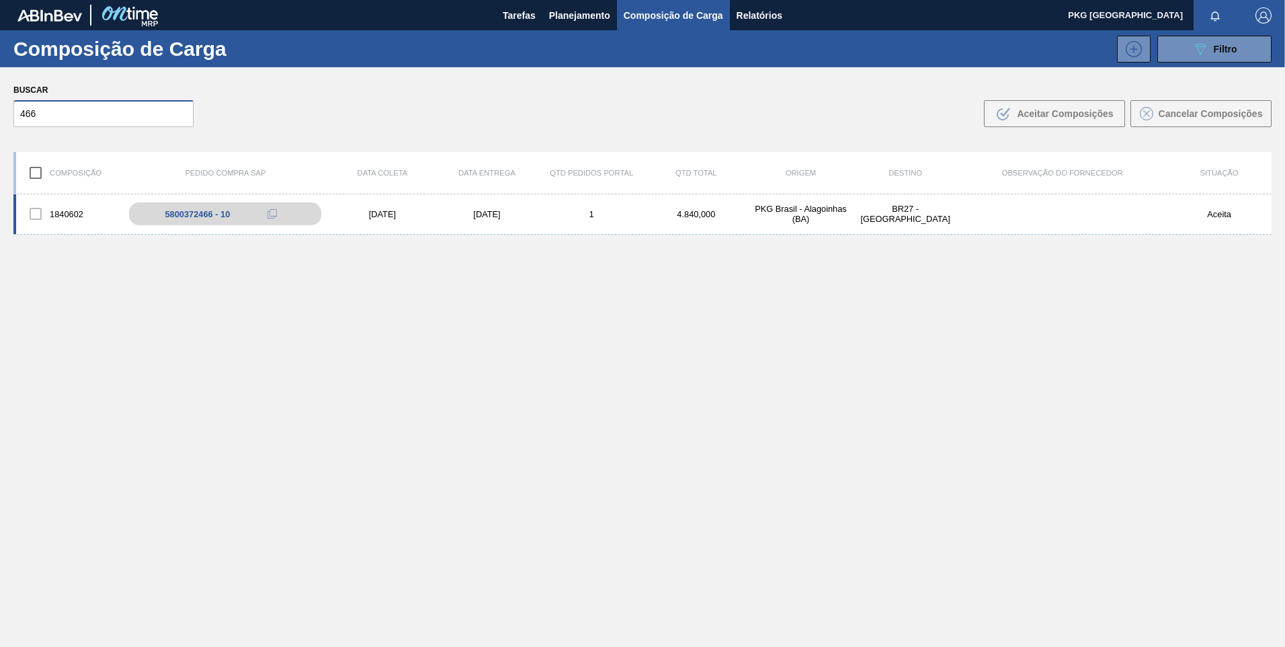
type input "466"
click at [475, 209] on div "08/09/2025" at bounding box center [487, 214] width 105 height 10
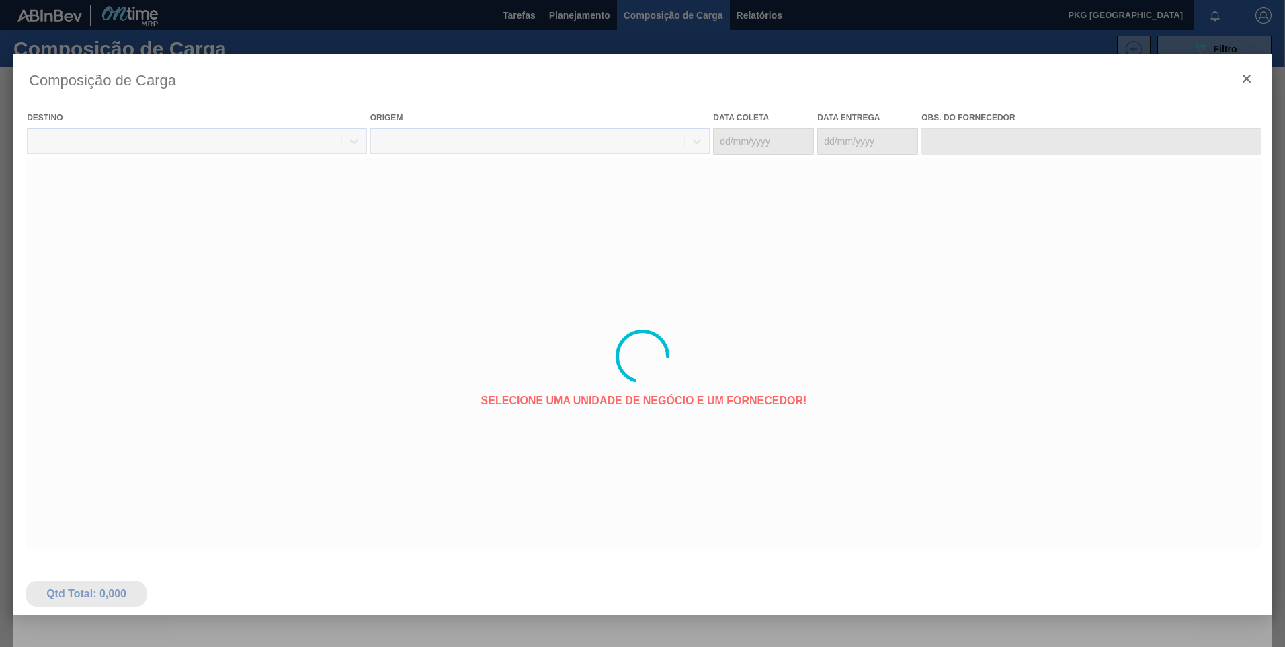
type coleta "06/09/2025"
type entrega "08/09/2025"
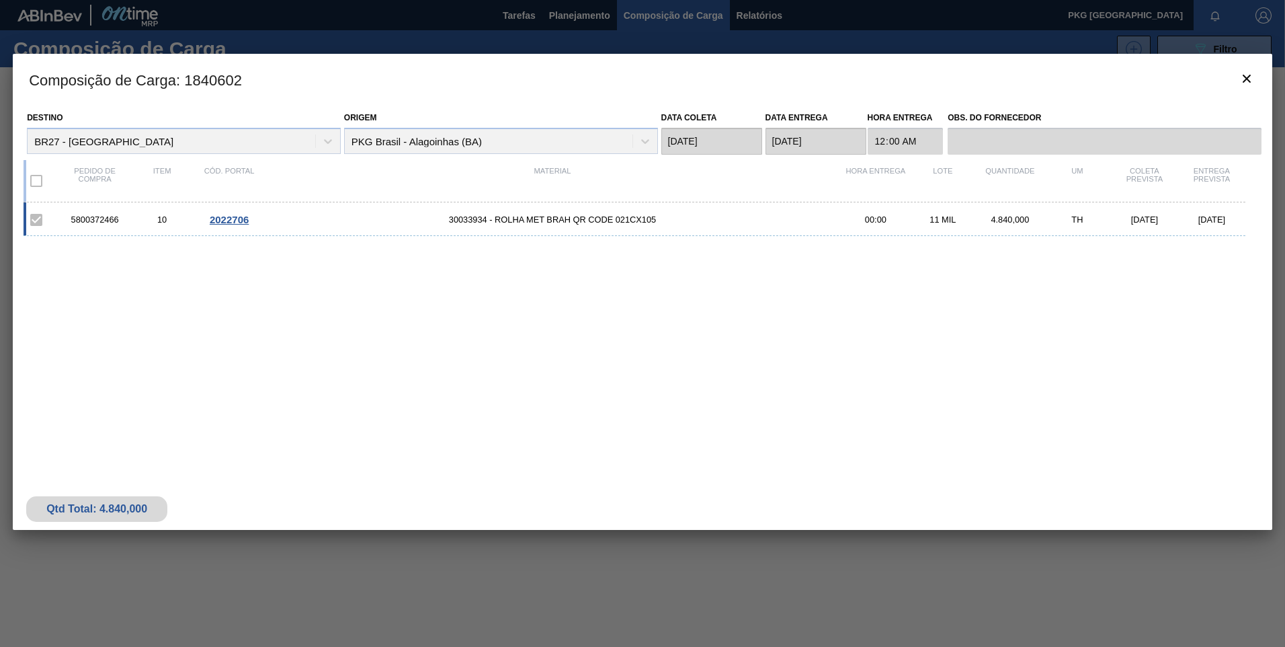
click at [464, 219] on span "30033934 - ROLHA MET BRAH QR CODE 021CX105" at bounding box center [552, 219] width 579 height 10
click at [531, 220] on span "30033934 - ROLHA MET BRAH QR CODE 021CX105" at bounding box center [552, 219] width 579 height 10
click at [552, 218] on span "30033934 - ROLHA MET BRAH QR CODE 021CX105" at bounding box center [552, 219] width 579 height 10
click at [551, 218] on span "30033934 - ROLHA MET BRAH QR CODE 021CX105" at bounding box center [552, 219] width 579 height 10
click at [518, 221] on span "30033934 - ROLHA MET BRAH QR CODE 021CX105" at bounding box center [552, 219] width 579 height 10
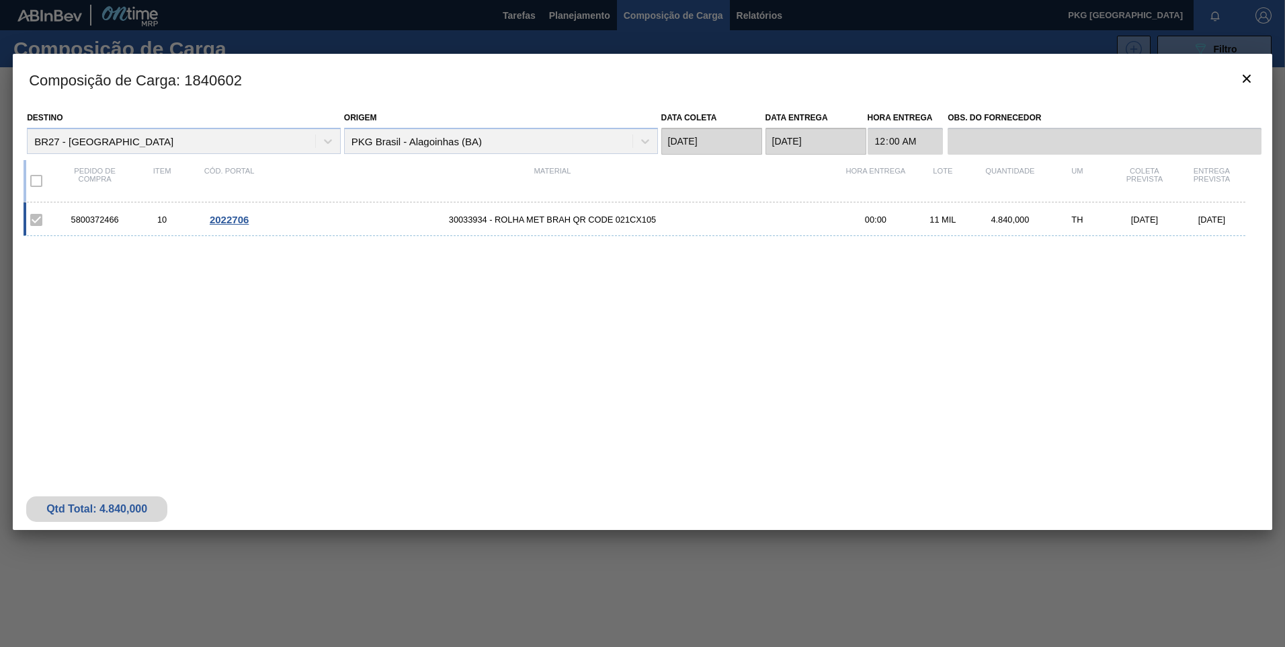
drag, startPoint x: 409, startPoint y: 222, endPoint x: 277, endPoint y: 236, distance: 132.4
click at [408, 222] on span "30033934 - ROLHA MET BRAH QR CODE 021CX105" at bounding box center [552, 219] width 579 height 10
click at [233, 224] on span "2022706" at bounding box center [229, 219] width 39 height 11
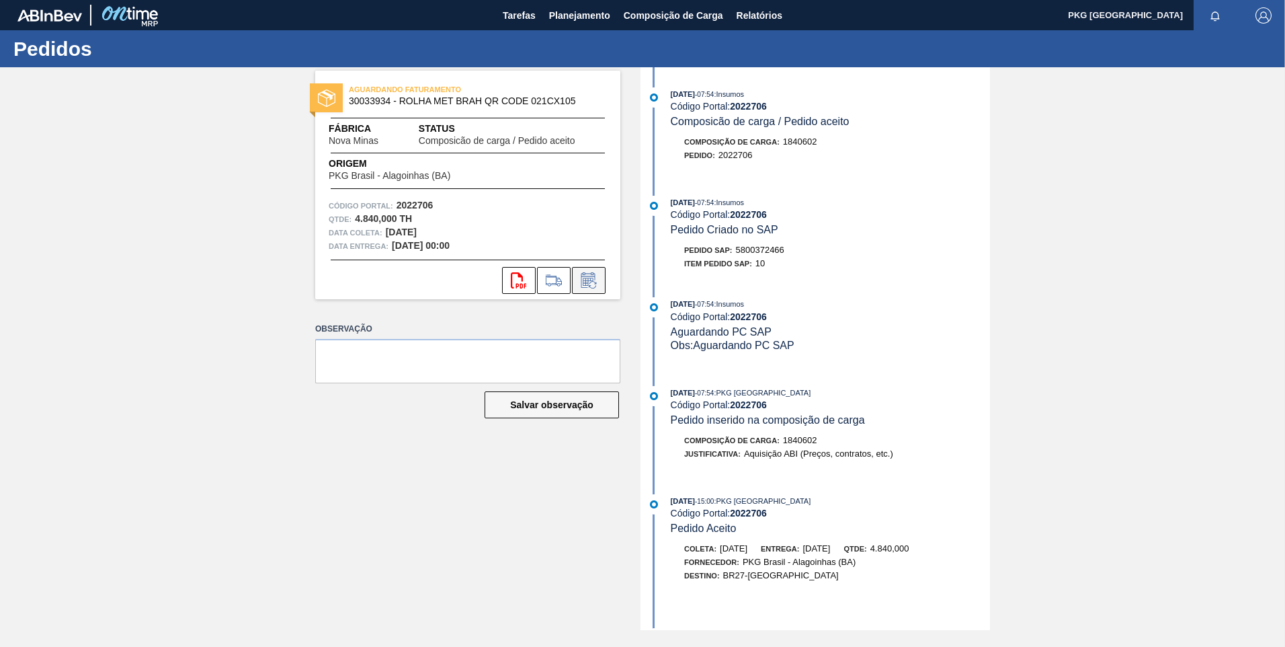
click at [595, 286] on icon at bounding box center [589, 280] width 22 height 16
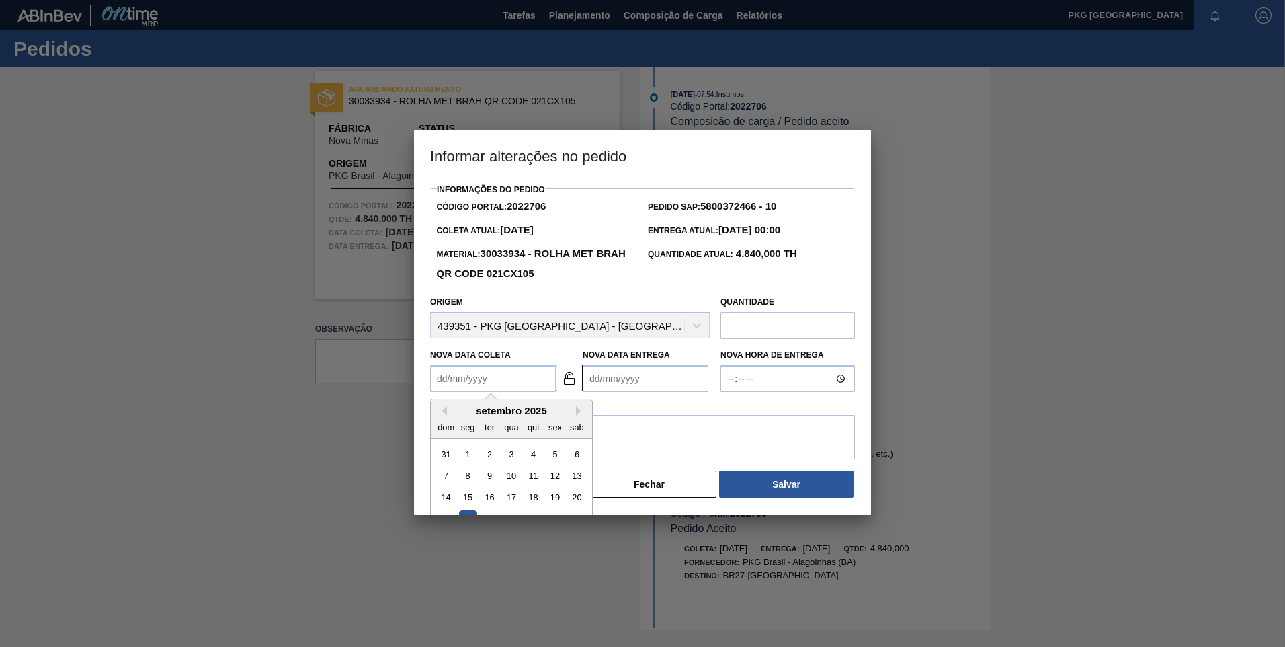
click at [520, 382] on Coleta2022706 "Nova Data Coleta" at bounding box center [493, 378] width 126 height 27
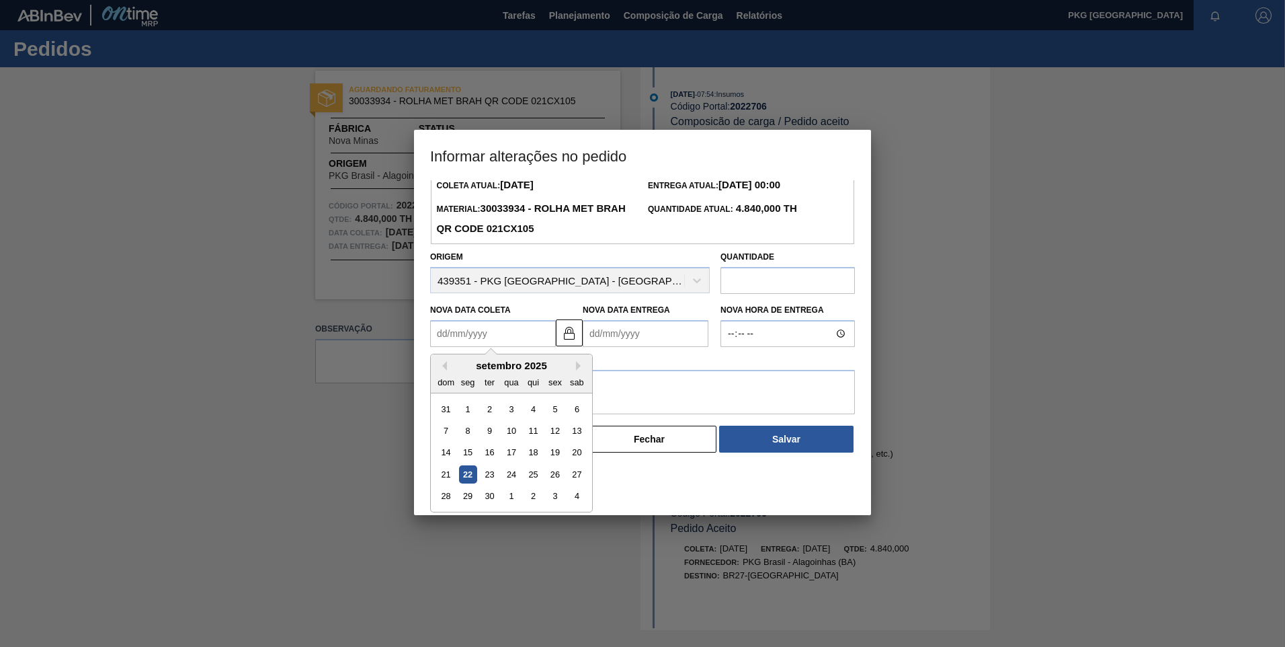
click at [1023, 217] on div at bounding box center [642, 323] width 1285 height 647
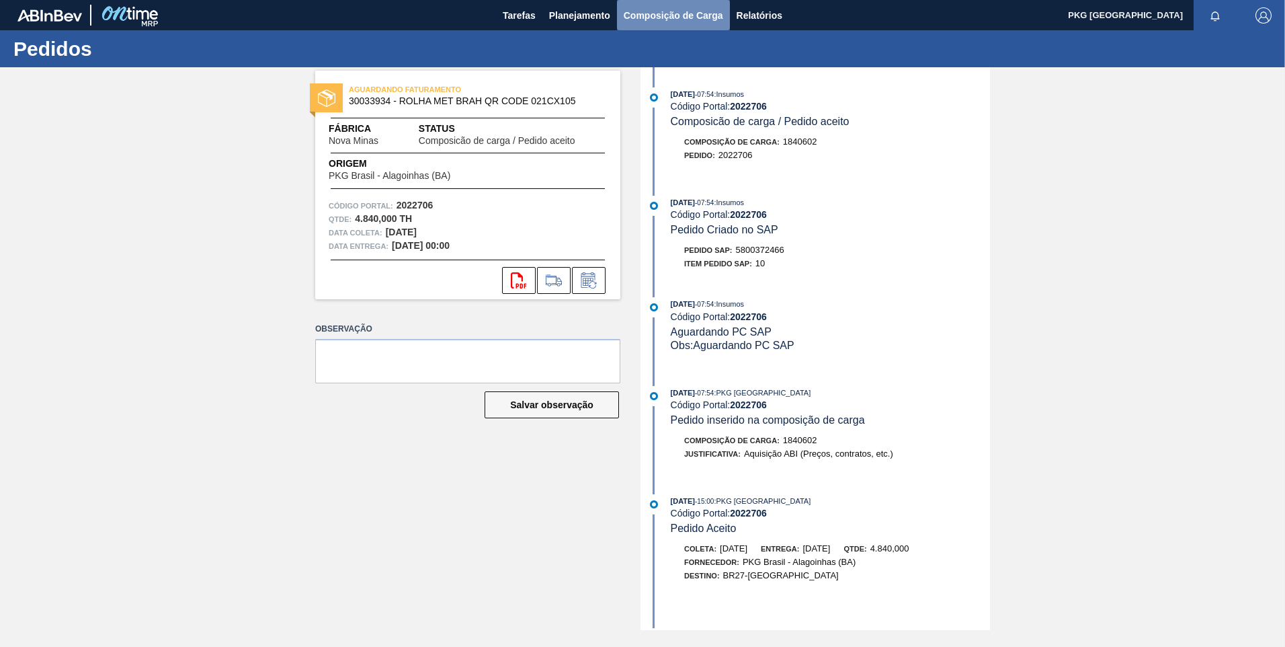
click at [675, 18] on span "Composição de Carga" at bounding box center [673, 15] width 99 height 16
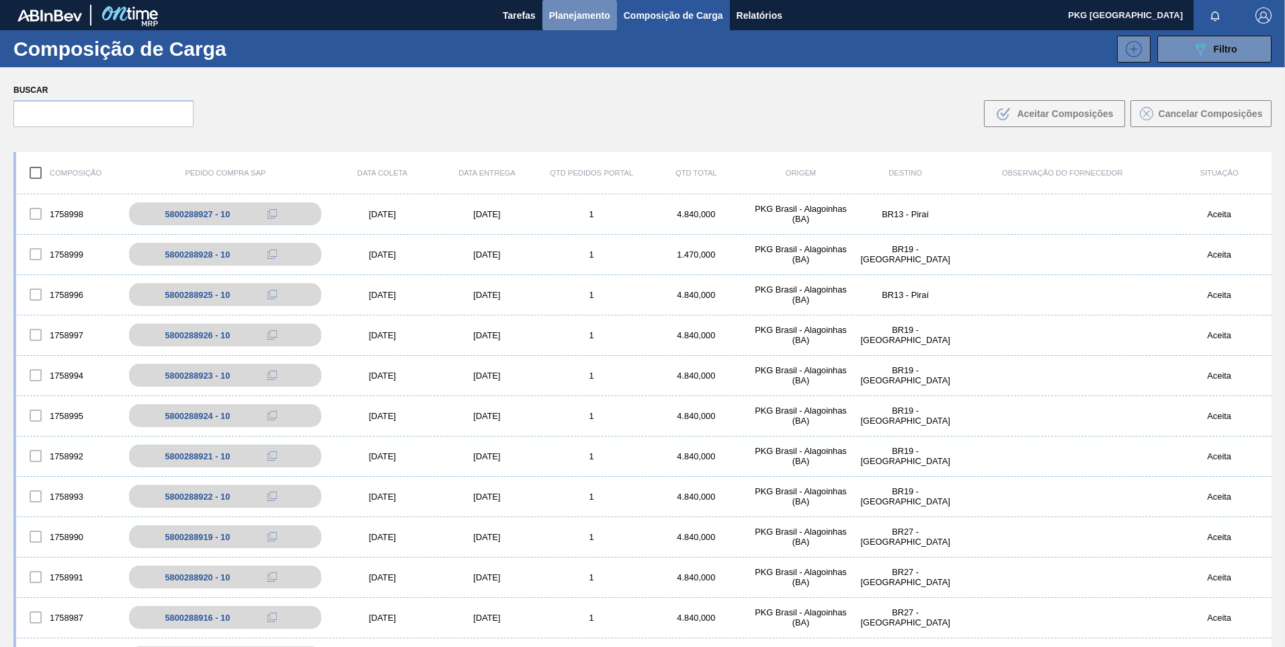
click at [567, 23] on span "Planejamento" at bounding box center [579, 15] width 61 height 16
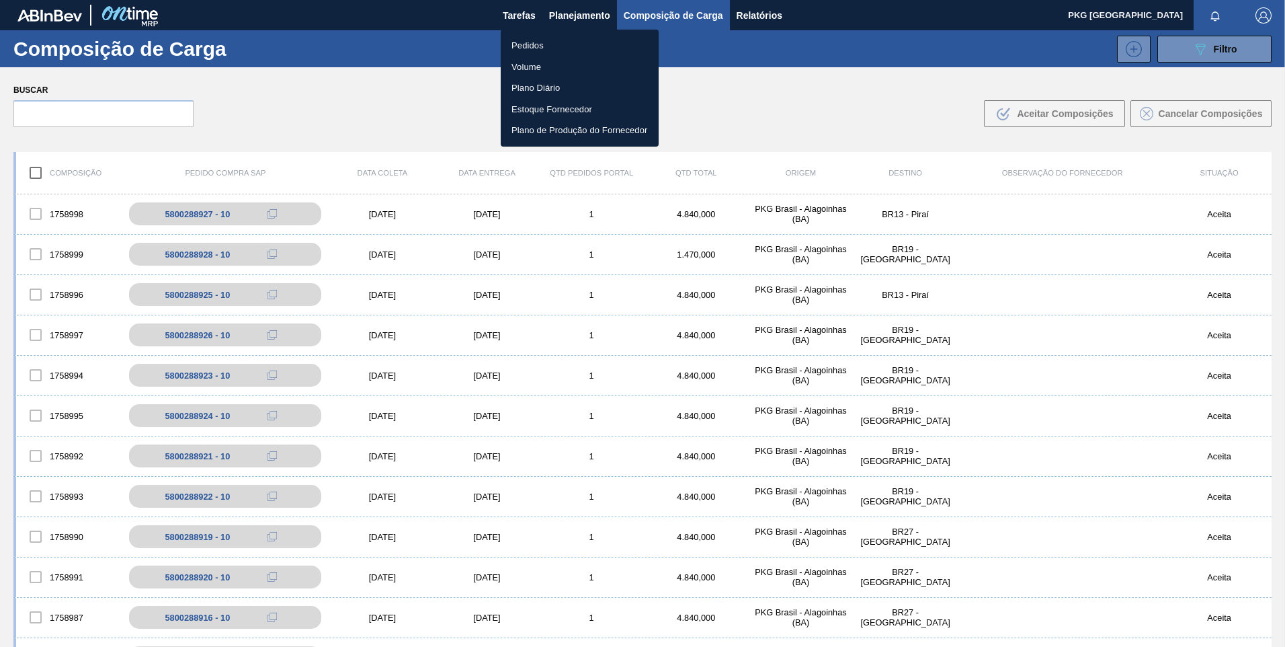
click at [530, 44] on li "Pedidos" at bounding box center [580, 46] width 158 height 22
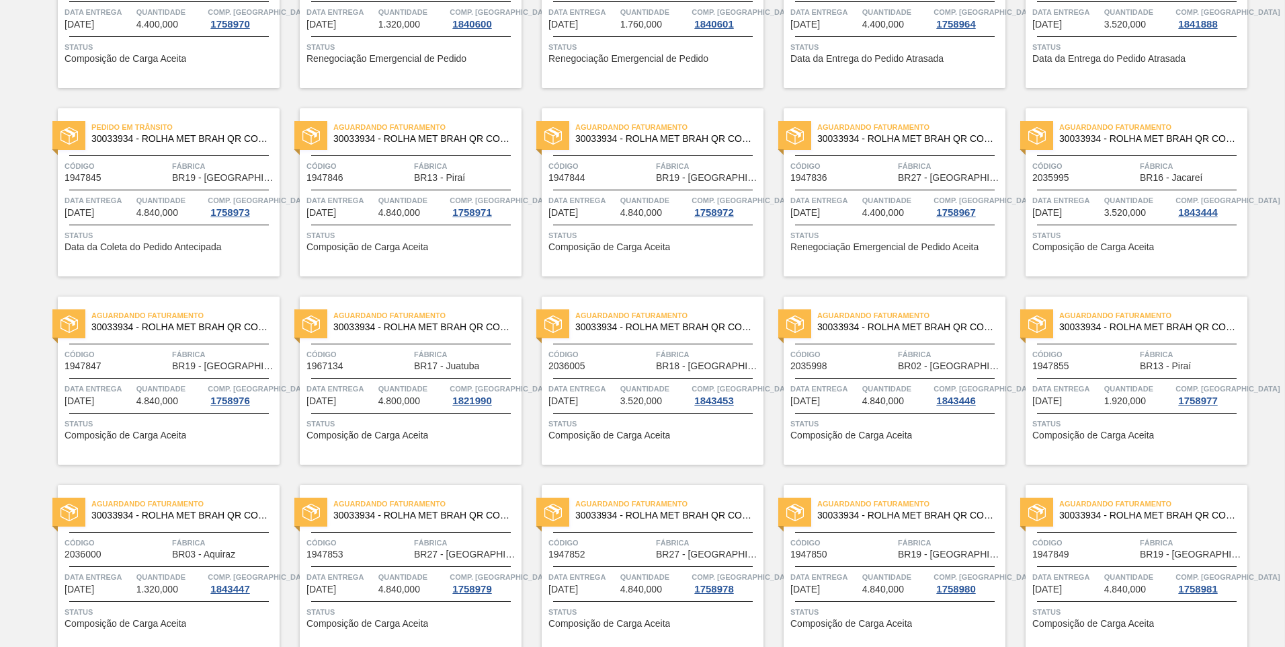
scroll to position [605, 0]
